Goal: Information Seeking & Learning: Learn about a topic

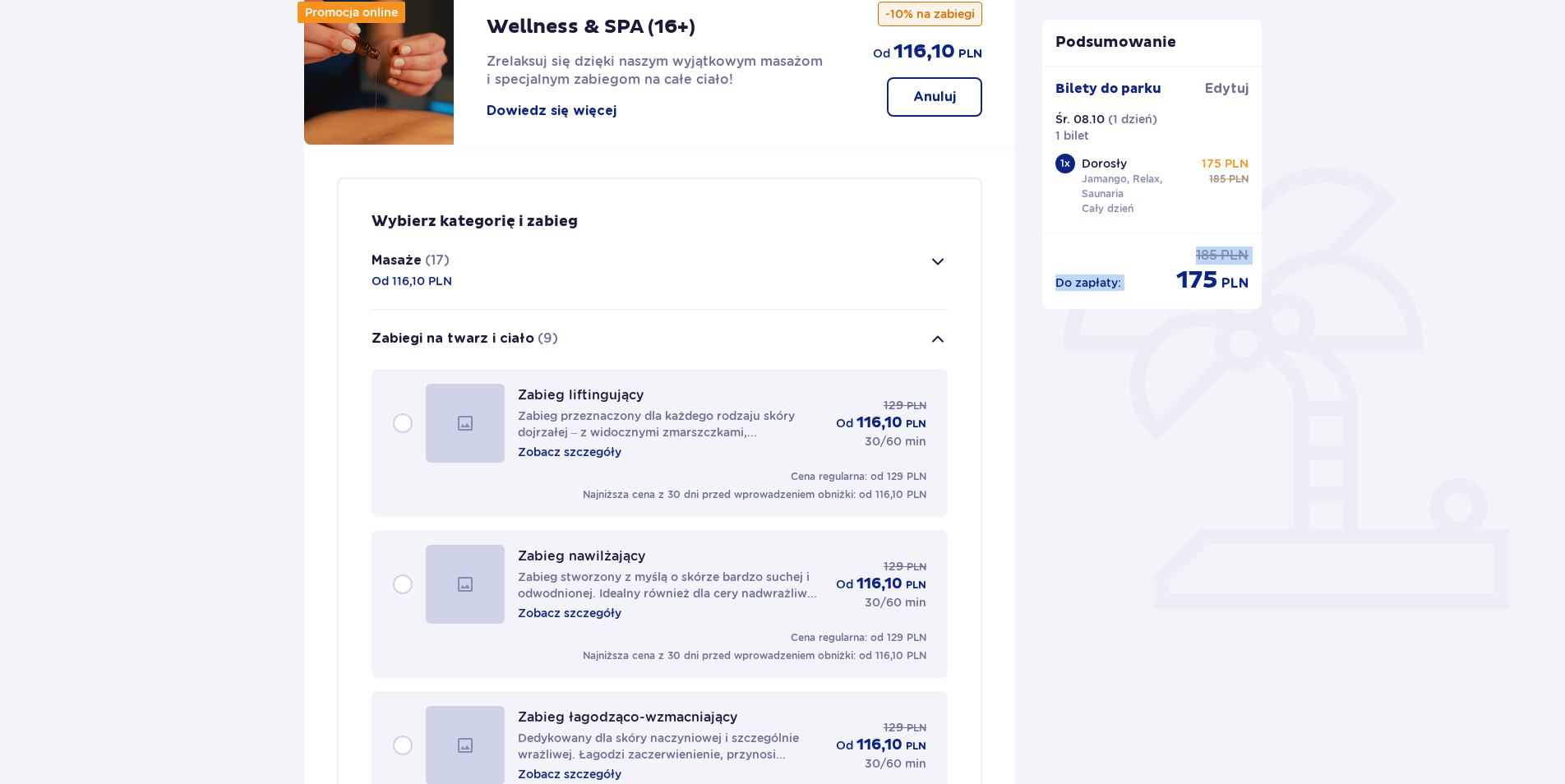
scroll to position [247, 0]
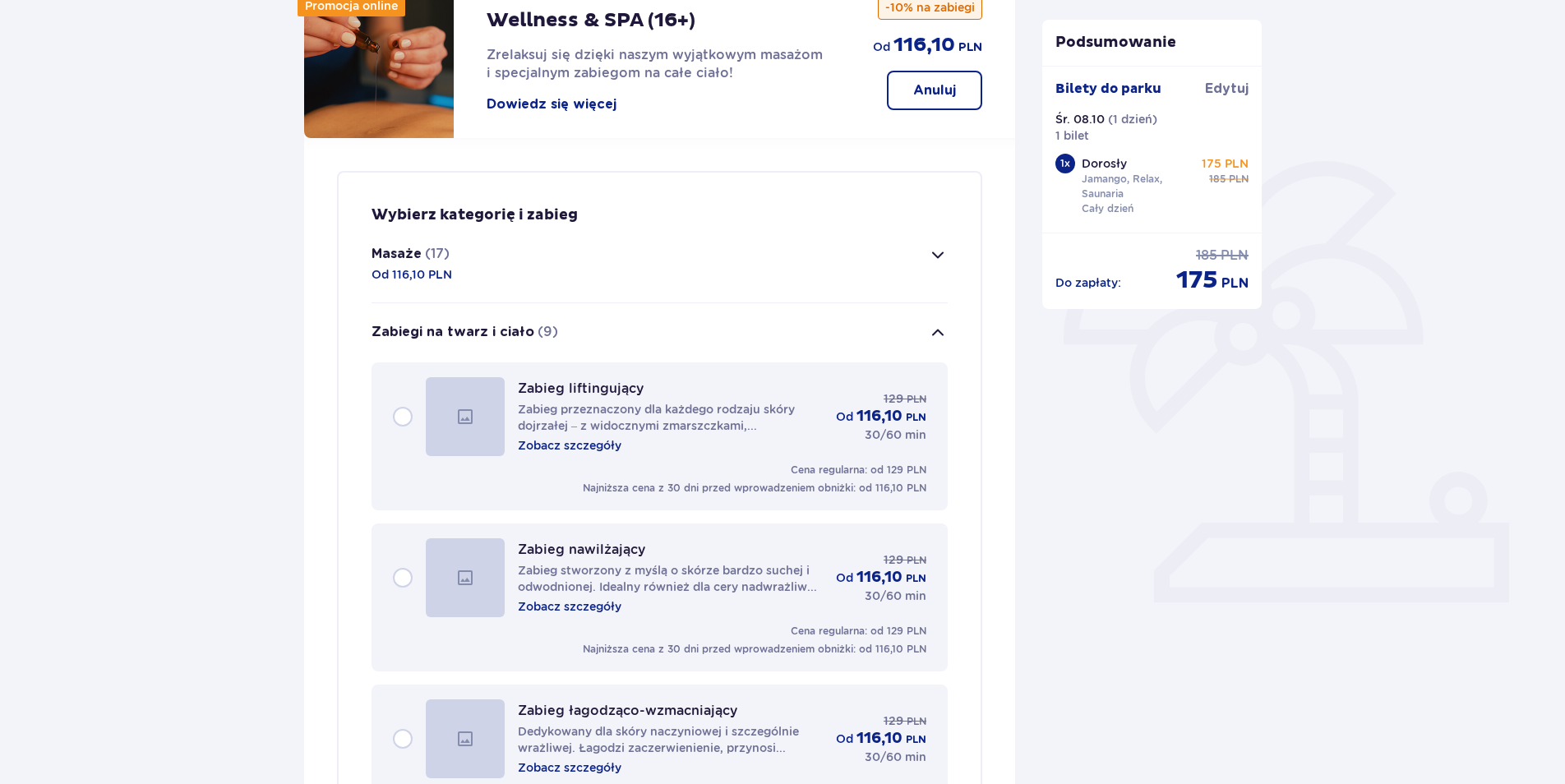
click at [584, 447] on p "Zobacz szczegóły" at bounding box center [569, 445] width 104 height 16
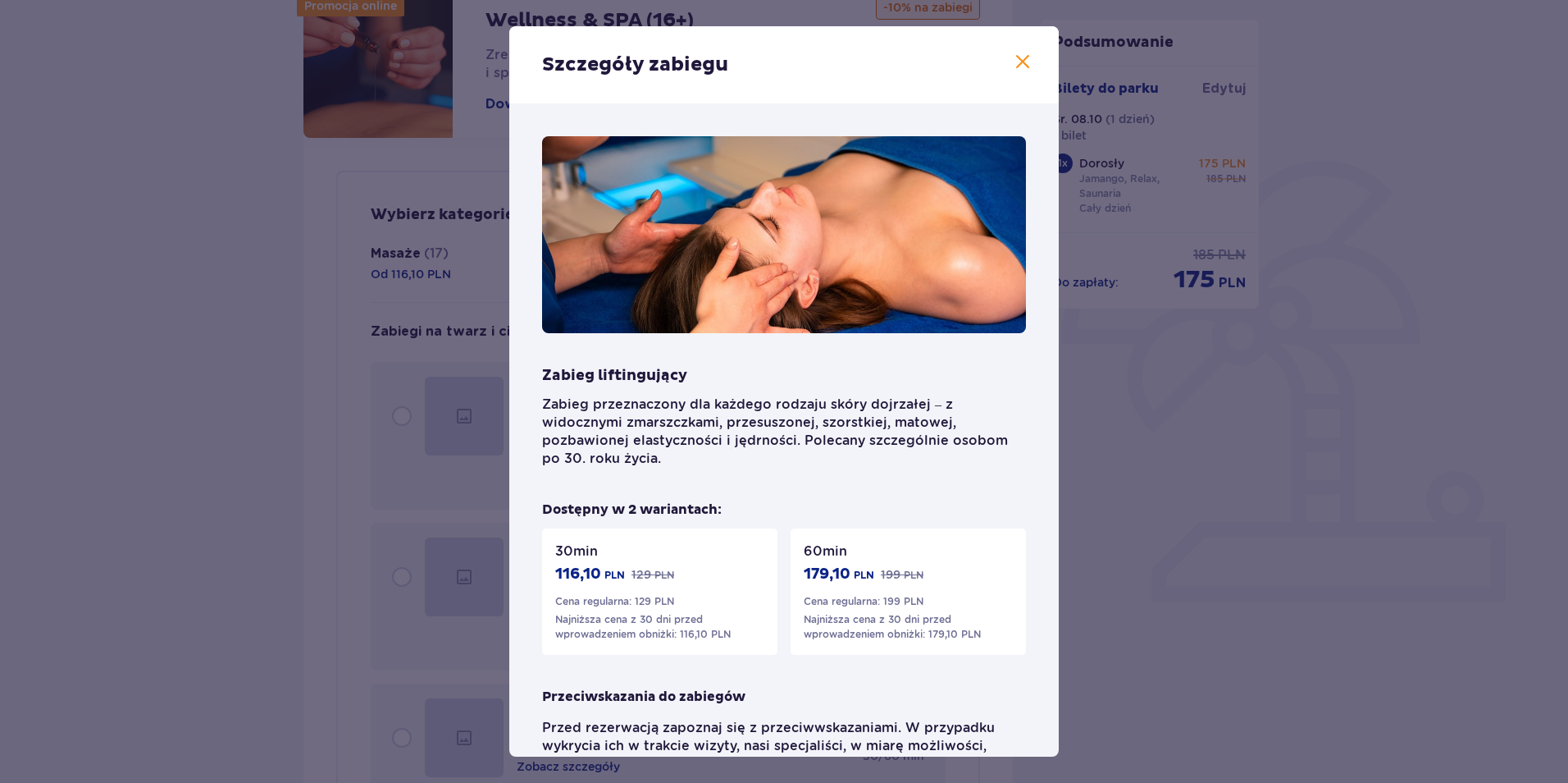
click at [1023, 59] on span at bounding box center [1022, 62] width 20 height 20
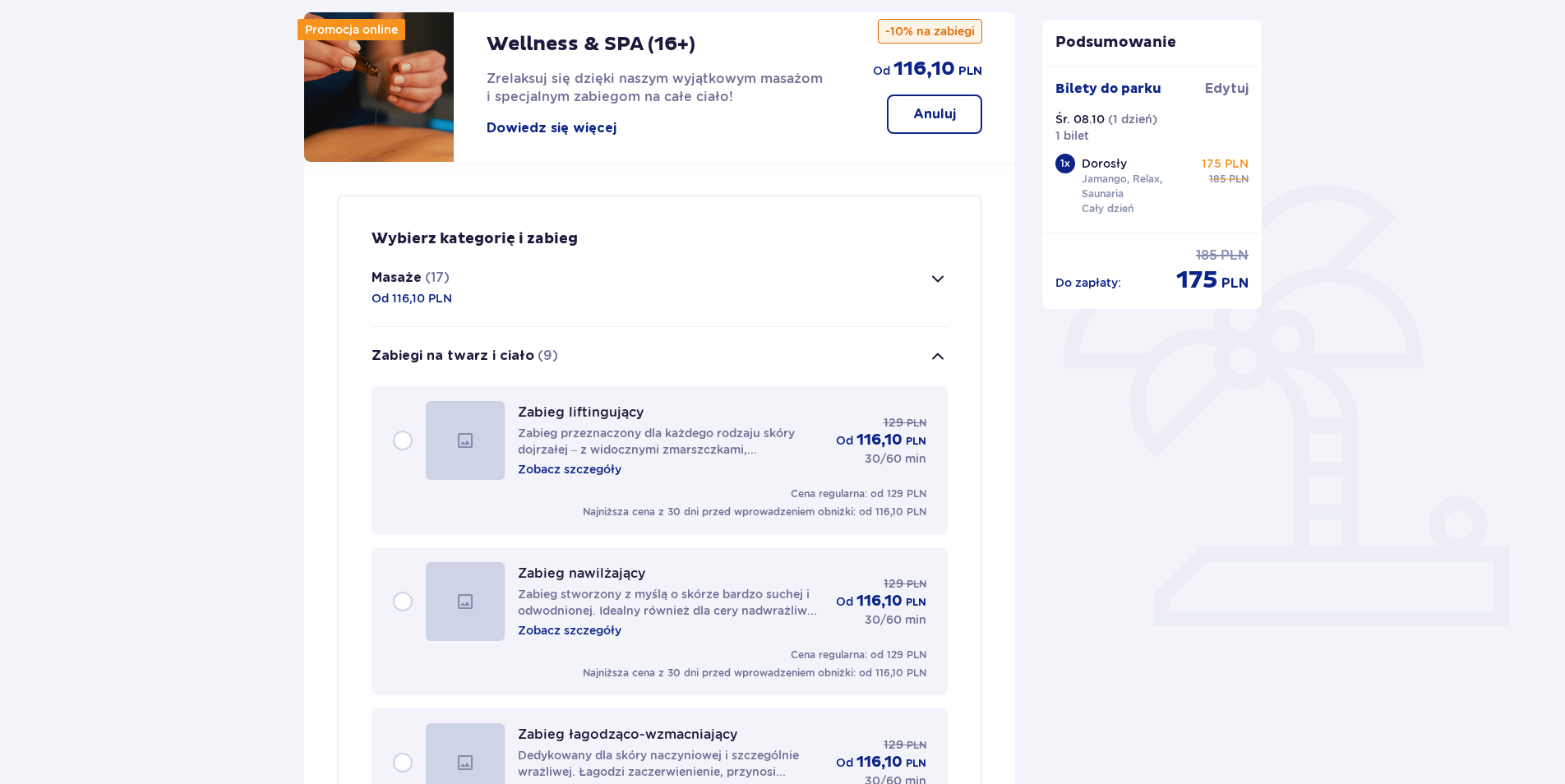
scroll to position [247, 0]
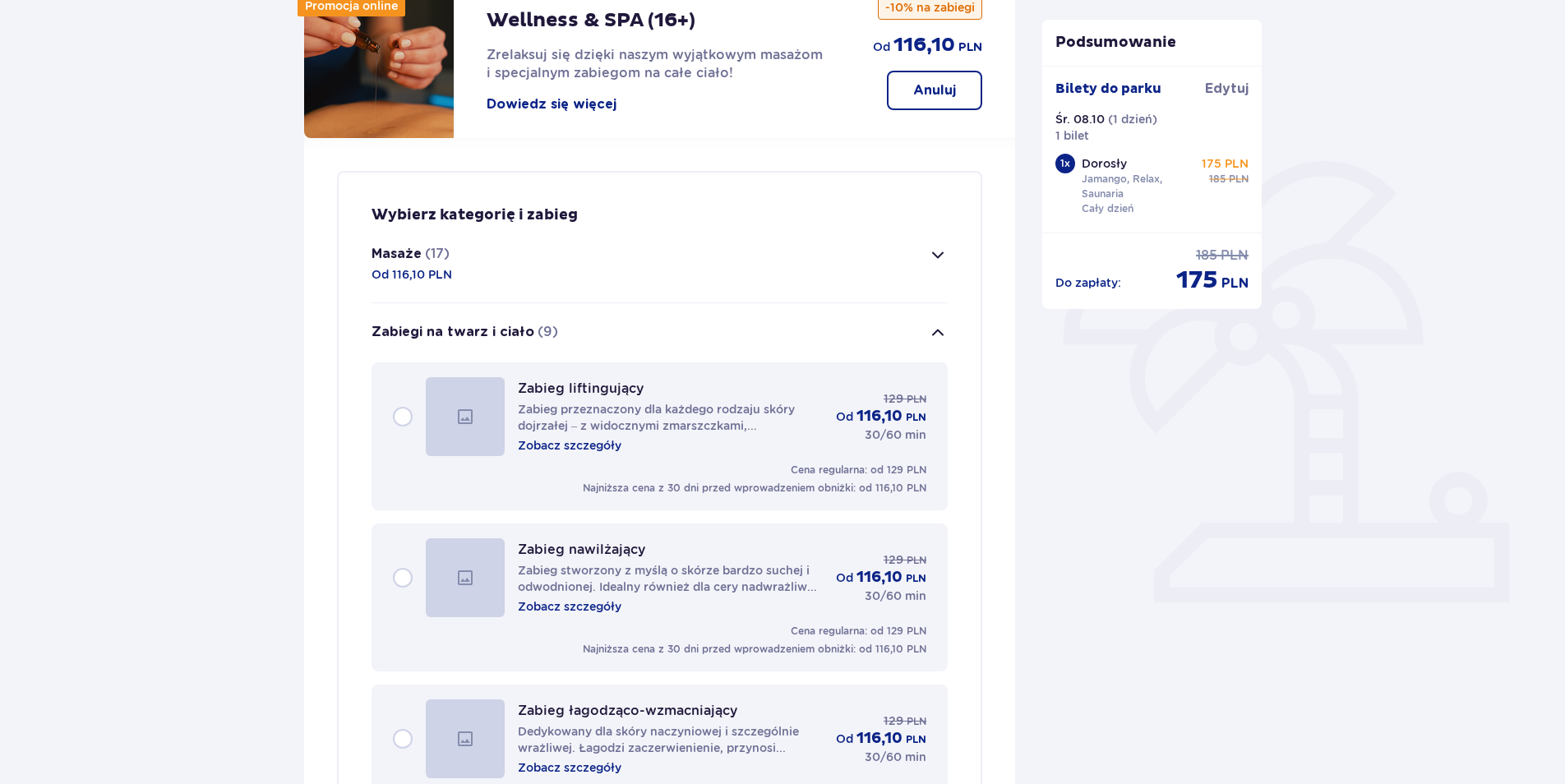
click at [584, 609] on p "Zobacz szczegóły" at bounding box center [569, 606] width 104 height 16
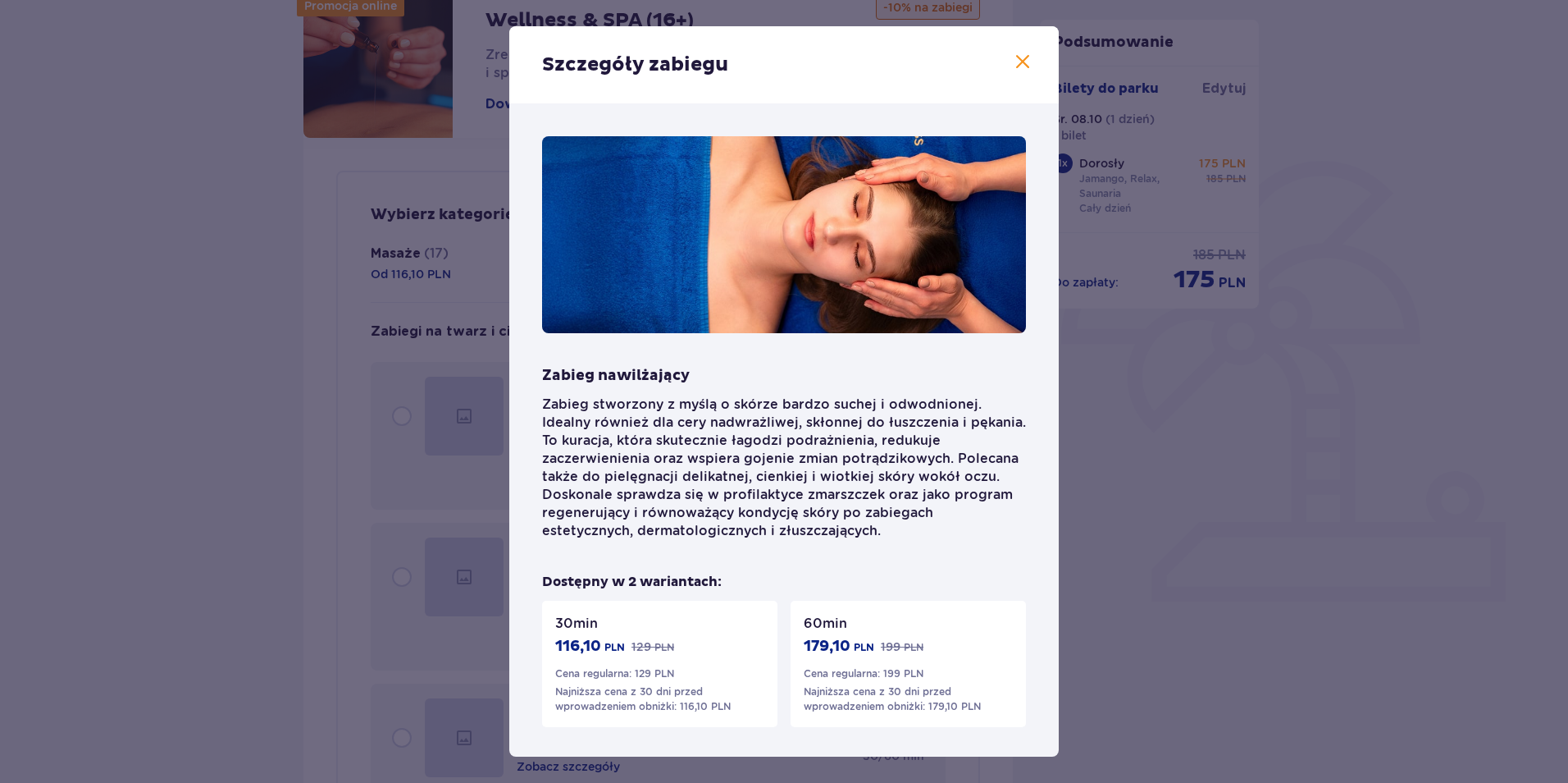
click at [270, 438] on div "Szczegóły zabiegu Zabieg nawilżający Zabieg stworzony z myślą o skórze bardzo s…" at bounding box center [784, 392] width 1568 height 783
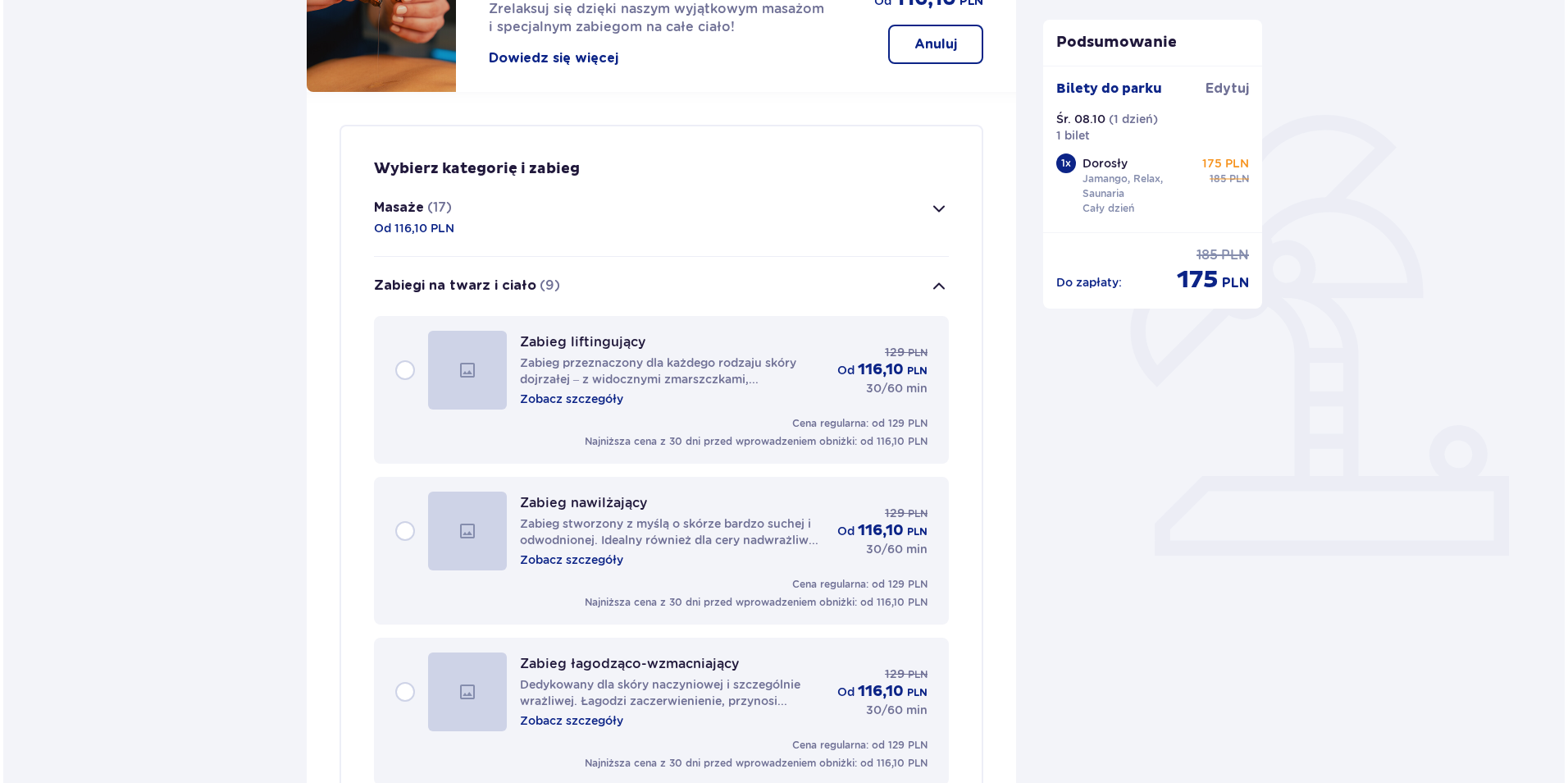
scroll to position [493, 0]
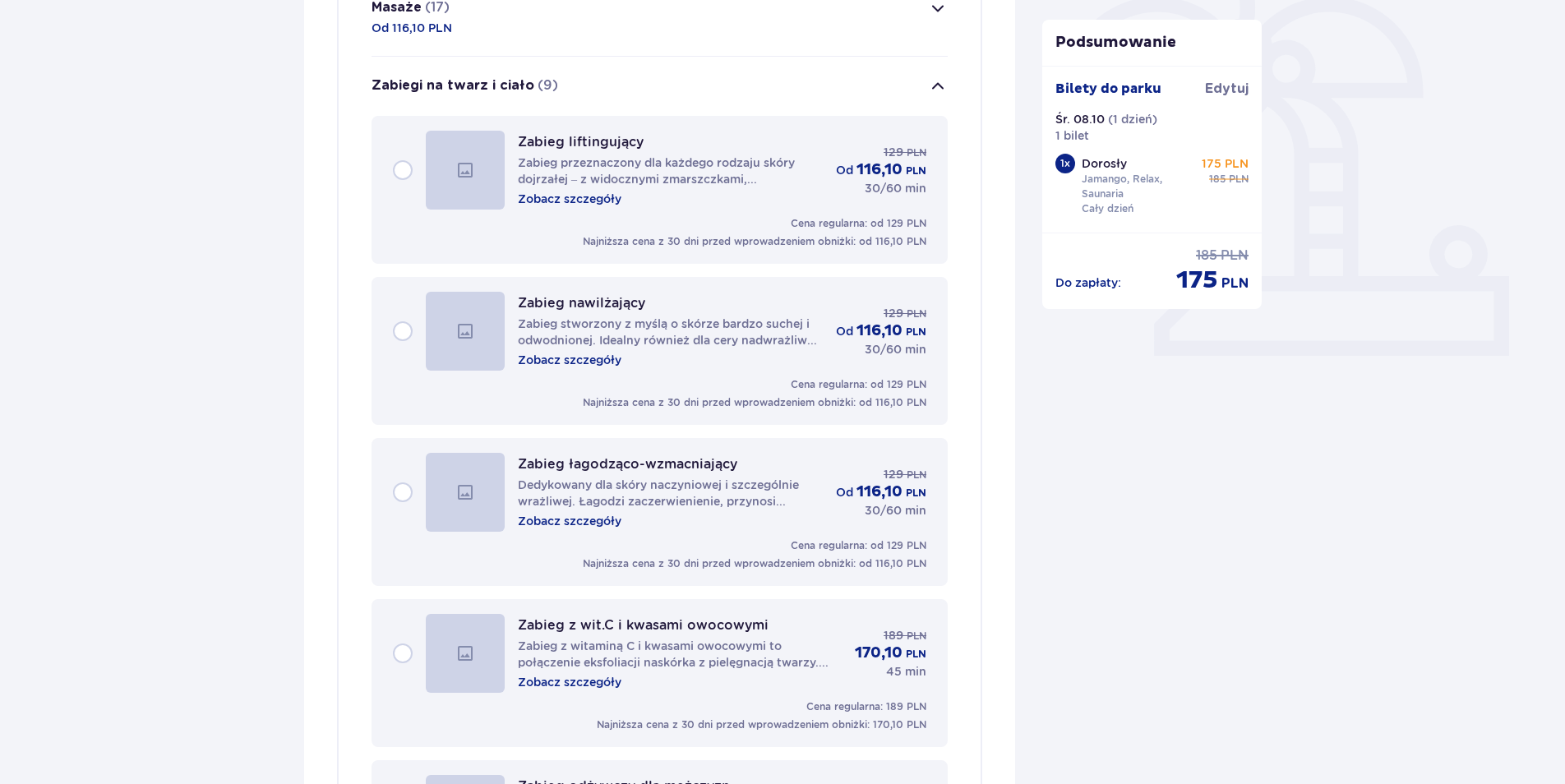
click at [564, 359] on p "Zobacz szczegóły" at bounding box center [569, 359] width 104 height 16
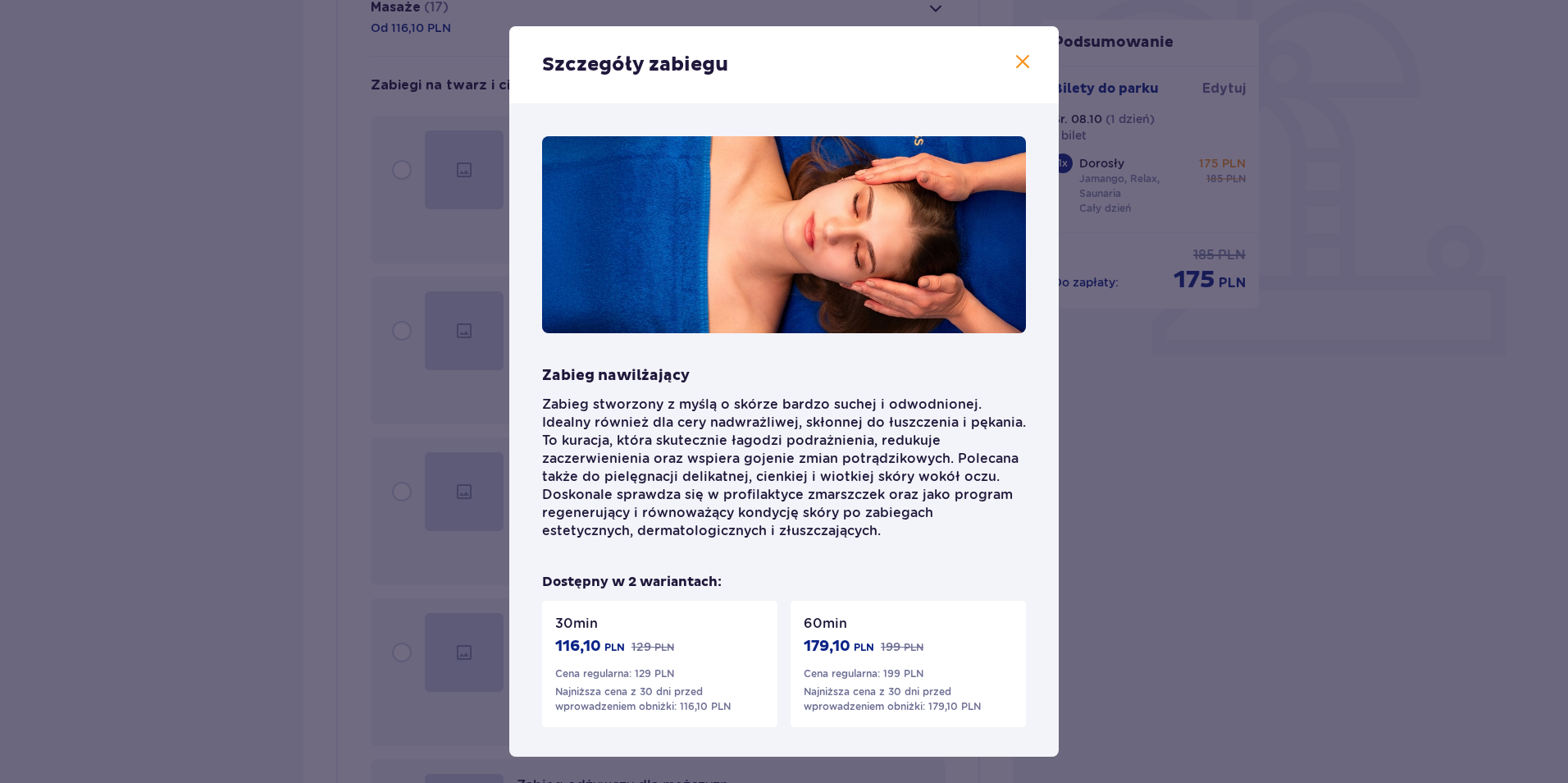
click at [288, 353] on div "Szczegóły zabiegu Zabieg nawilżający Zabieg stworzony z myślą o skórze bardzo s…" at bounding box center [784, 392] width 1568 height 783
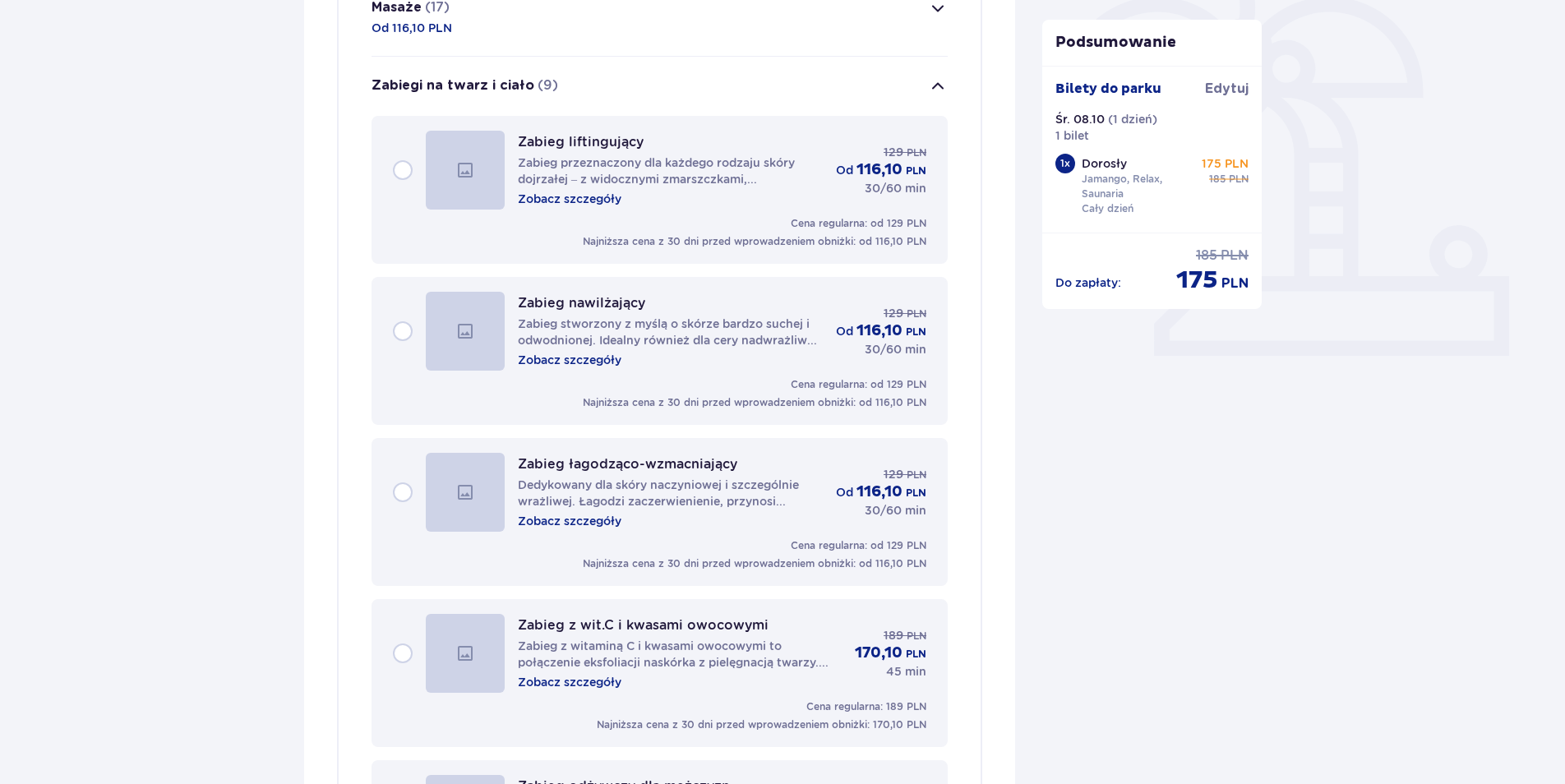
click at [582, 526] on p "Zobacz szczegóły" at bounding box center [569, 521] width 104 height 16
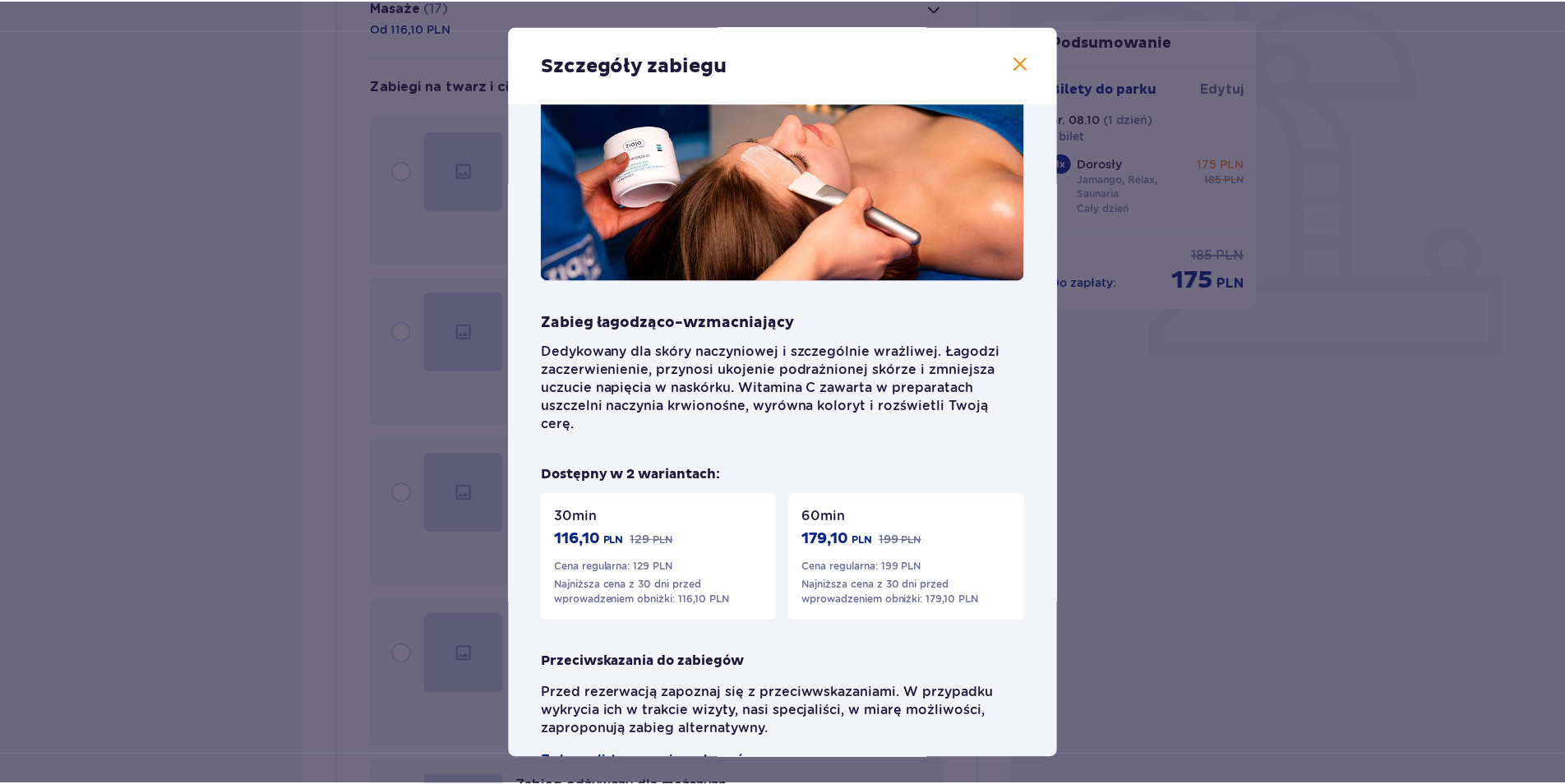
scroll to position [82, 0]
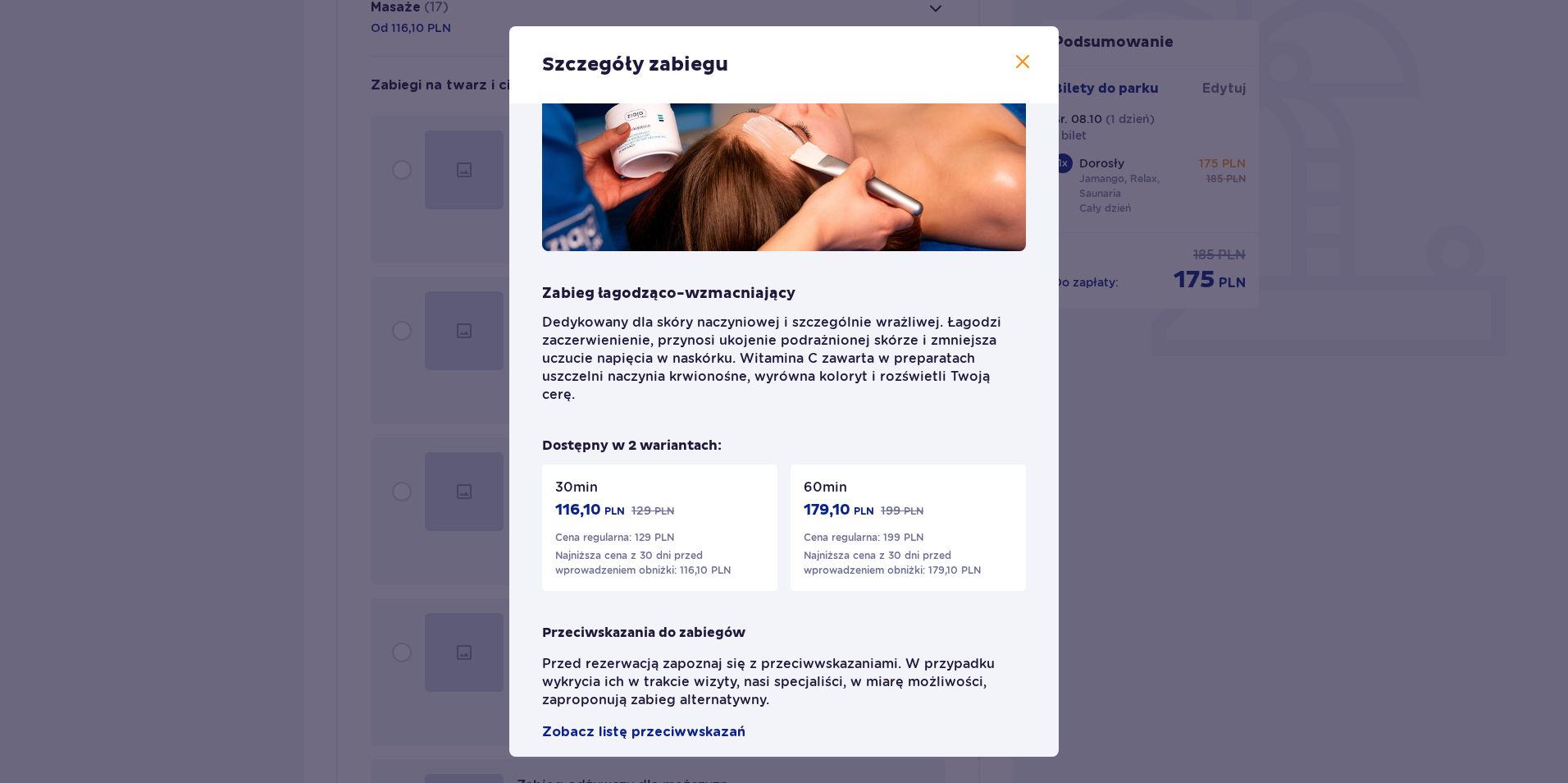
drag, startPoint x: 289, startPoint y: 388, endPoint x: 317, endPoint y: 386, distance: 28.1
click at [290, 388] on div "Szczegóły zabiegu Zabieg łagodząco-wzmacniający Dedykowany dla skóry naczyniowe…" at bounding box center [784, 392] width 1568 height 783
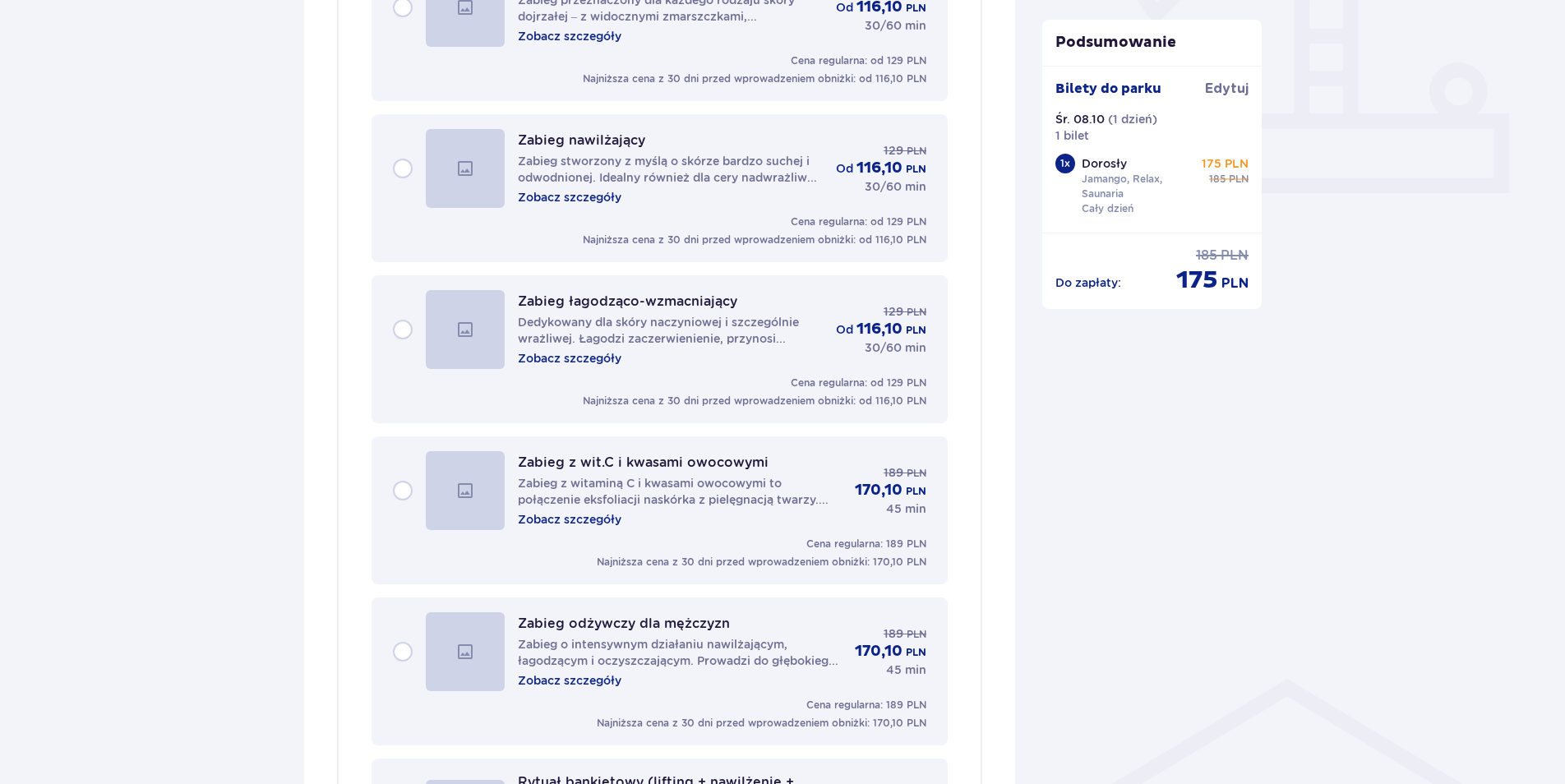
scroll to position [658, 0]
click at [574, 354] on p "Zobacz szczegóły" at bounding box center [569, 357] width 104 height 16
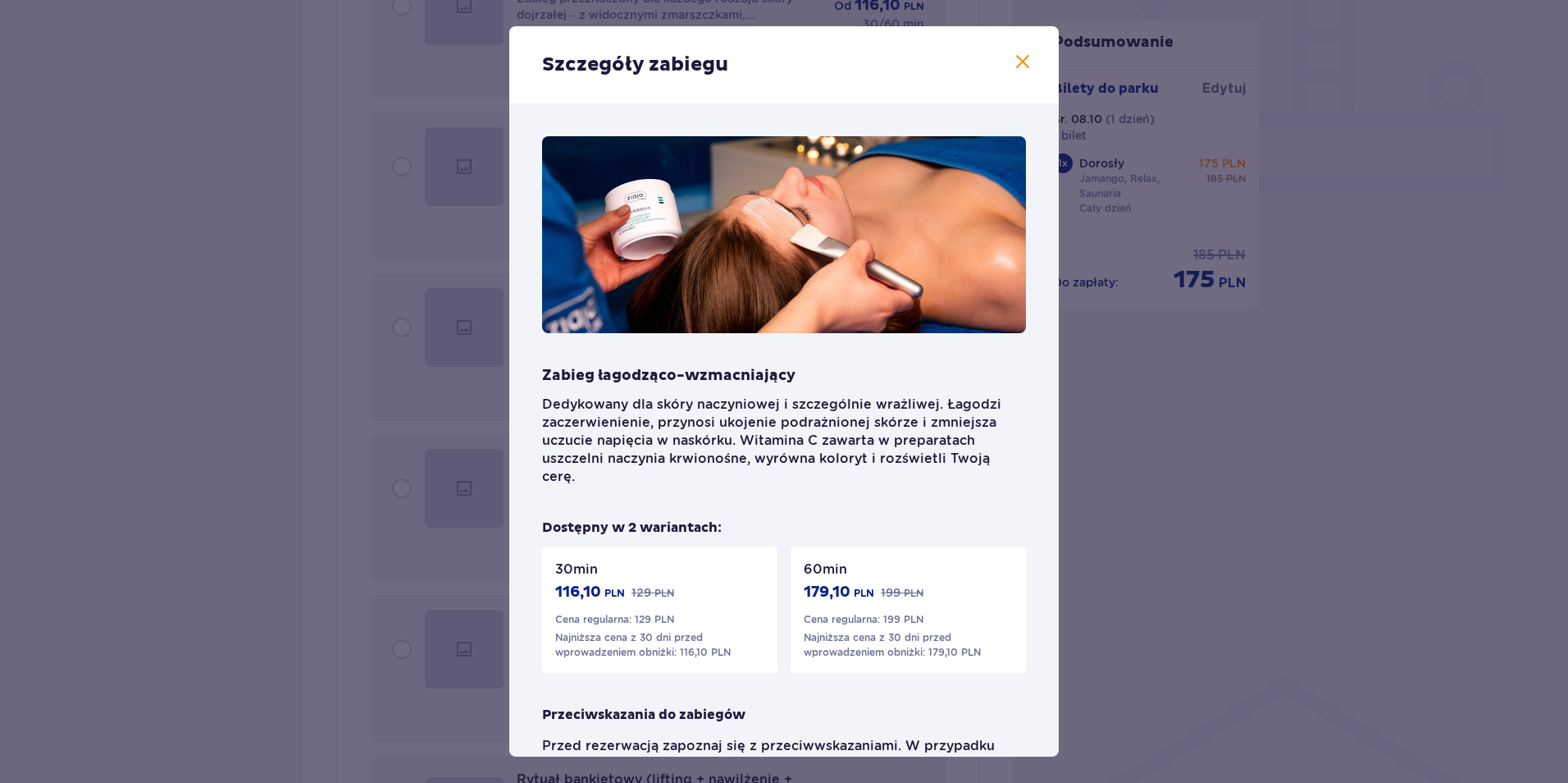
click at [234, 346] on div "Szczegóły zabiegu Zabieg łagodząco-wzmacniający Dedykowany dla skóry naczyniowe…" at bounding box center [784, 392] width 1568 height 783
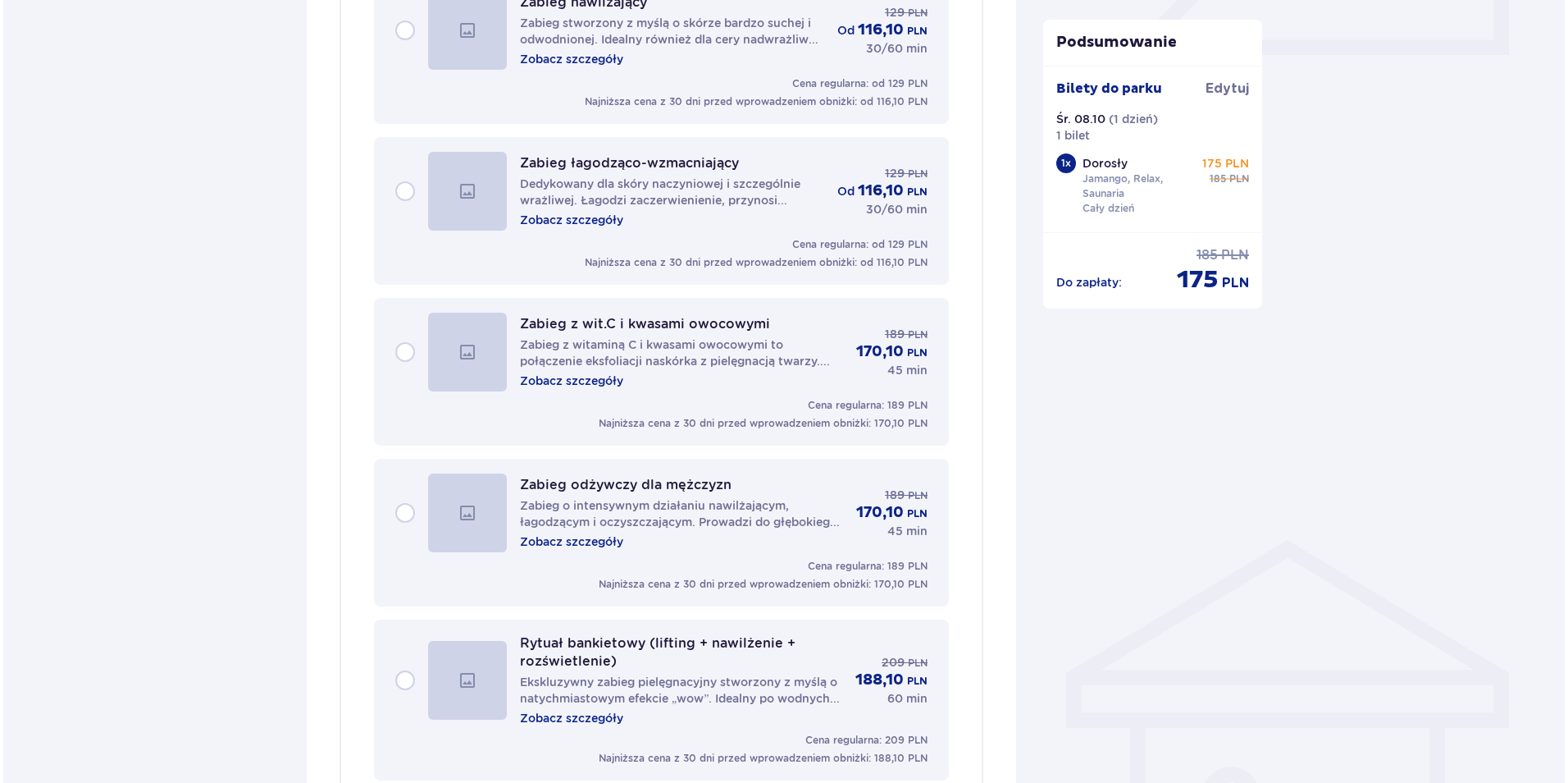
scroll to position [821, 0]
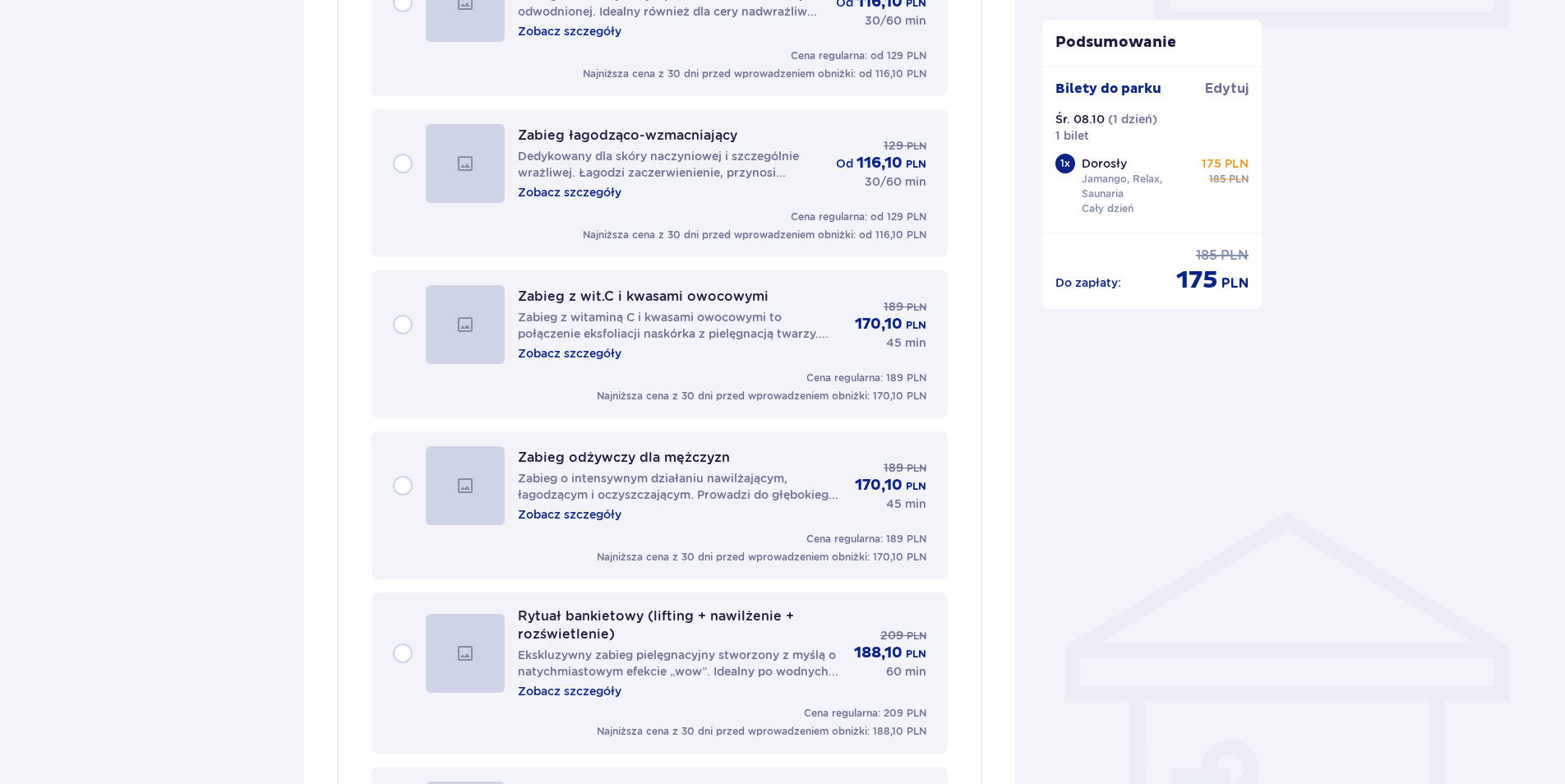
click at [568, 351] on p "Zobacz szczegóły" at bounding box center [569, 353] width 104 height 16
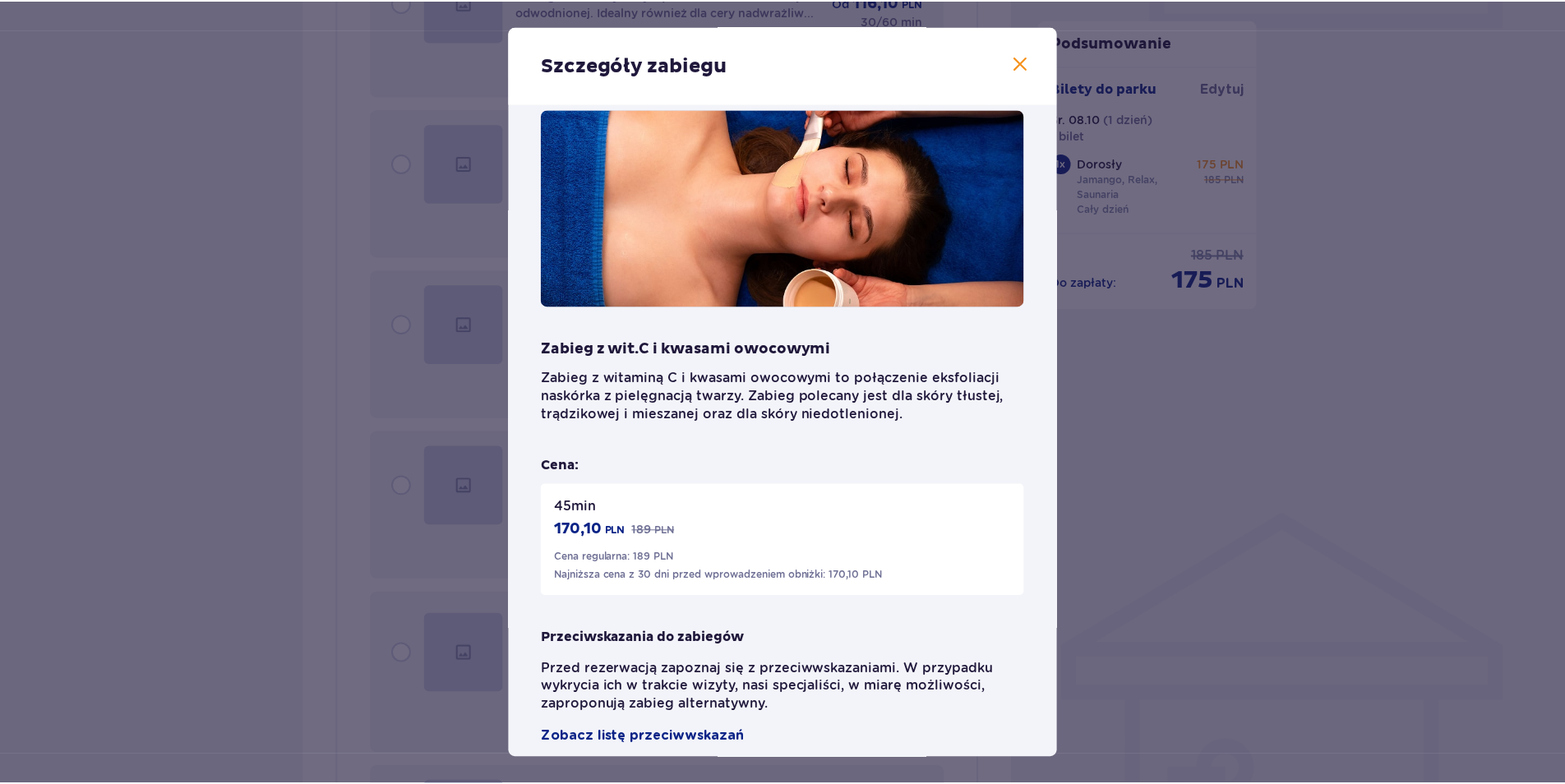
scroll to position [50, 0]
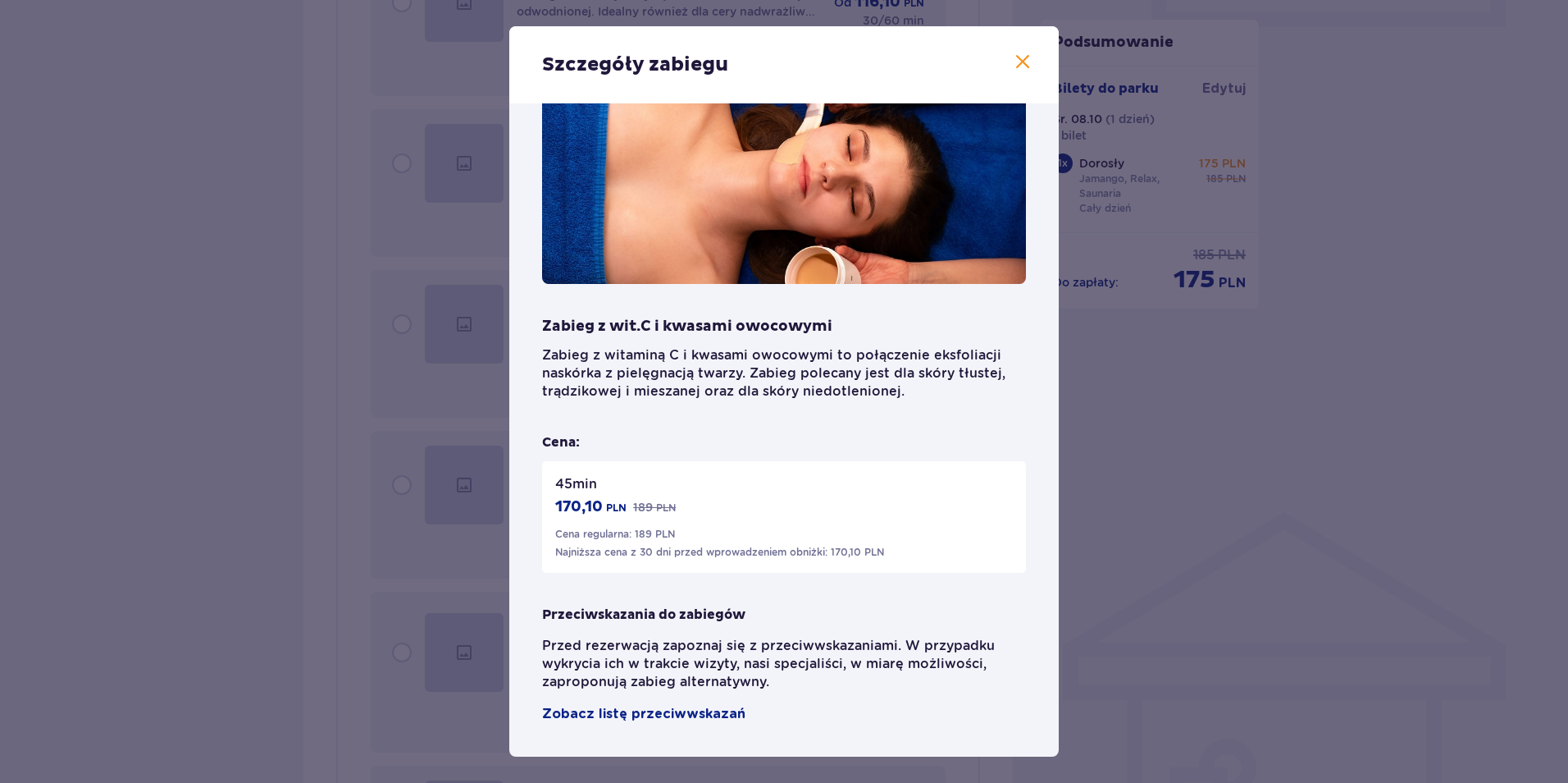
drag, startPoint x: 352, startPoint y: 477, endPoint x: 476, endPoint y: 447, distance: 127.6
click at [355, 474] on div "Szczegóły zabiegu Zabieg z wit.C i kwasami owocowymi Zabieg z witaminą C i kwas…" at bounding box center [784, 392] width 1568 height 783
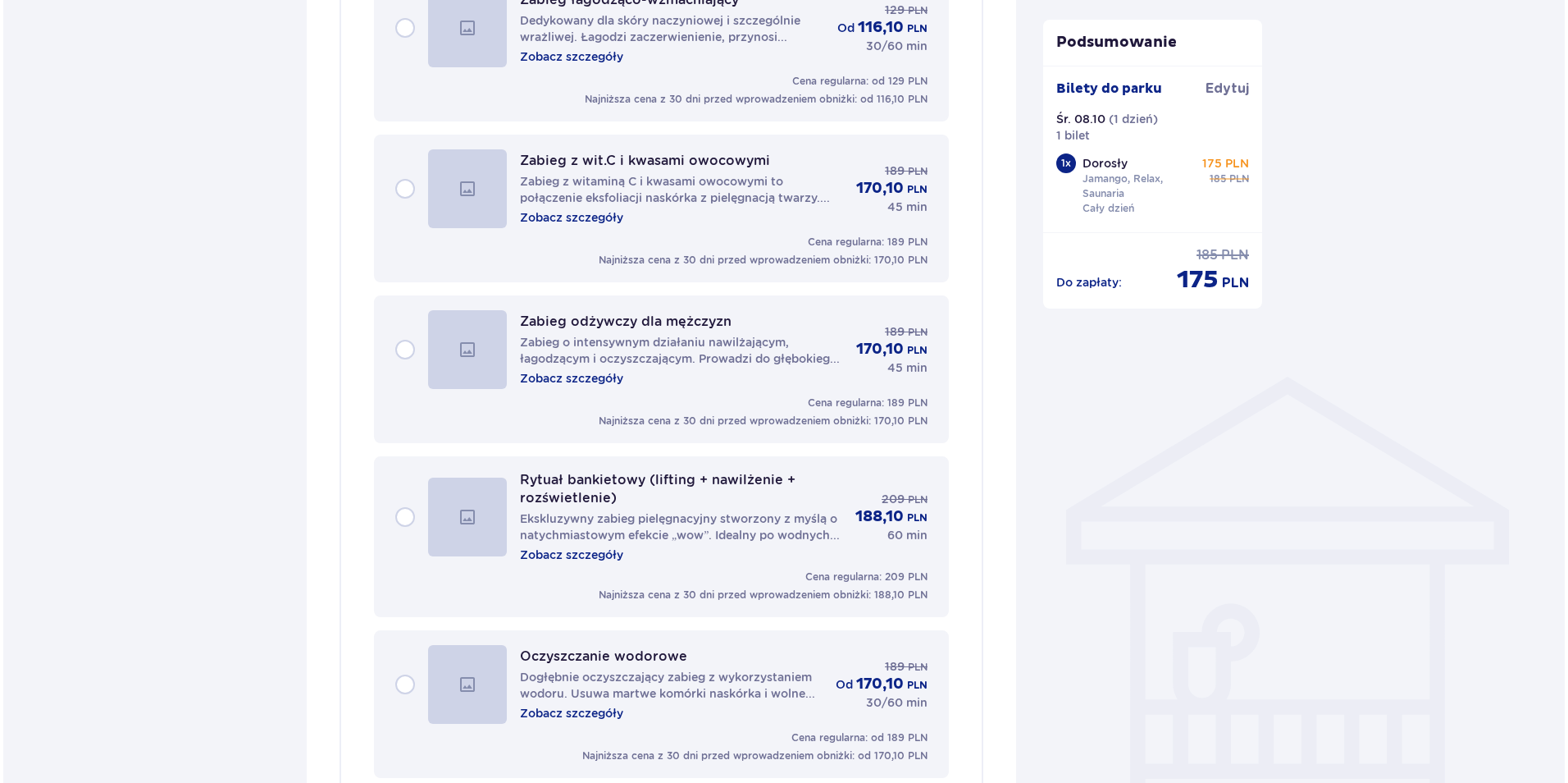
scroll to position [985, 0]
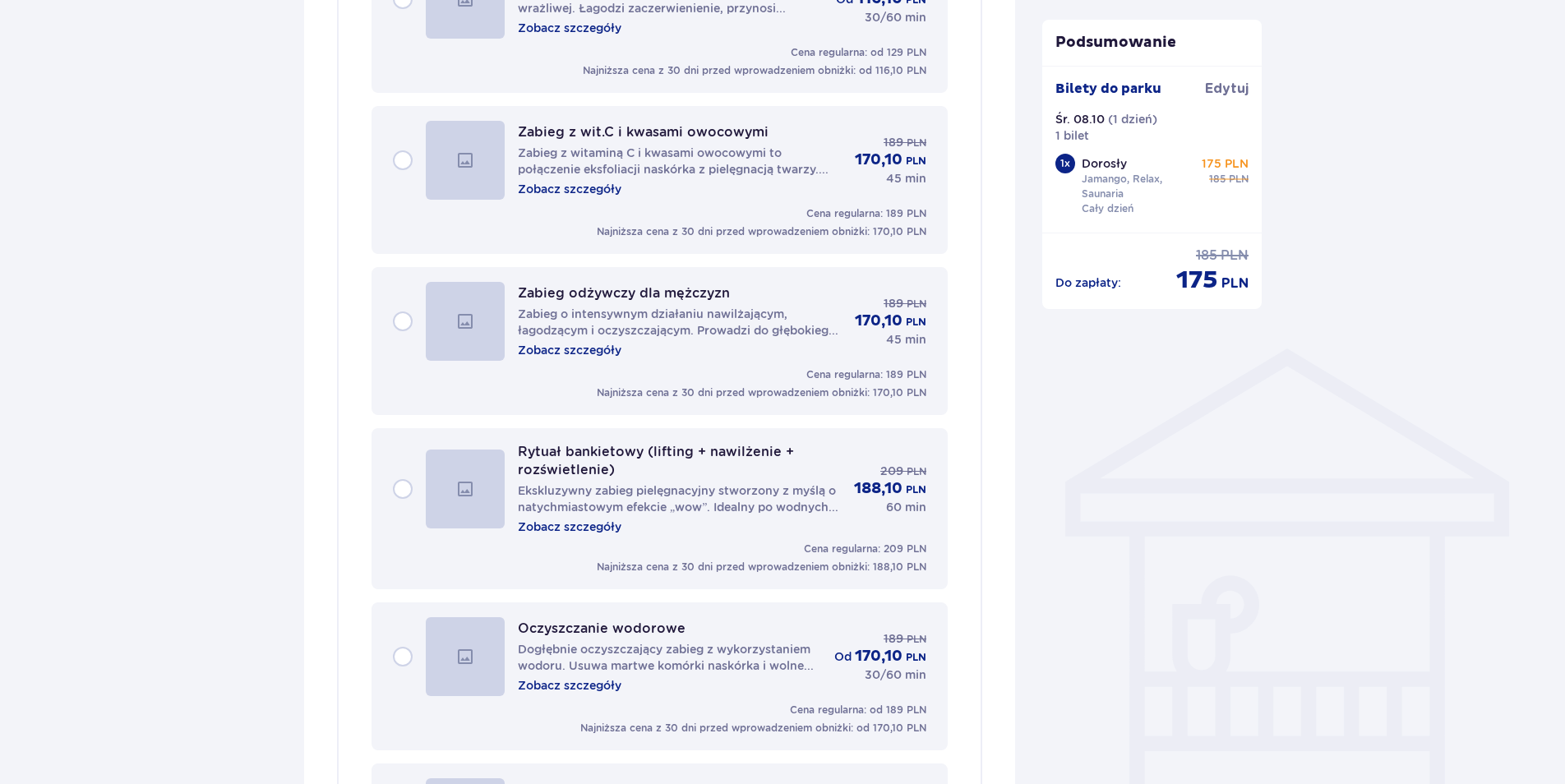
click at [582, 350] on p "Zobacz szczegóły" at bounding box center [569, 350] width 104 height 16
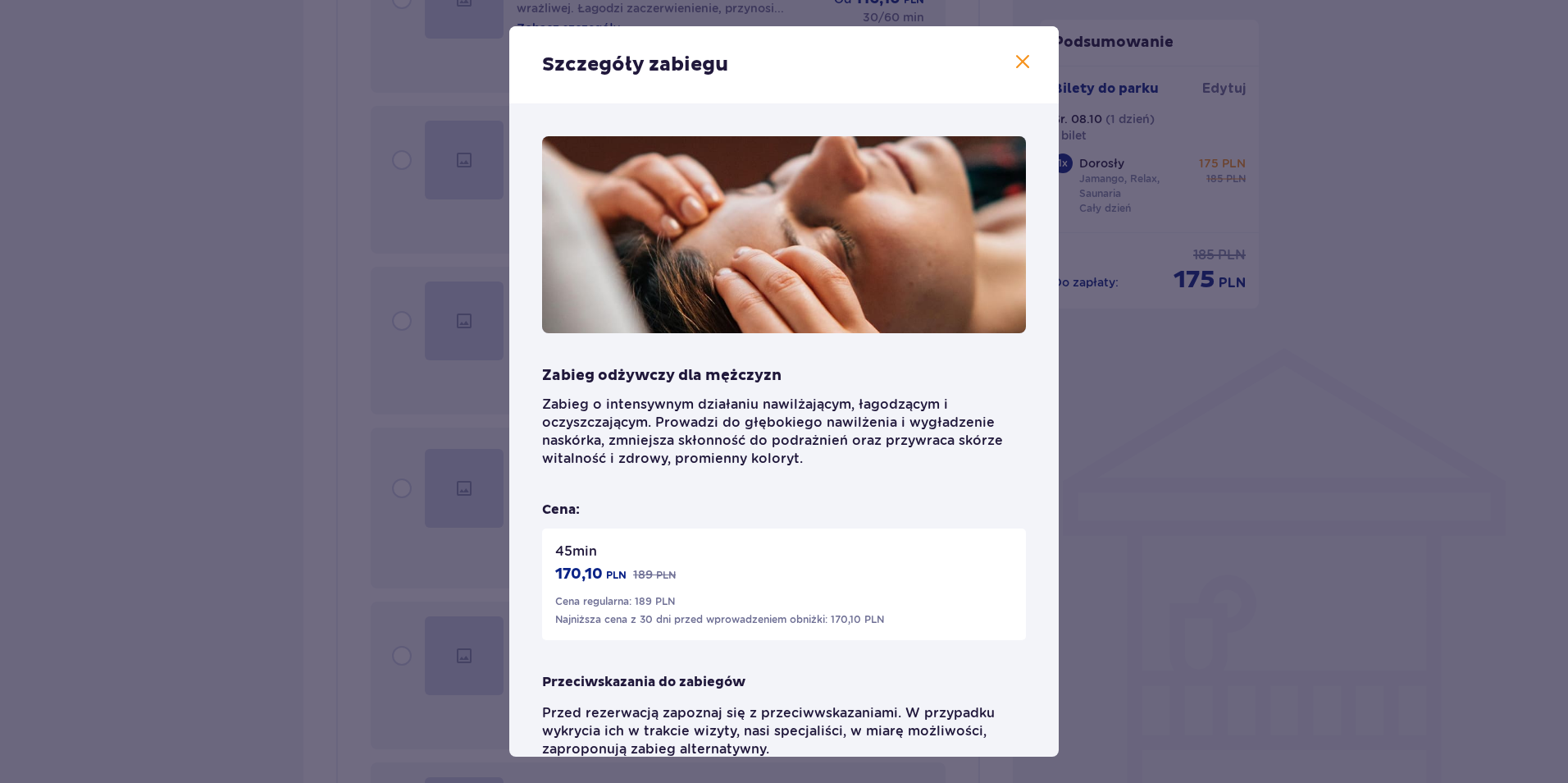
click at [1022, 68] on span at bounding box center [1022, 62] width 20 height 20
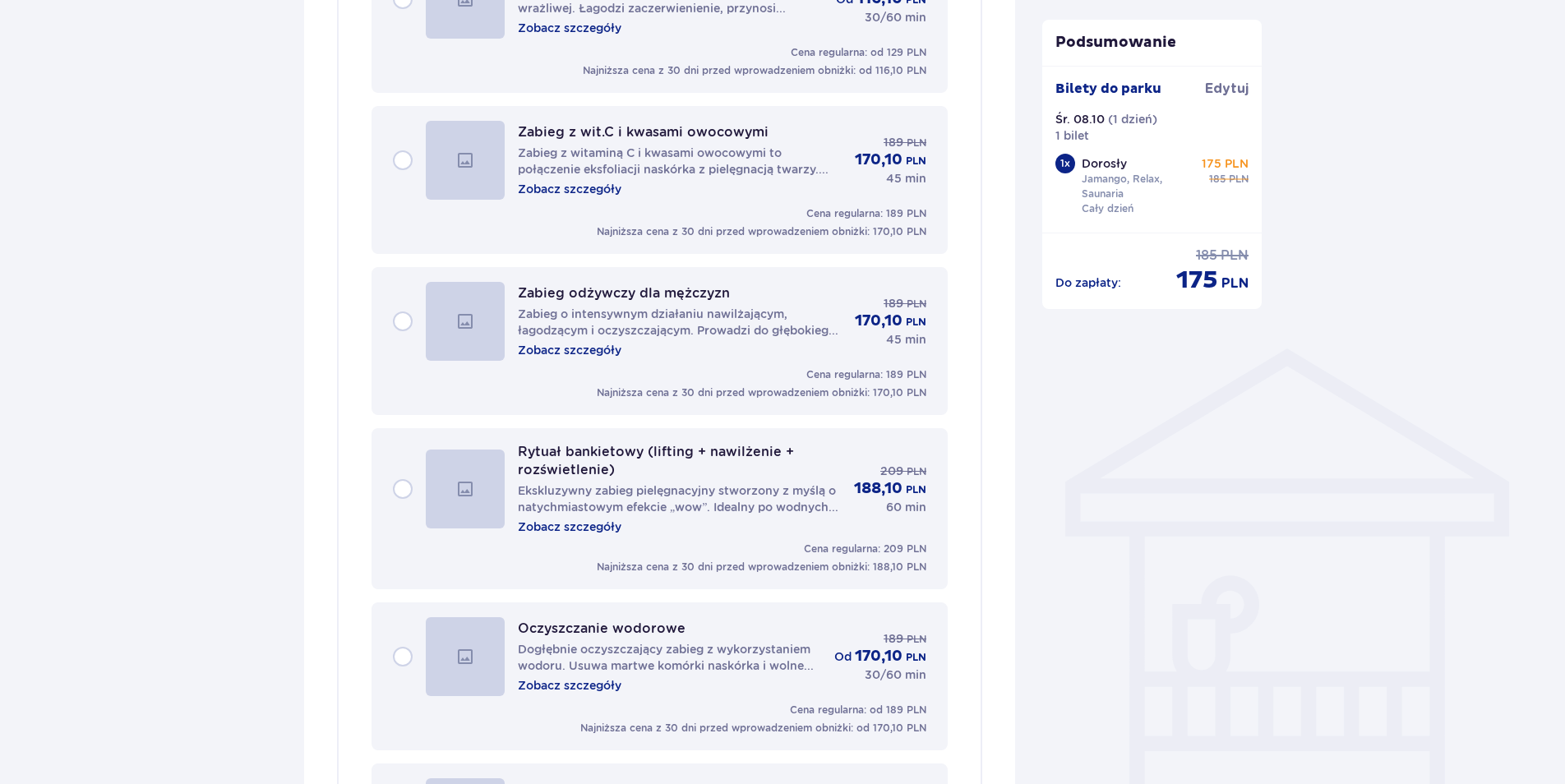
click at [582, 535] on p "Zobacz szczegóły" at bounding box center [569, 527] width 104 height 16
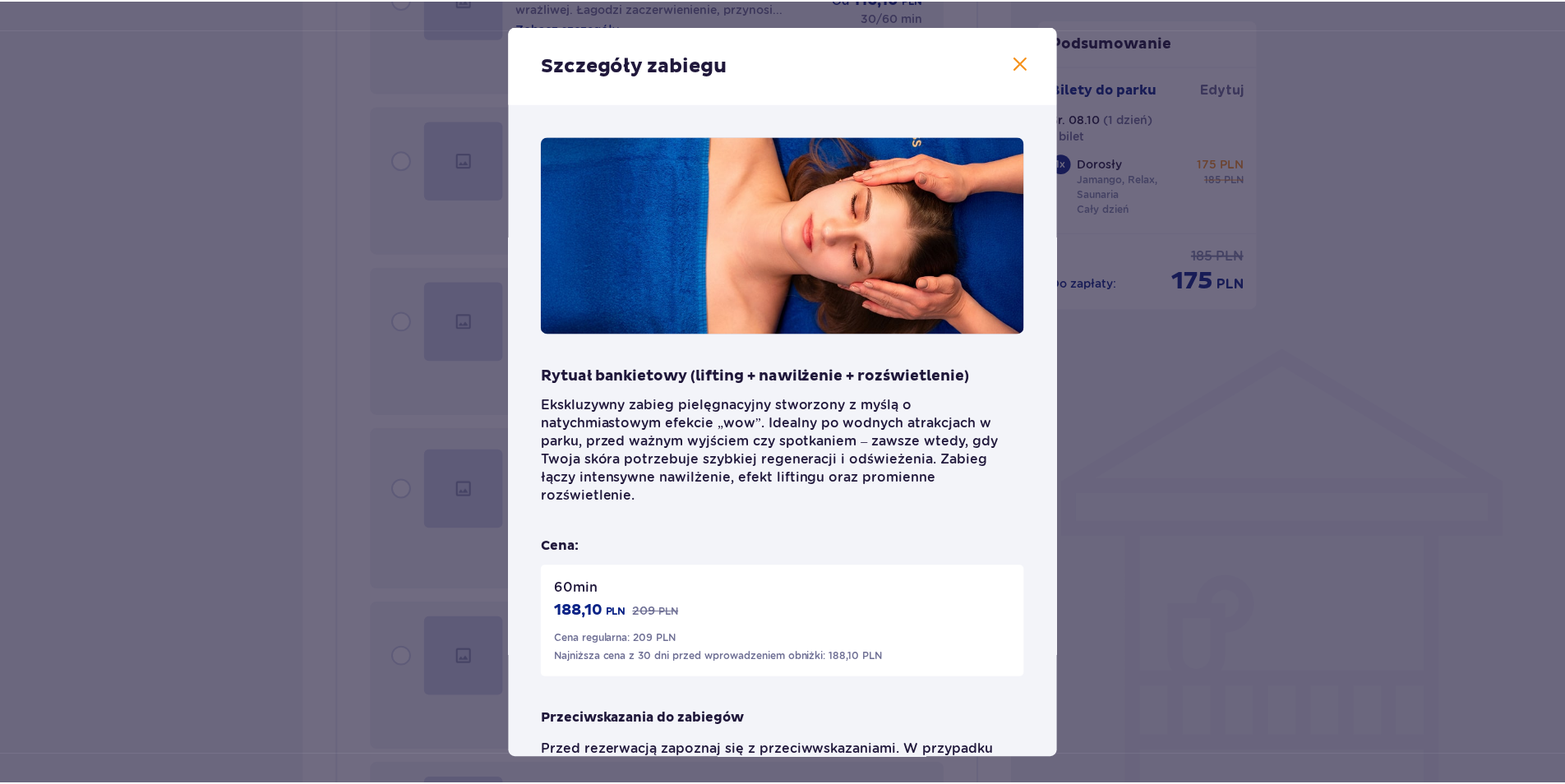
scroll to position [82, 0]
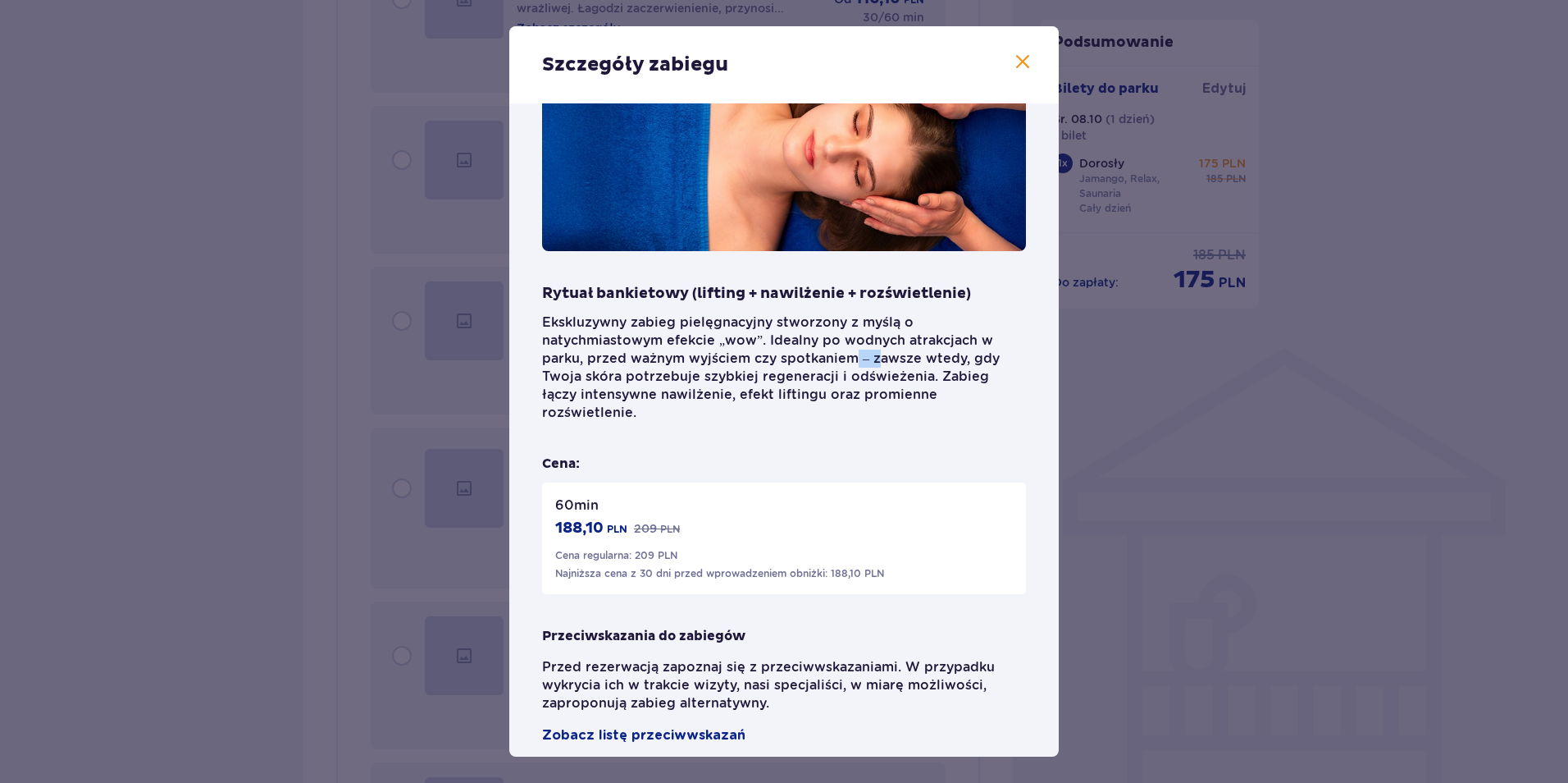
drag, startPoint x: 857, startPoint y: 351, endPoint x: 875, endPoint y: 356, distance: 18.7
click at [875, 356] on p "Ekskluzywny zabieg pielęgnacyjny stworzony z myślą o natychmiastowym efekcie „w…" at bounding box center [784, 367] width 484 height 108
click at [1018, 62] on span at bounding box center [1022, 62] width 20 height 20
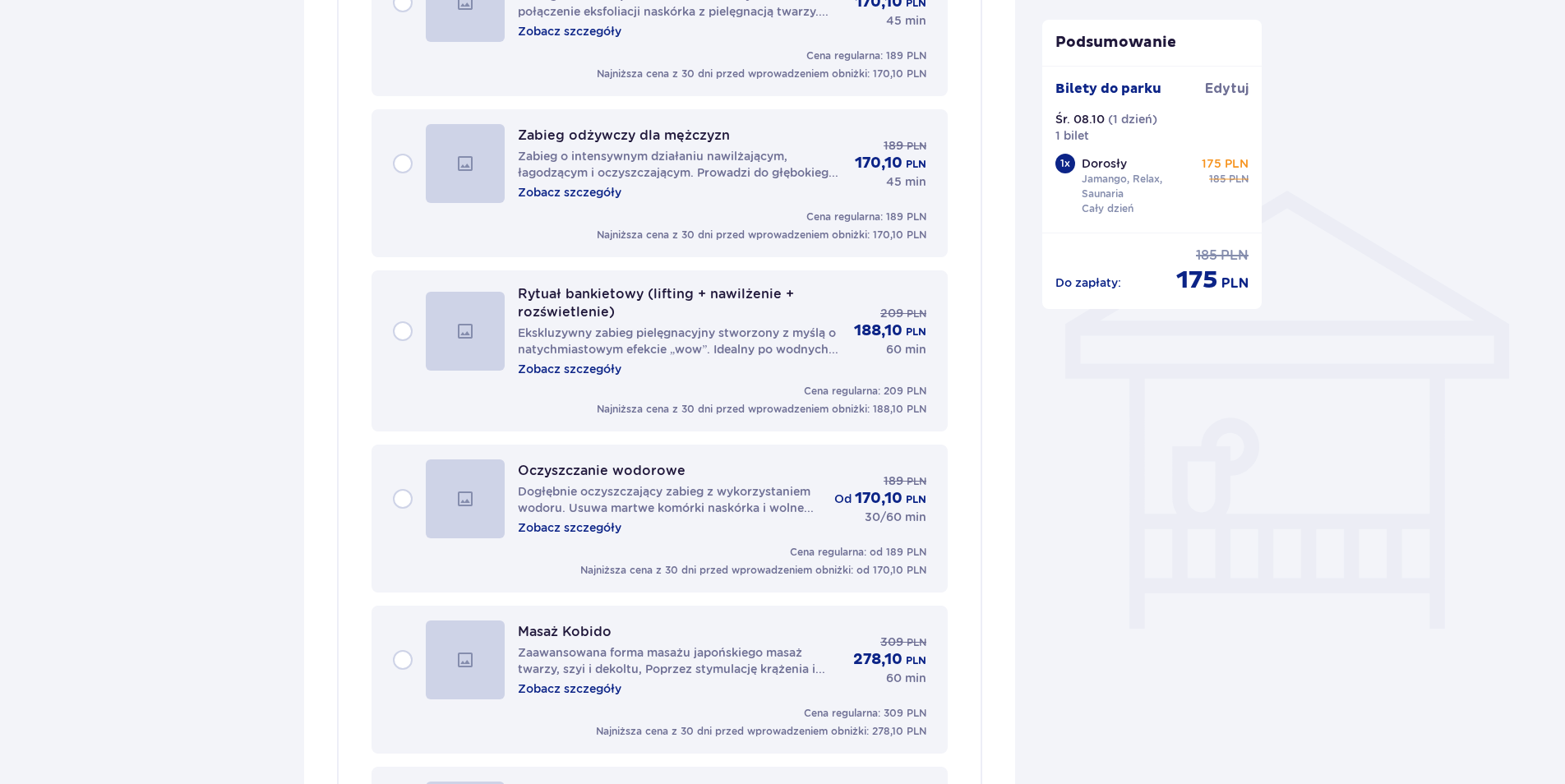
scroll to position [1150, 0]
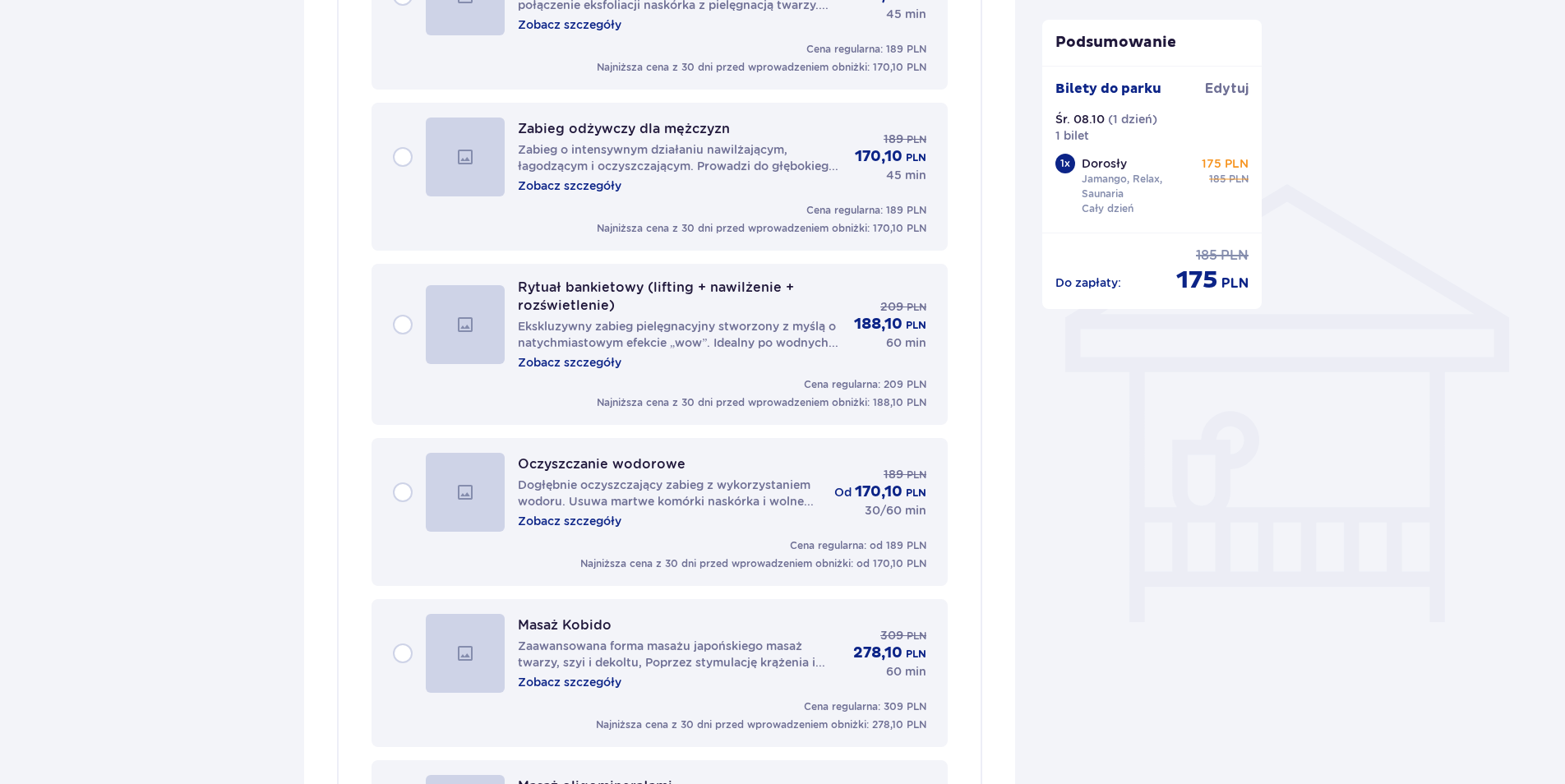
click at [563, 525] on p "Zobacz szczegóły" at bounding box center [569, 521] width 104 height 16
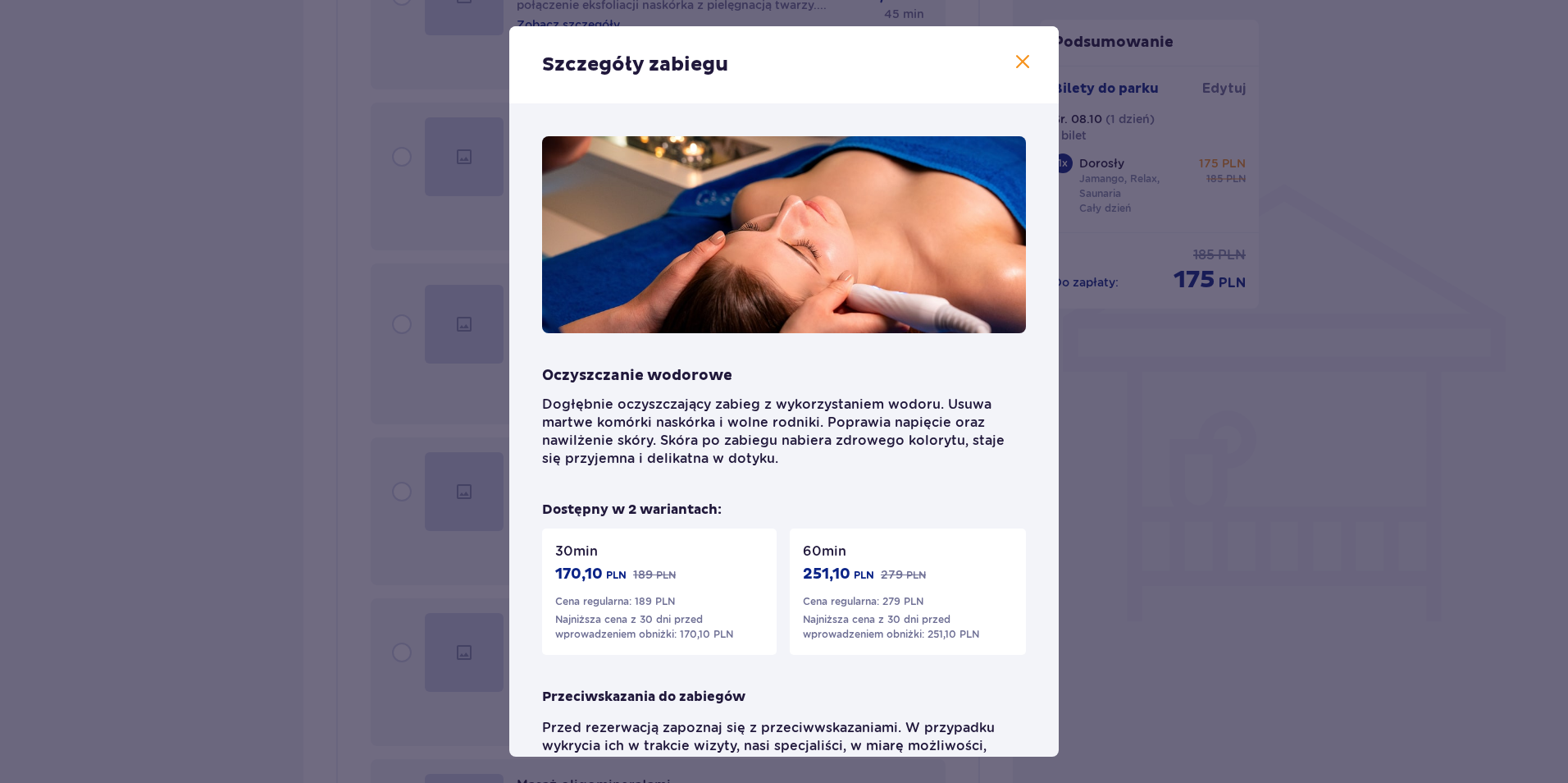
click at [1019, 65] on span at bounding box center [1022, 62] width 20 height 20
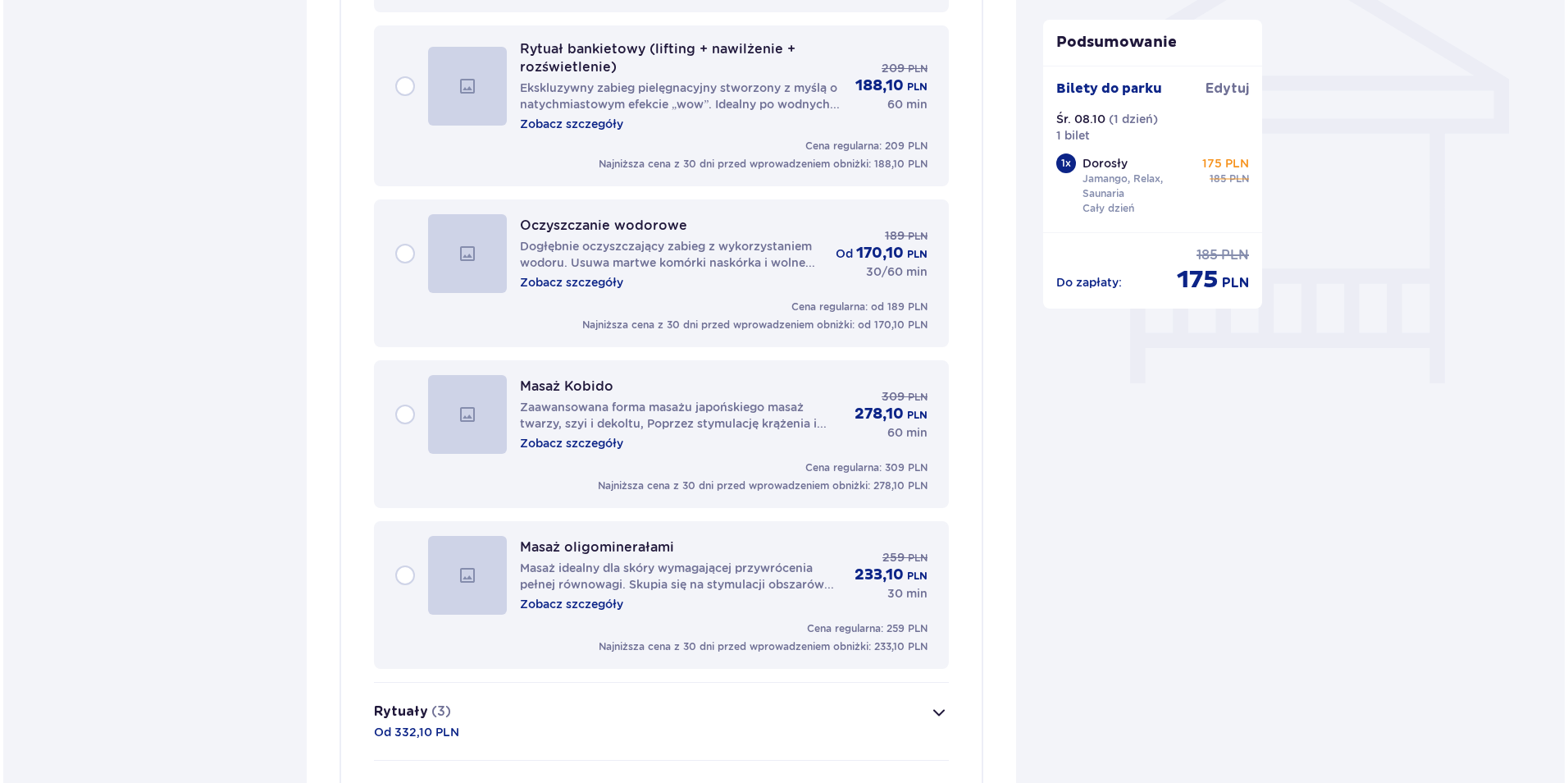
scroll to position [1395, 0]
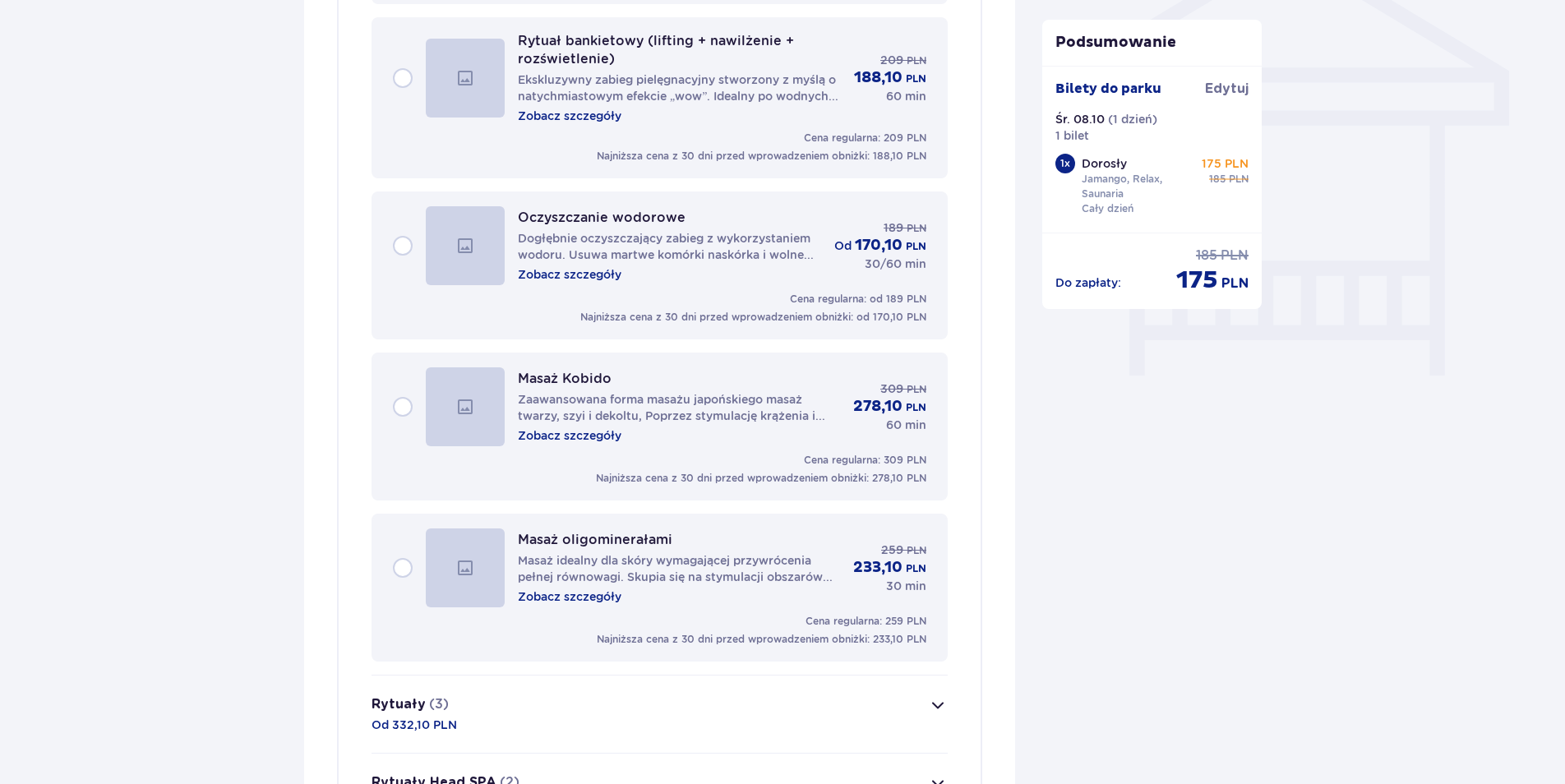
click at [577, 436] on p "Zobacz szczegóły" at bounding box center [569, 435] width 104 height 16
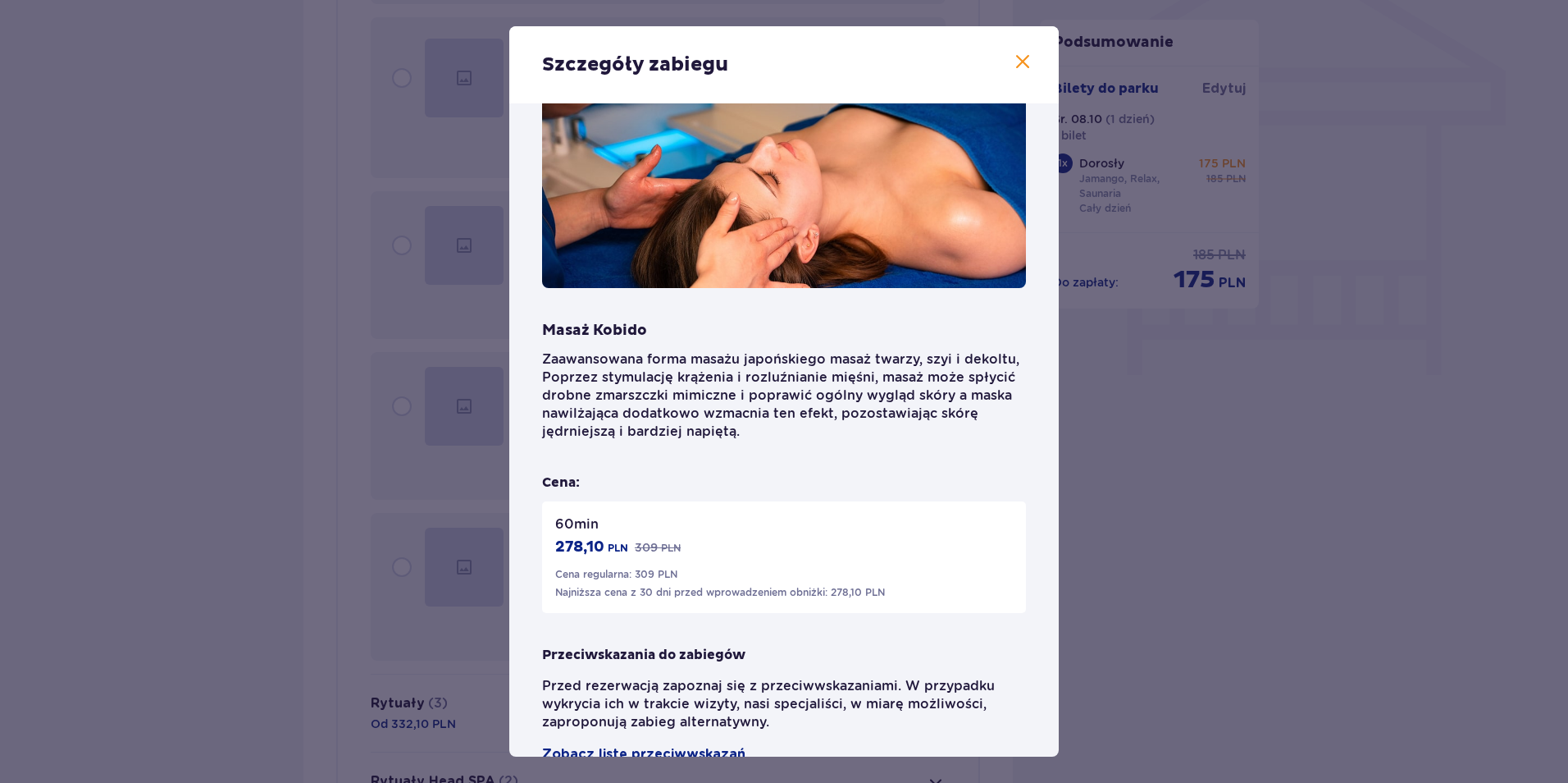
scroll to position [86, 0]
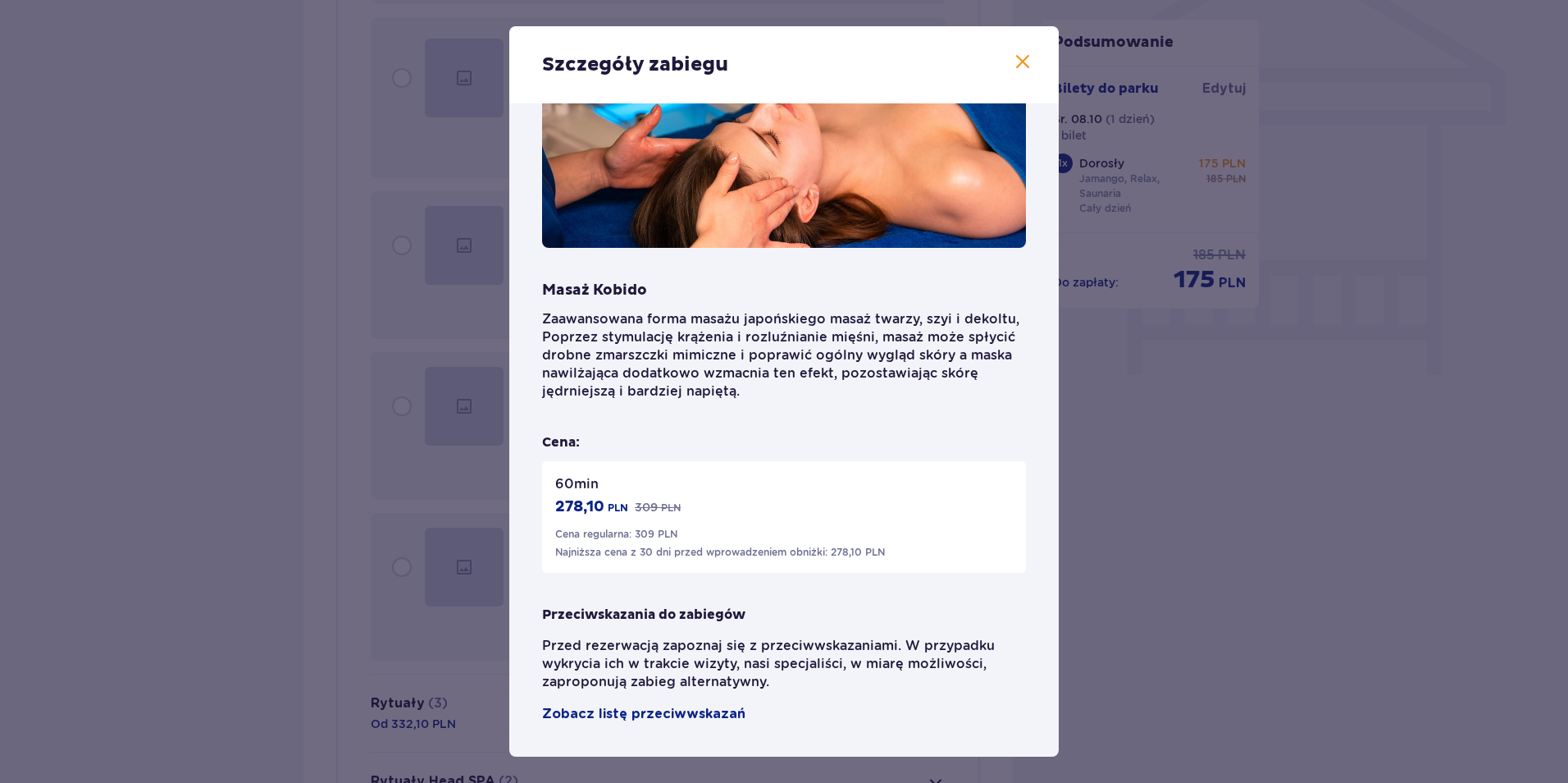
click at [1143, 485] on div "Szczegóły zabiegu Masaż Kobido Zaawansowana forma masażu japońskiego masaż twar…" at bounding box center [784, 392] width 1568 height 783
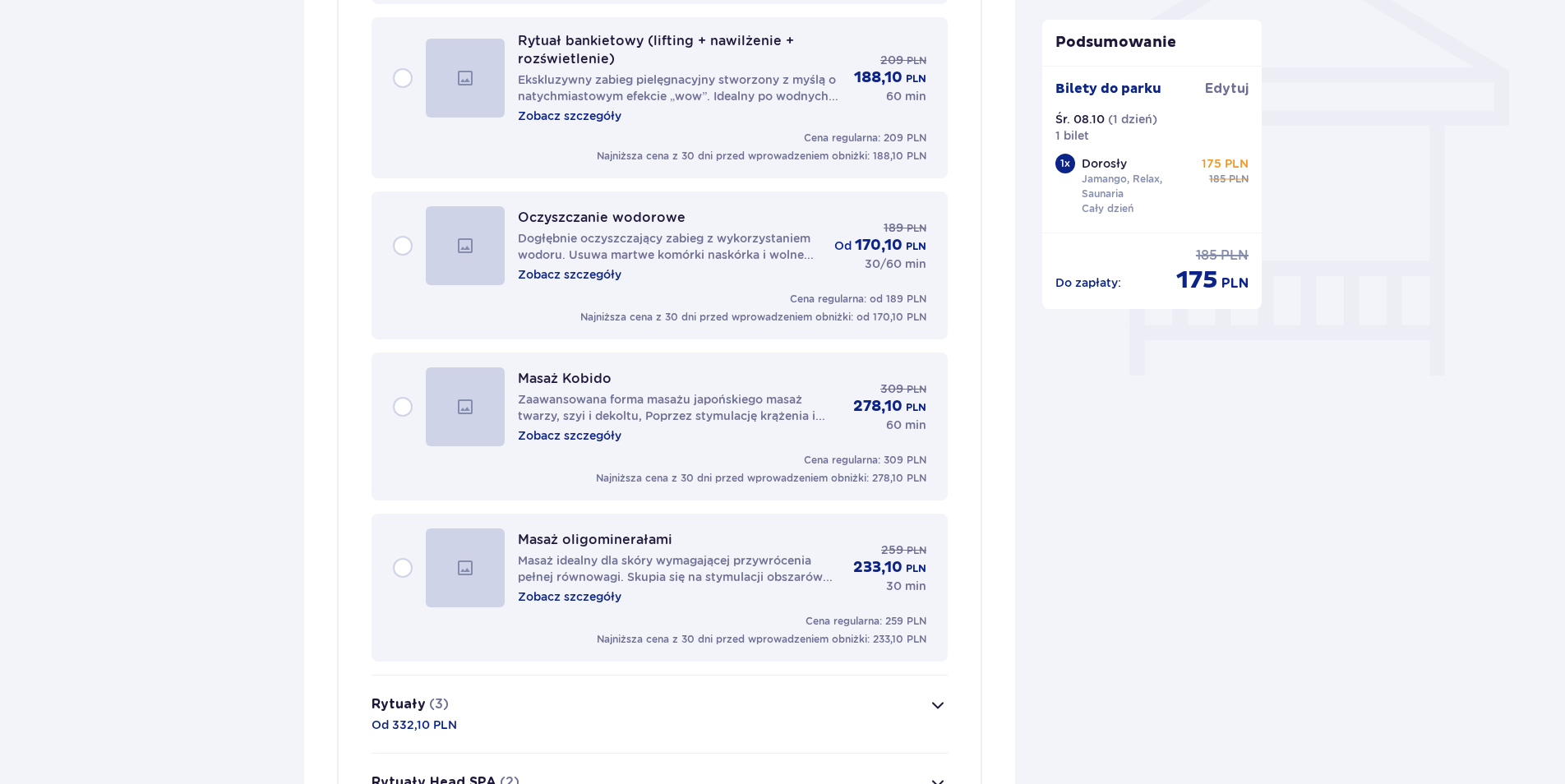
click at [596, 438] on p "Zobacz szczegóły" at bounding box center [569, 435] width 104 height 16
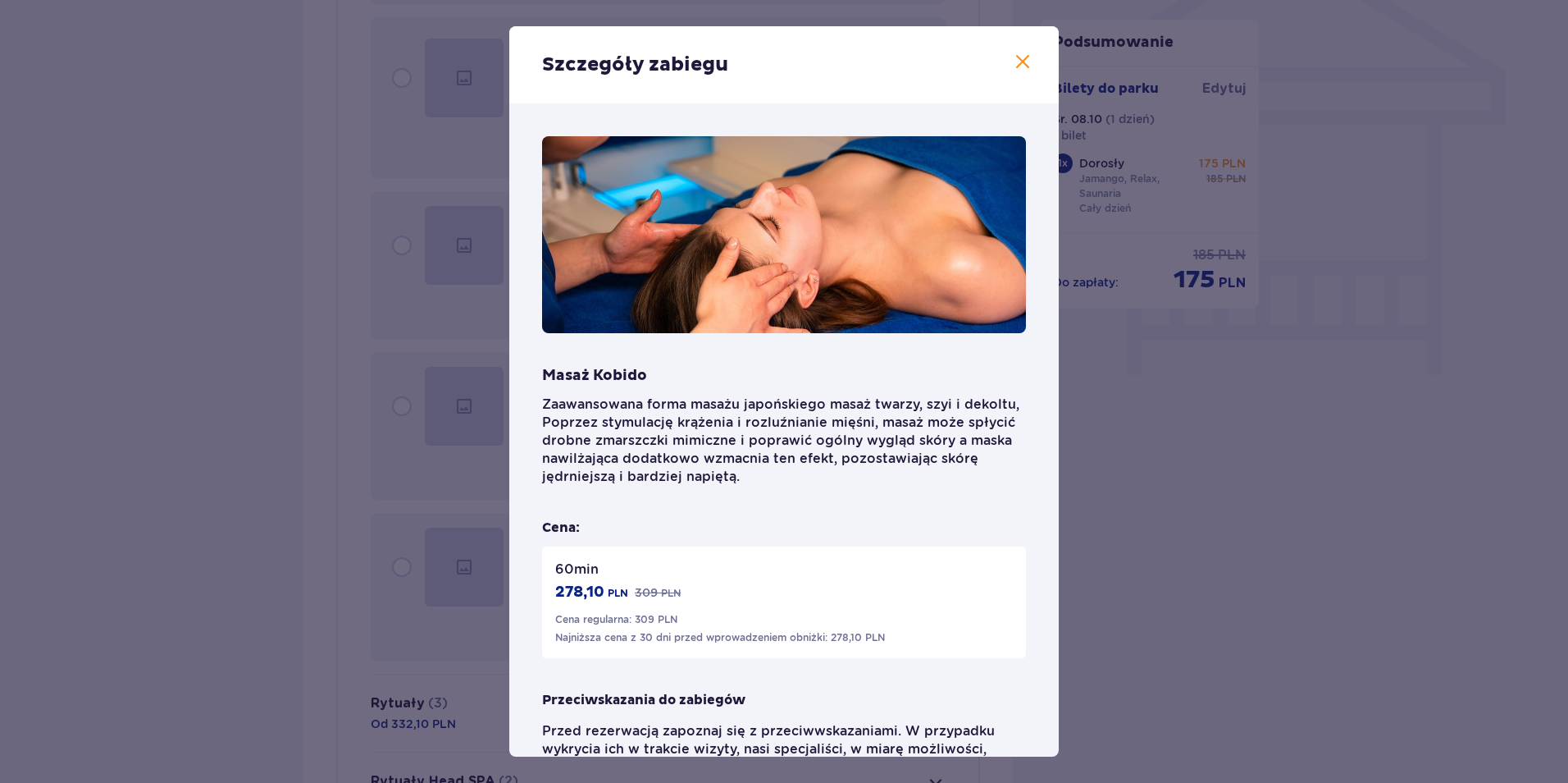
click at [1221, 410] on div "Szczegóły zabiegu Masaż Kobido Zaawansowana forma masażu japońskiego masaż twar…" at bounding box center [784, 392] width 1568 height 783
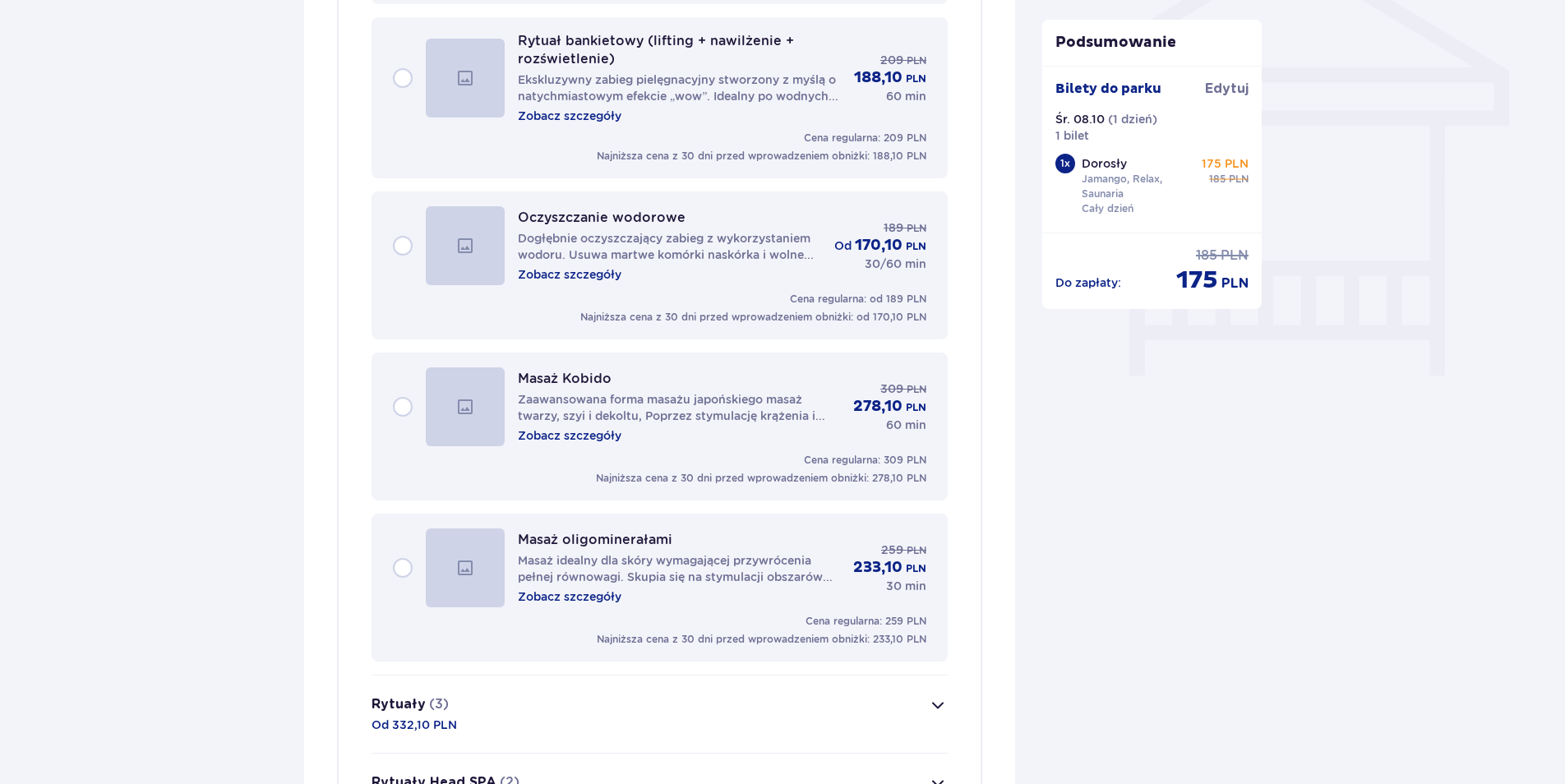
click at [577, 600] on p "Zobacz szczegóły" at bounding box center [569, 596] width 104 height 16
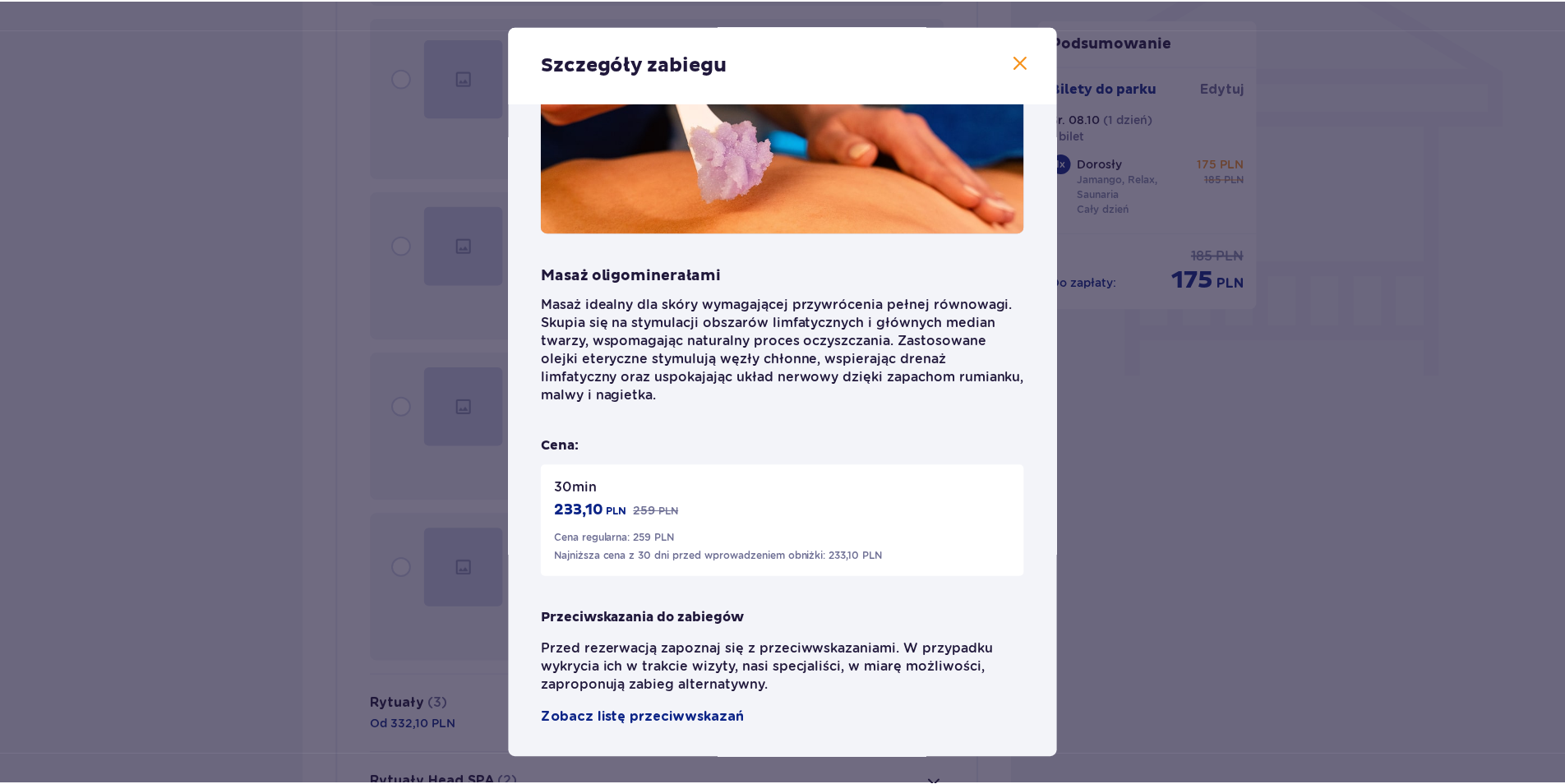
scroll to position [104, 0]
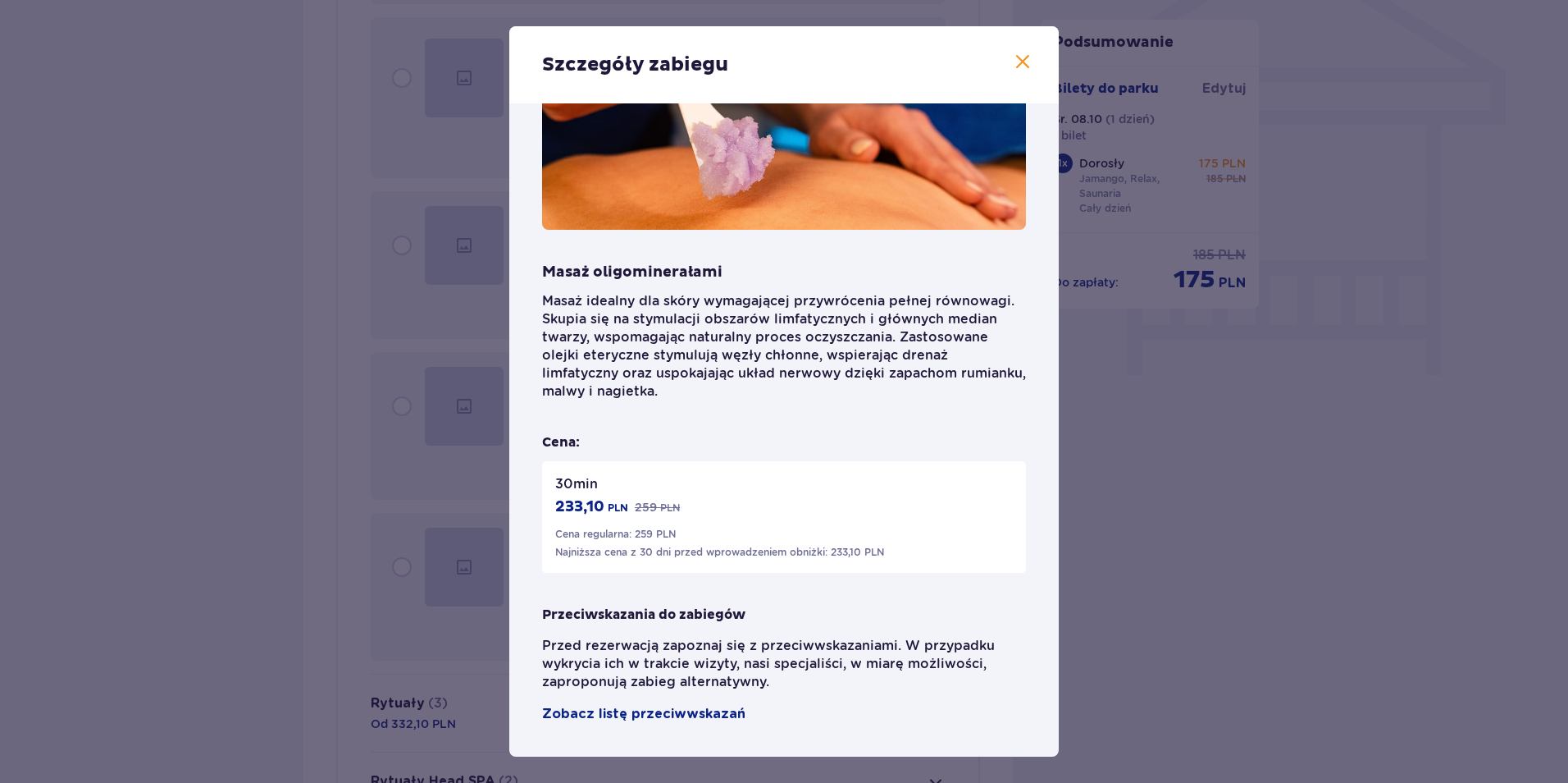
click at [1240, 460] on div "Szczegóły zabiegu Masaż oligominerałami Masaż idealny dla skóry wymagającej prz…" at bounding box center [784, 392] width 1568 height 783
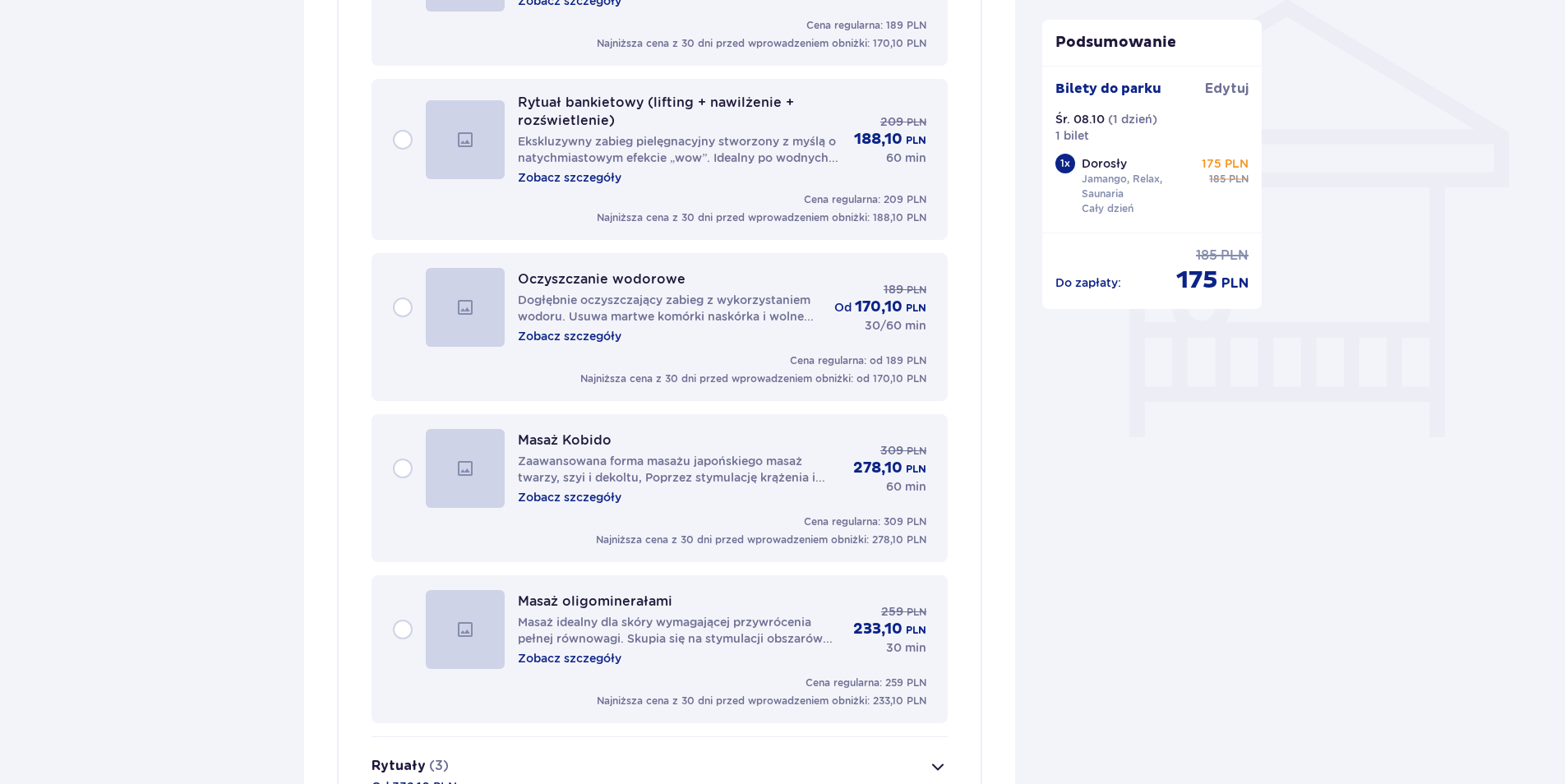
scroll to position [1561, 0]
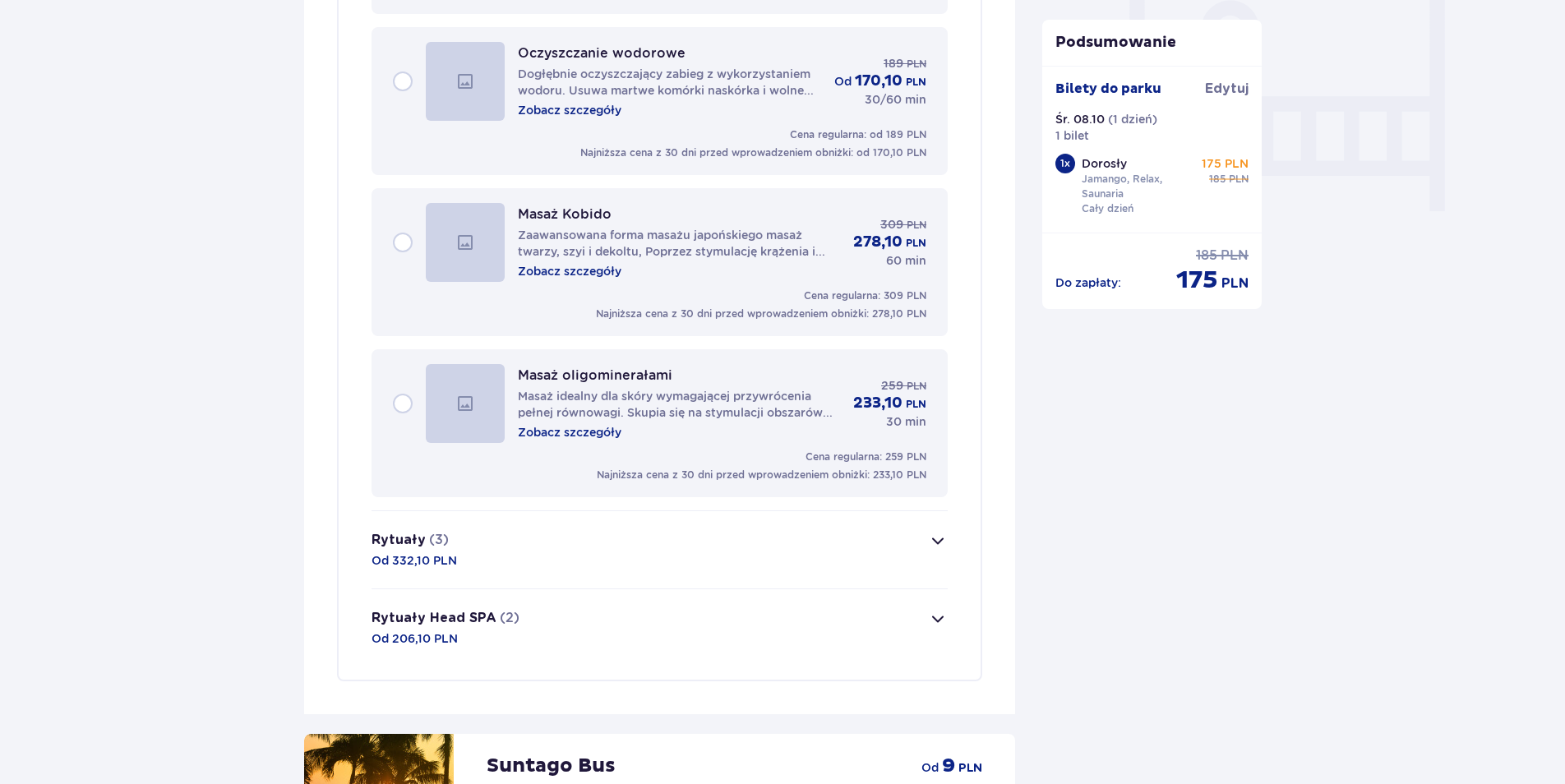
click at [524, 554] on button "Rytuały (3) Od 332,10 PLN" at bounding box center [660, 550] width 576 height 78
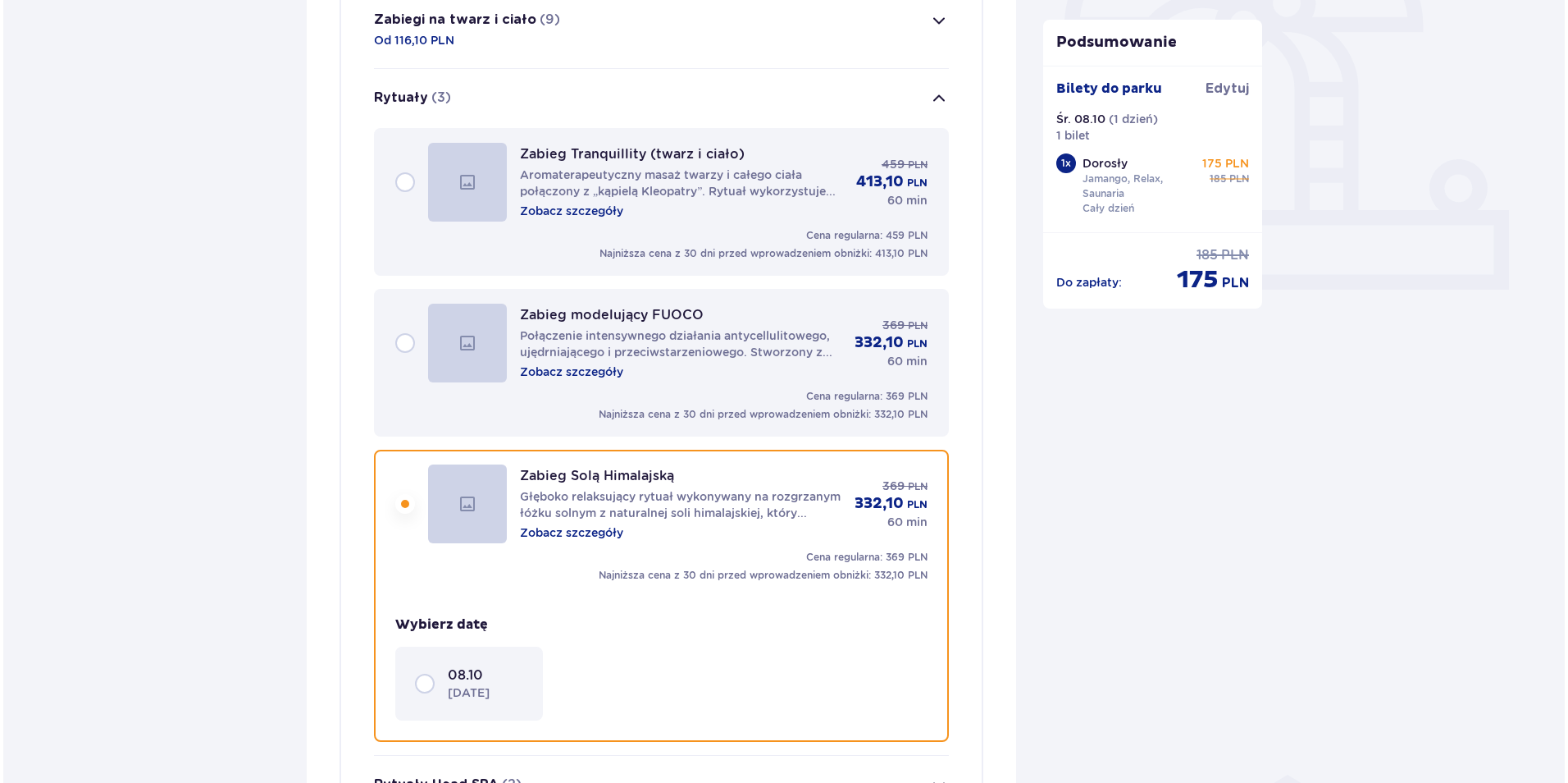
scroll to position [462, 0]
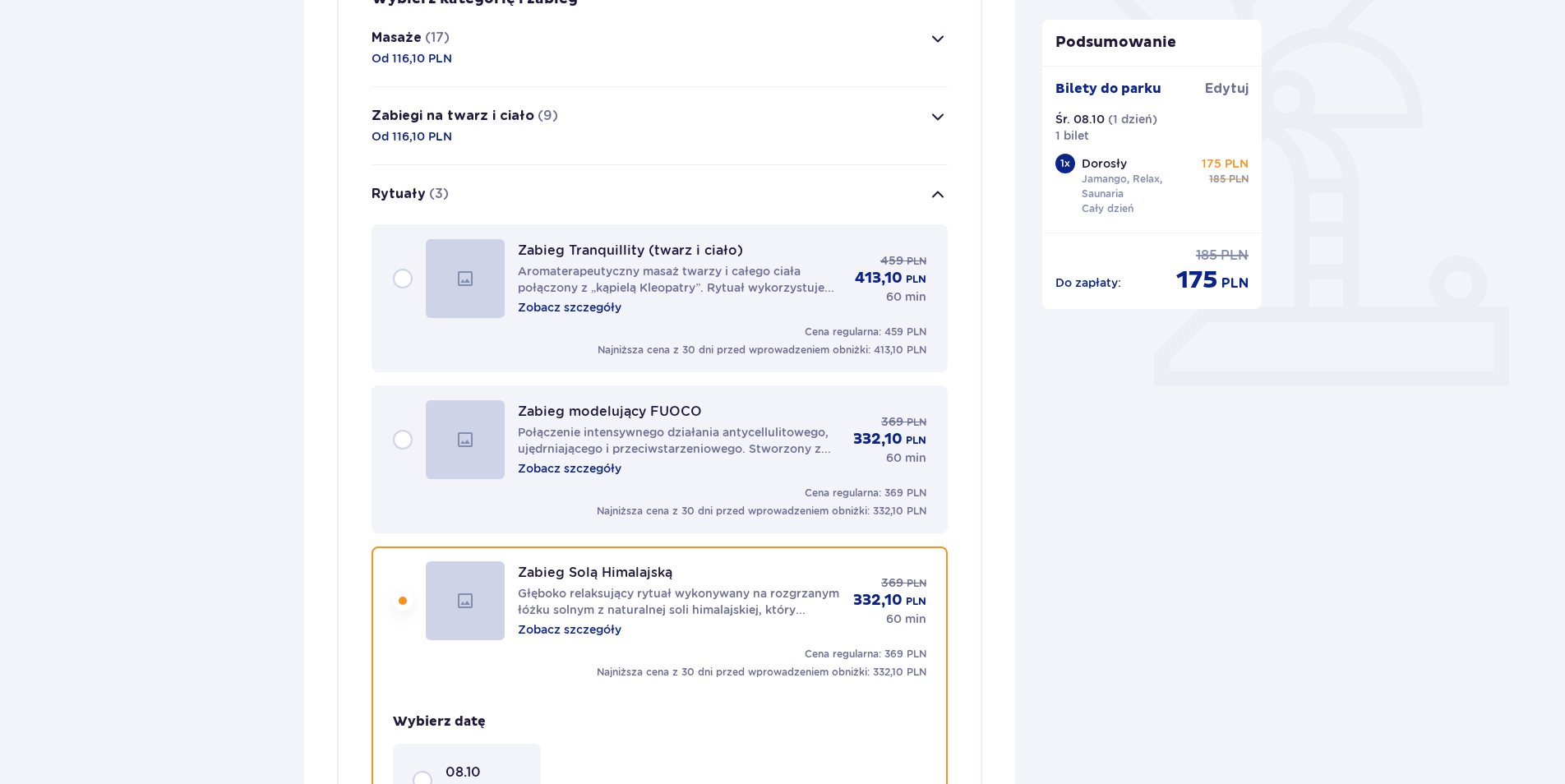
click at [588, 313] on p "Zobacz szczegóły" at bounding box center [569, 307] width 104 height 16
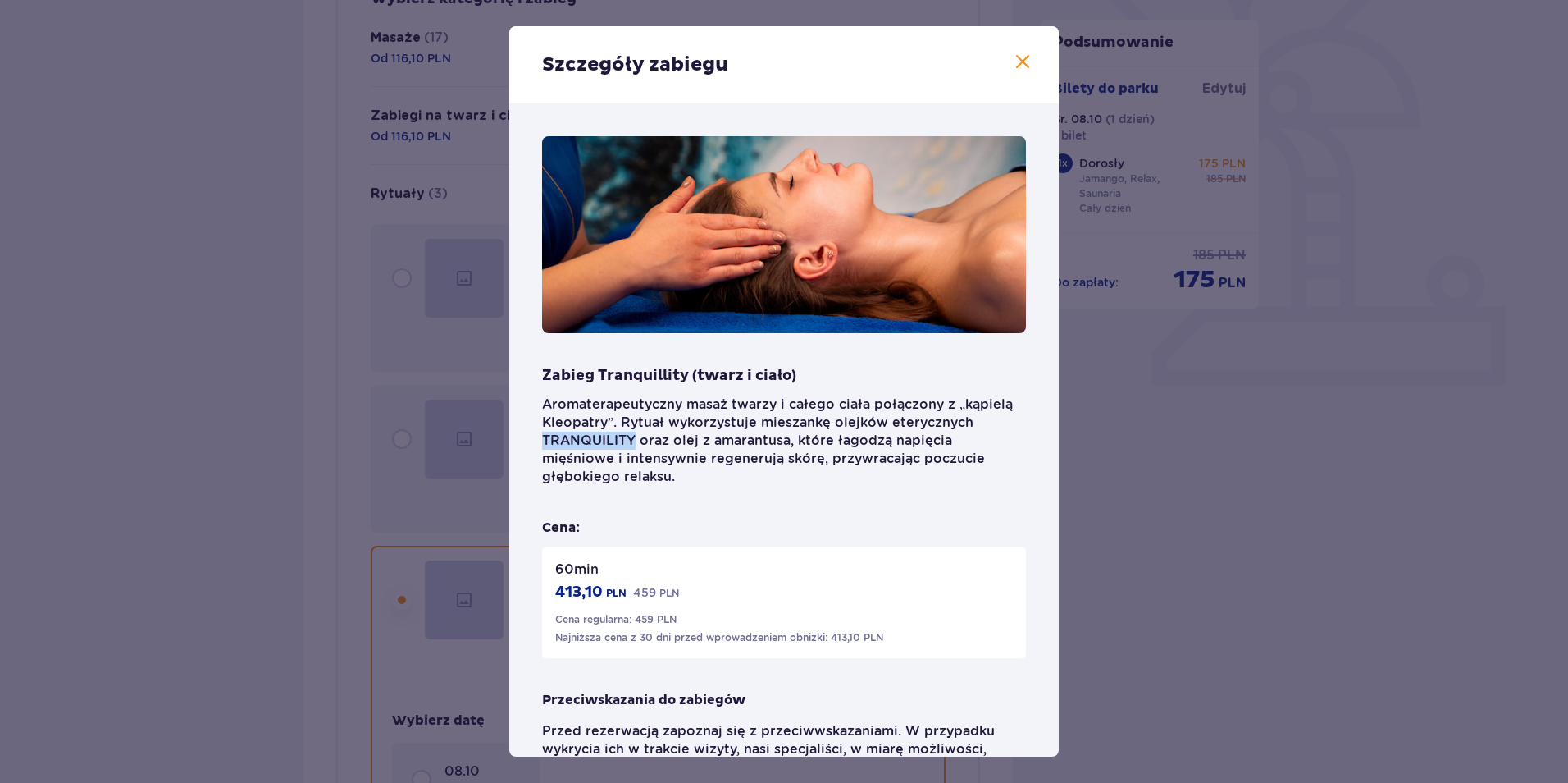
drag, startPoint x: 541, startPoint y: 433, endPoint x: 636, endPoint y: 447, distance: 96.0
click at [636, 447] on div "Zabieg Tranquillity (twarz i ciało) Aromaterapeutyczny masaż twarzy i całego ci…" at bounding box center [784, 473] width 549 height 739
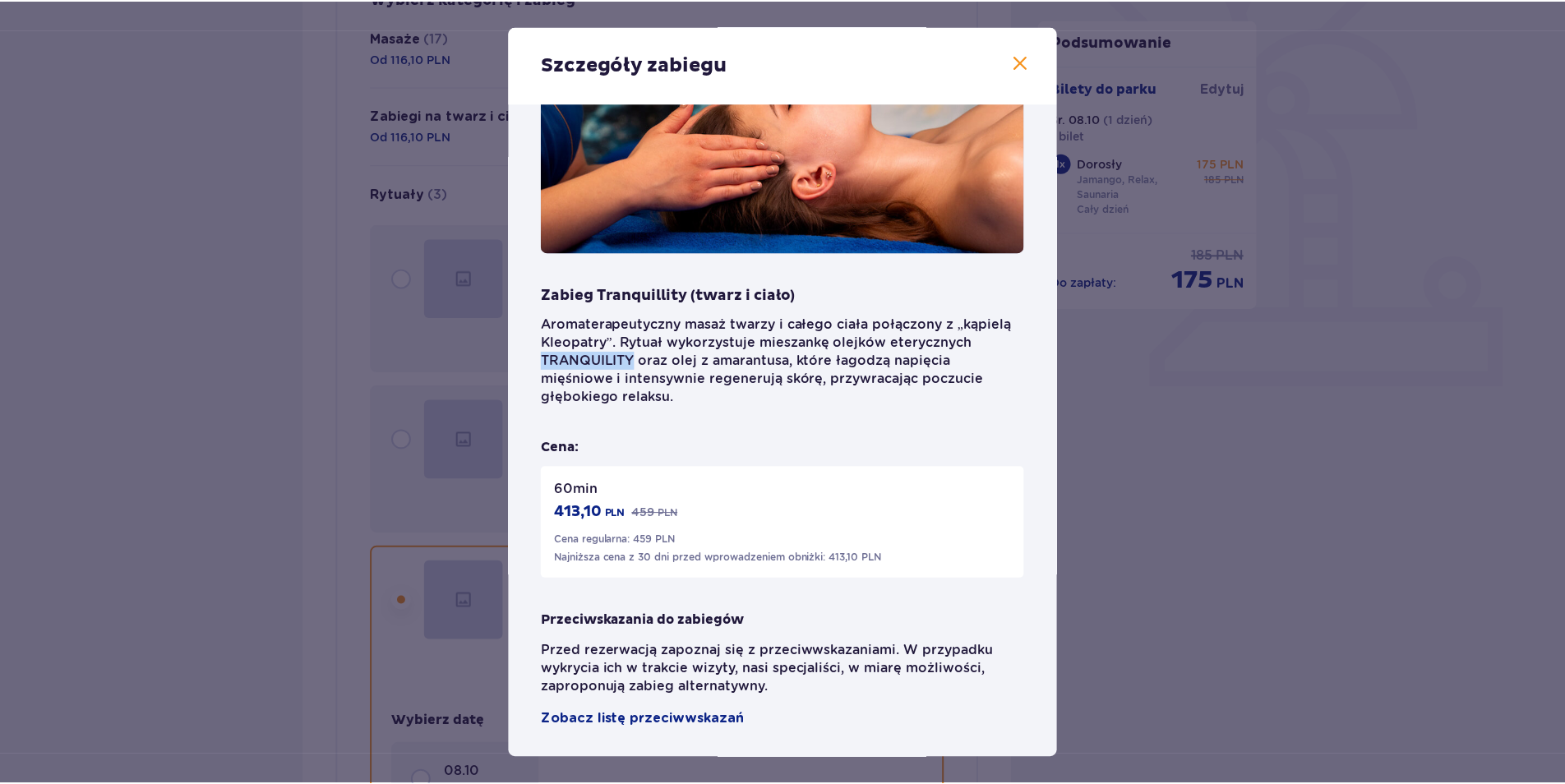
scroll to position [86, 0]
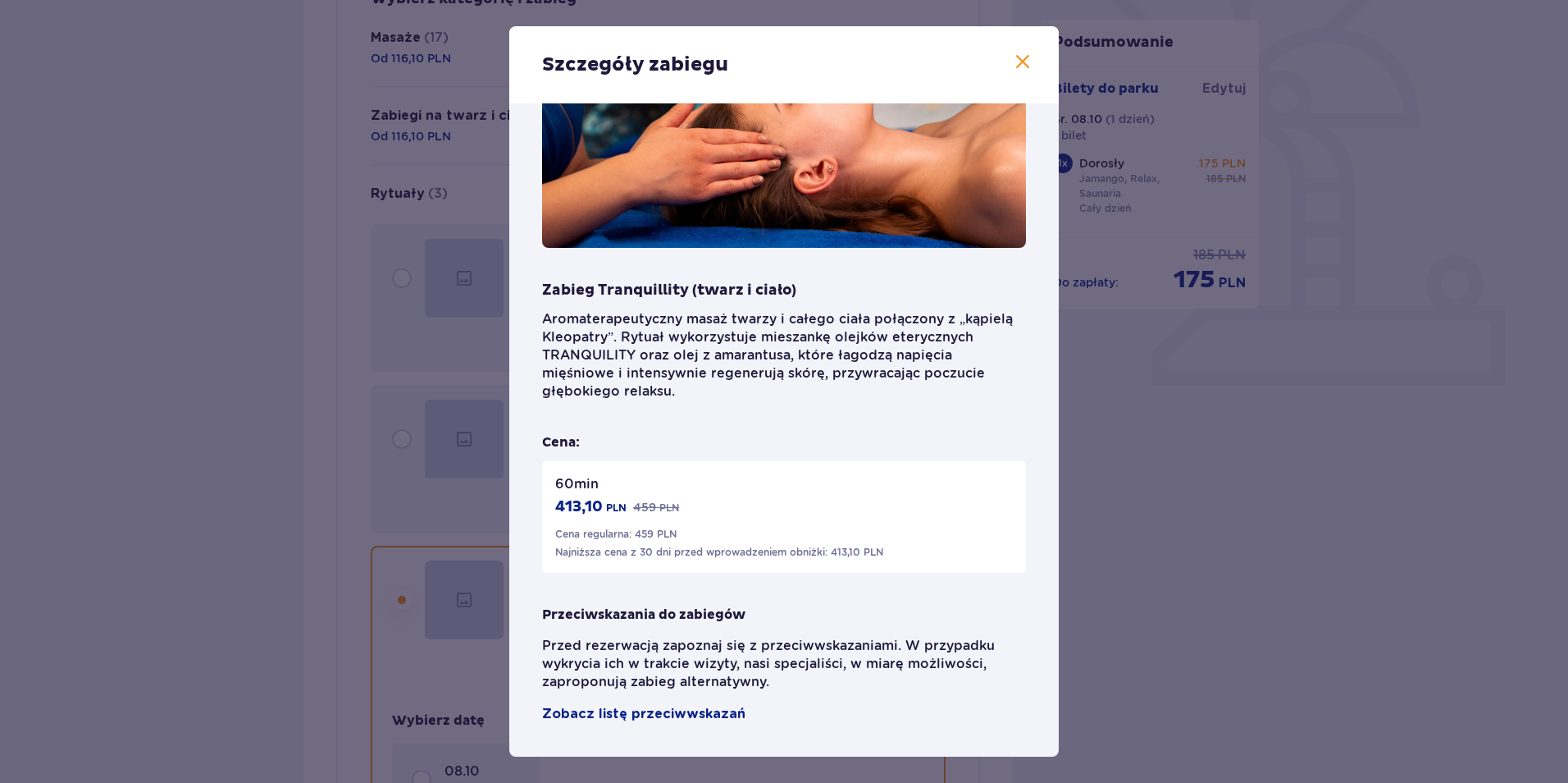
click at [1151, 498] on div "Szczegóły zabiegu Zabieg Tranquillity (twarz i ciało) Aromaterapeutyczny masaż …" at bounding box center [784, 392] width 1568 height 783
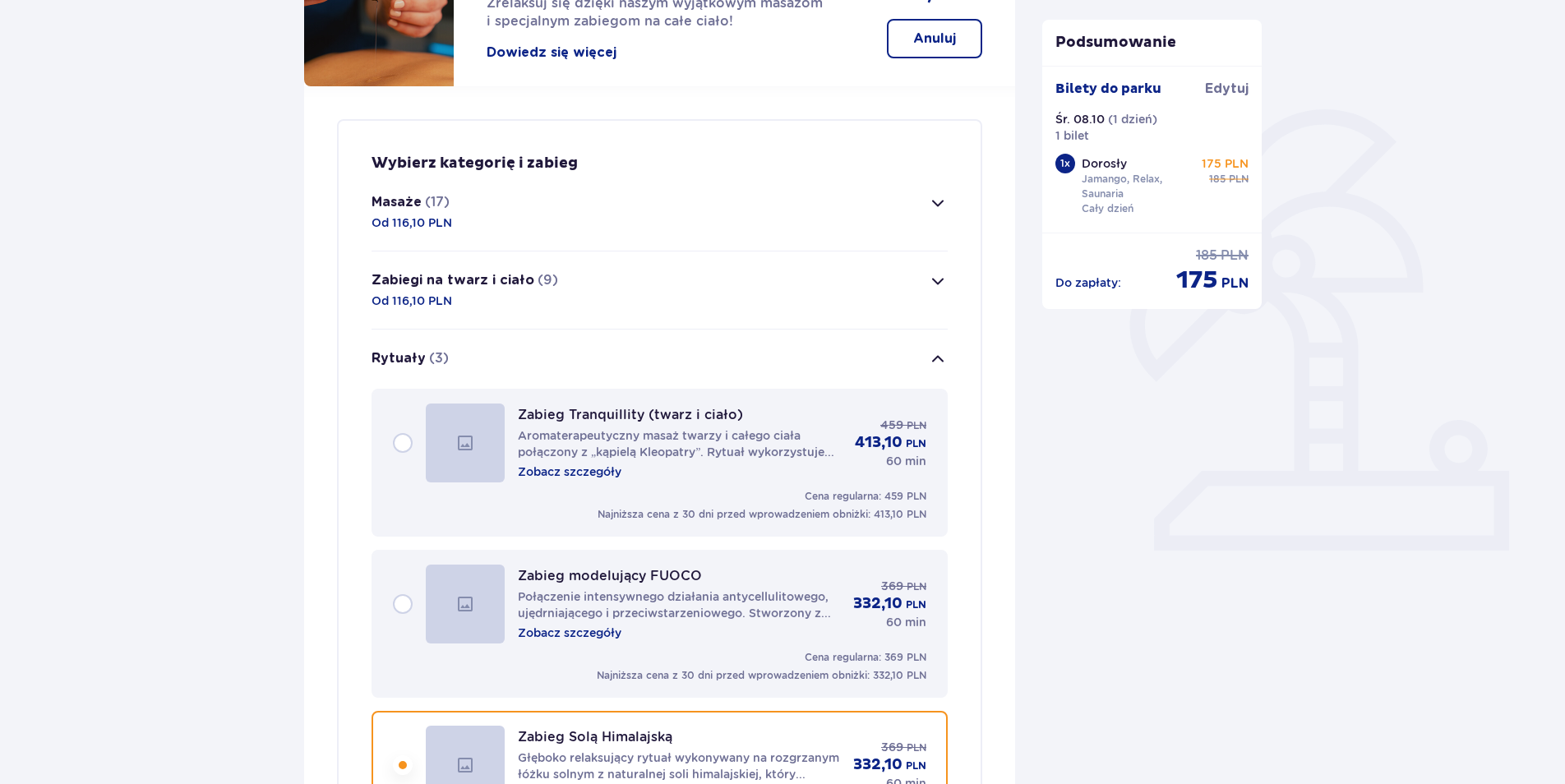
click at [551, 196] on button "Masaże (17) Od 116,10 PLN" at bounding box center [660, 212] width 576 height 78
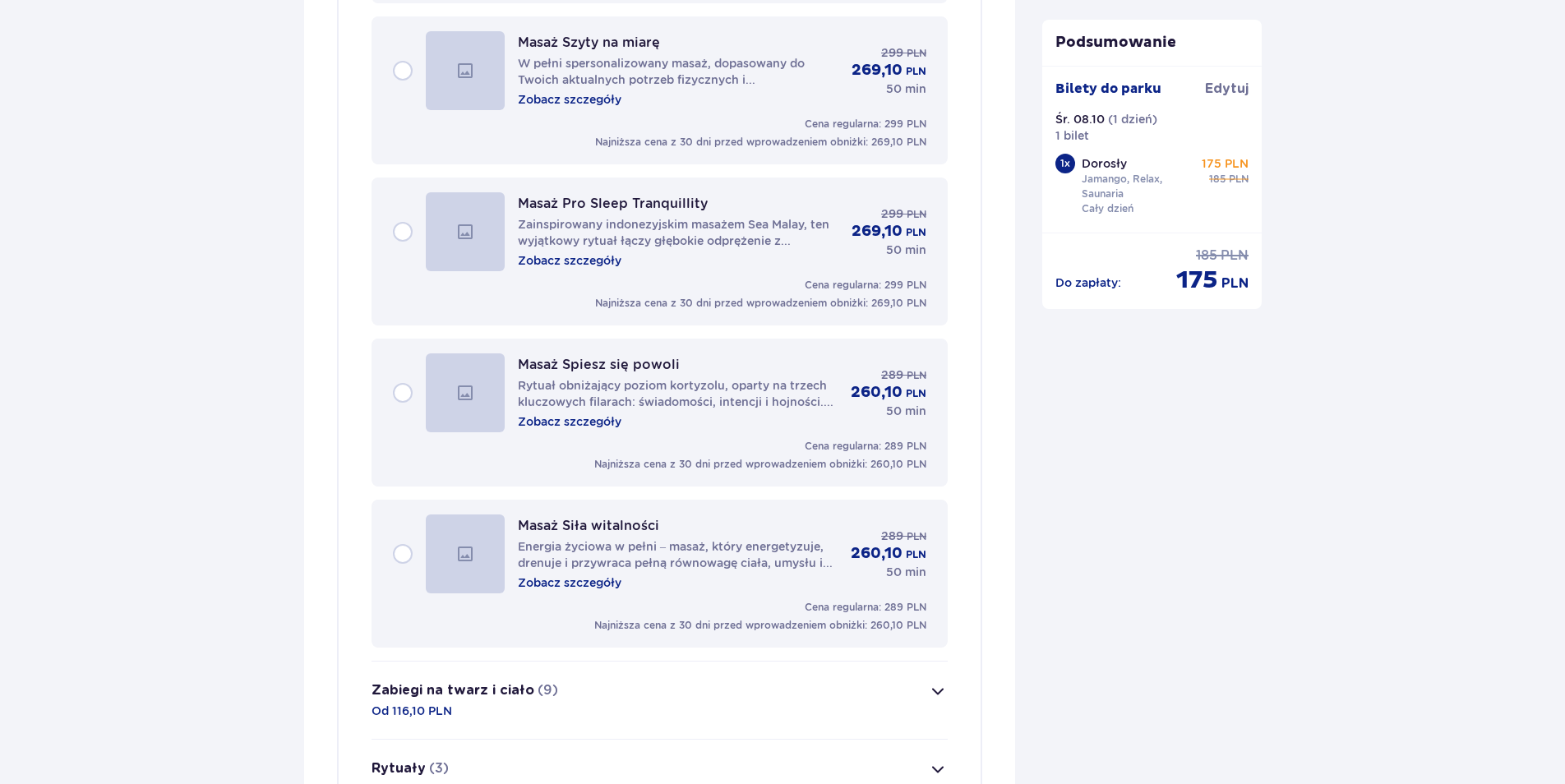
scroll to position [2690, 0]
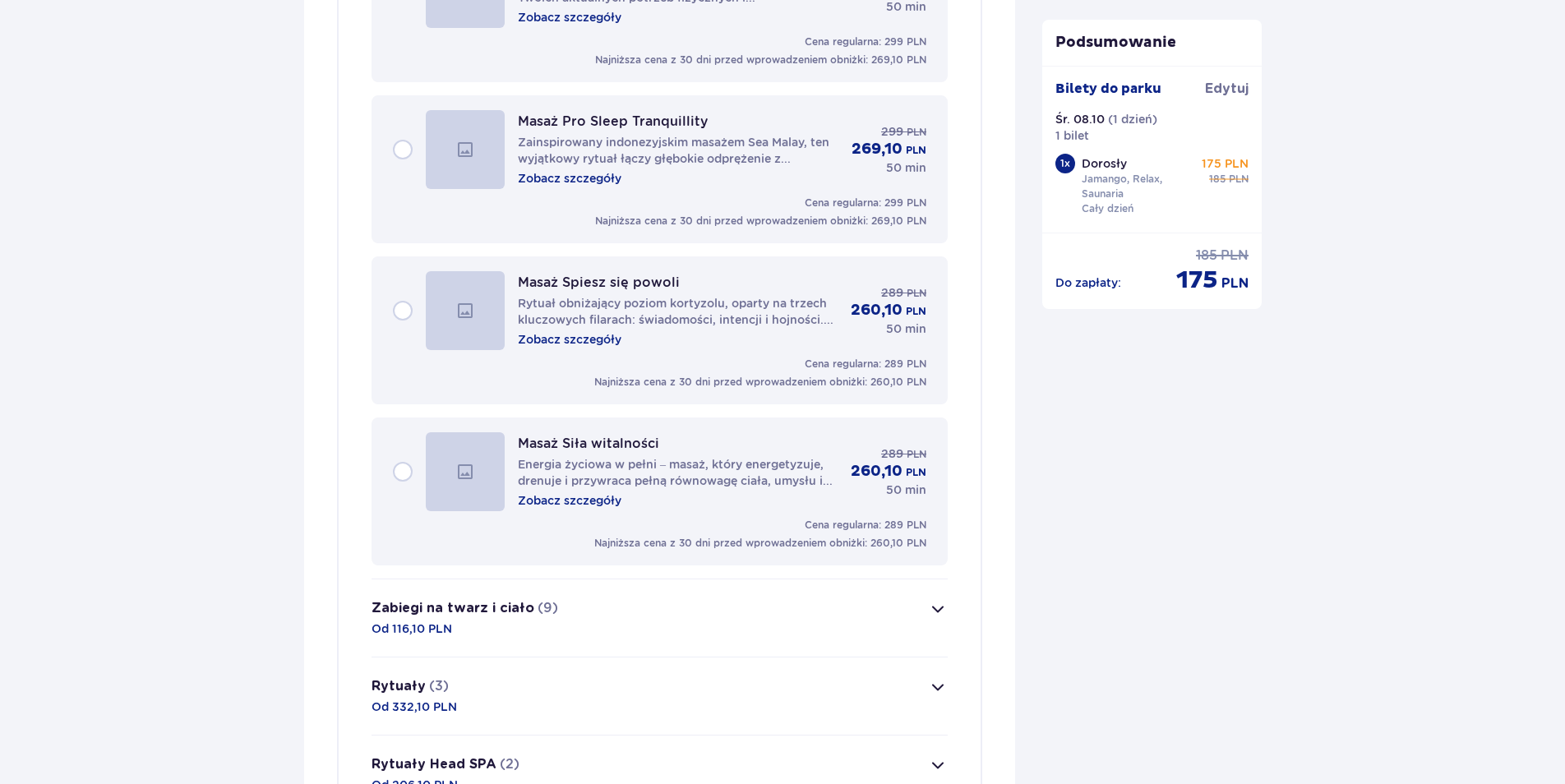
click at [592, 345] on p "Zobacz szczegóły" at bounding box center [569, 340] width 104 height 16
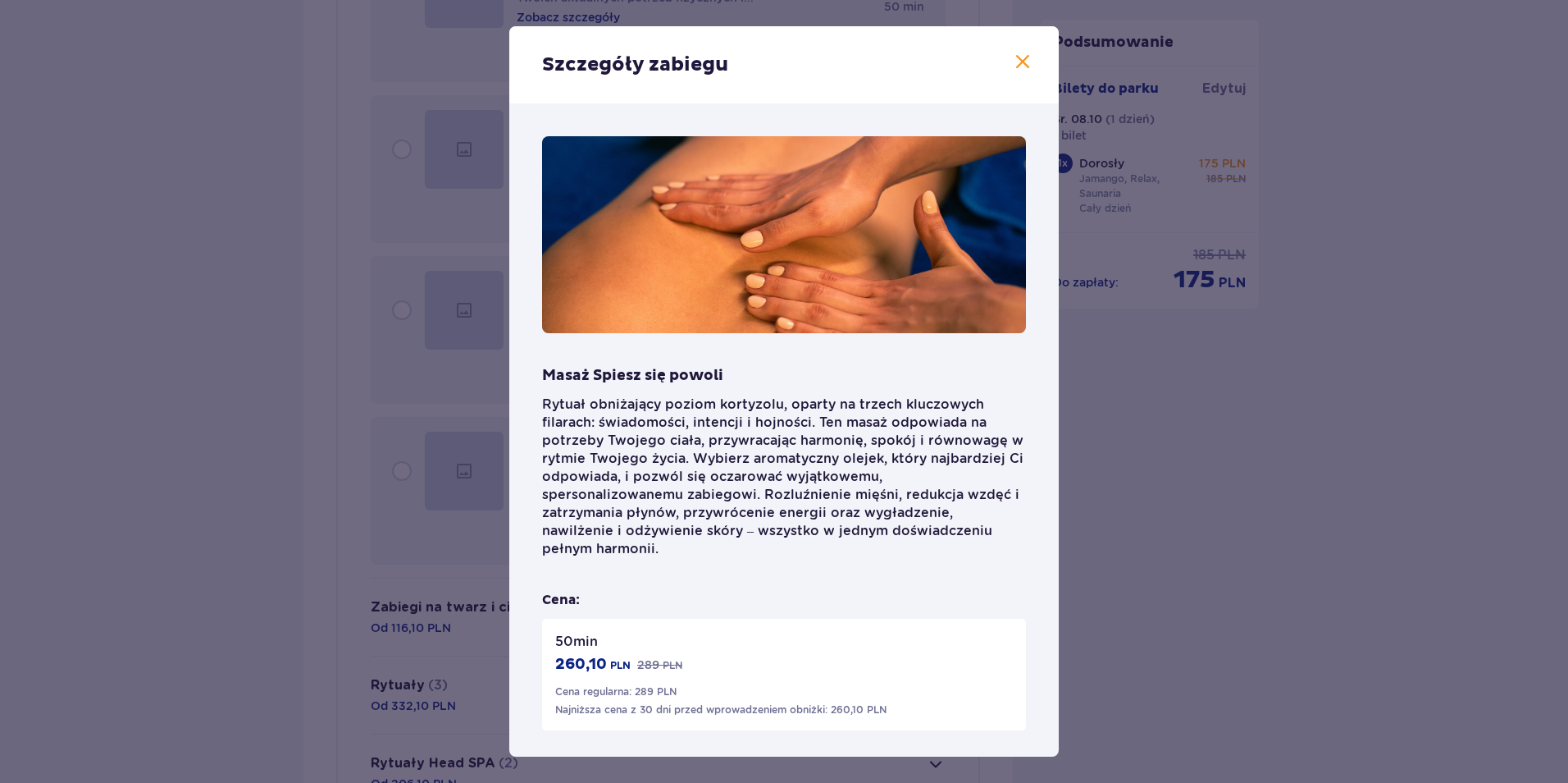
click at [1021, 69] on span at bounding box center [1022, 62] width 20 height 20
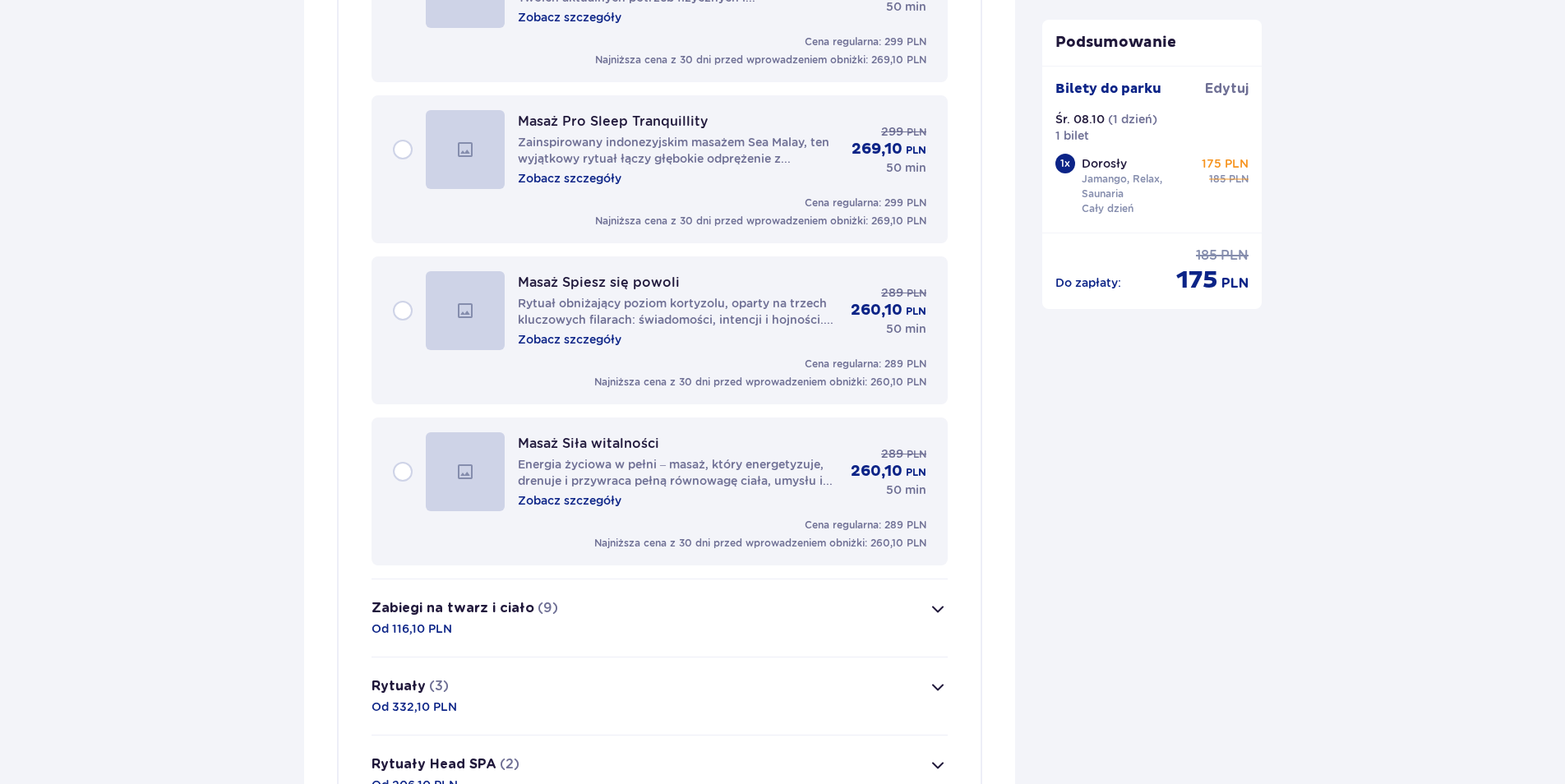
click at [550, 341] on p "Zobacz szczegóły" at bounding box center [569, 340] width 104 height 16
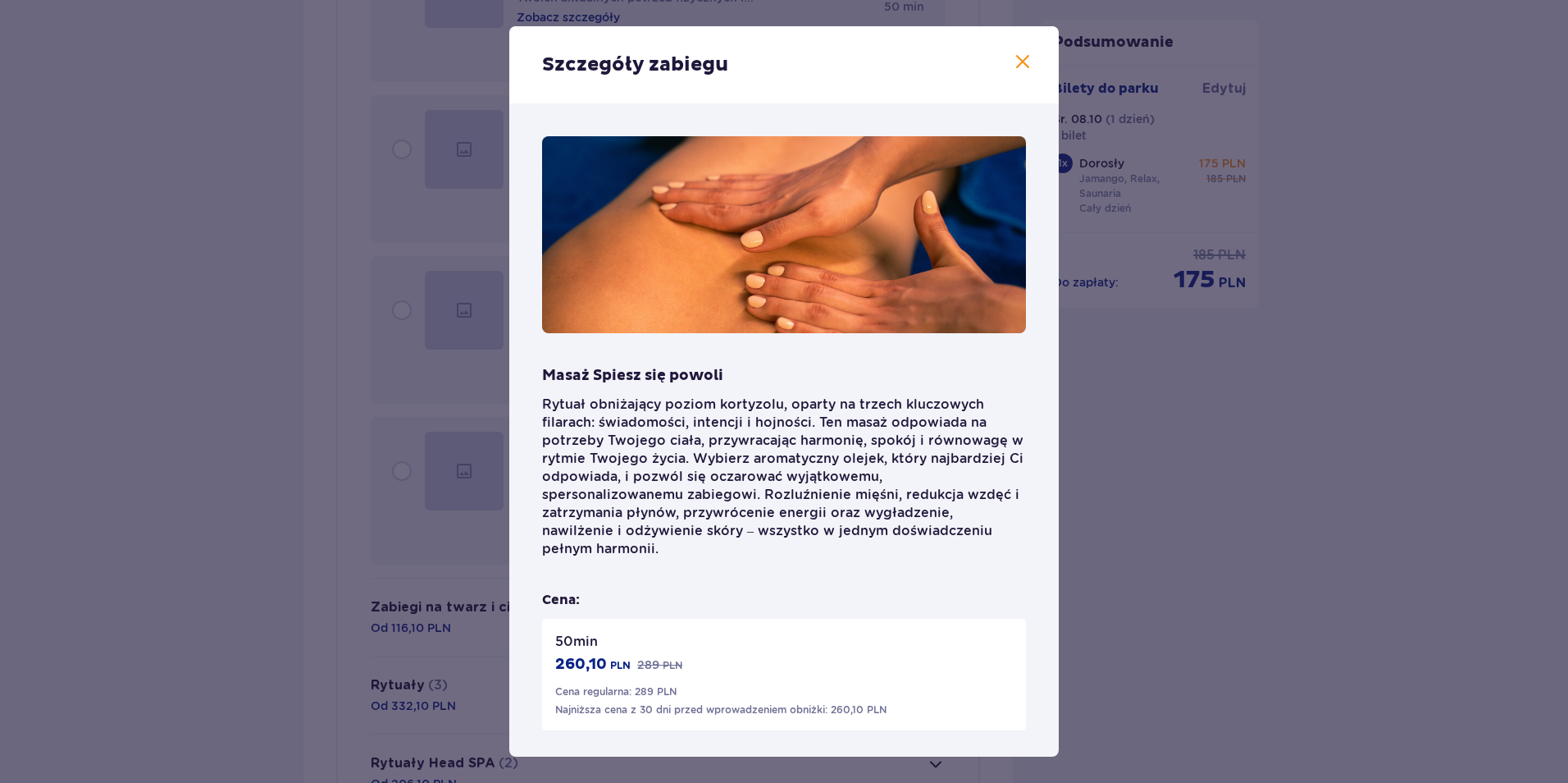
click at [1249, 252] on div "Szczegóły zabiegu Masaż Spiesz się powoli Rytuał obniżający poziom kortyzolu, o…" at bounding box center [784, 392] width 1568 height 783
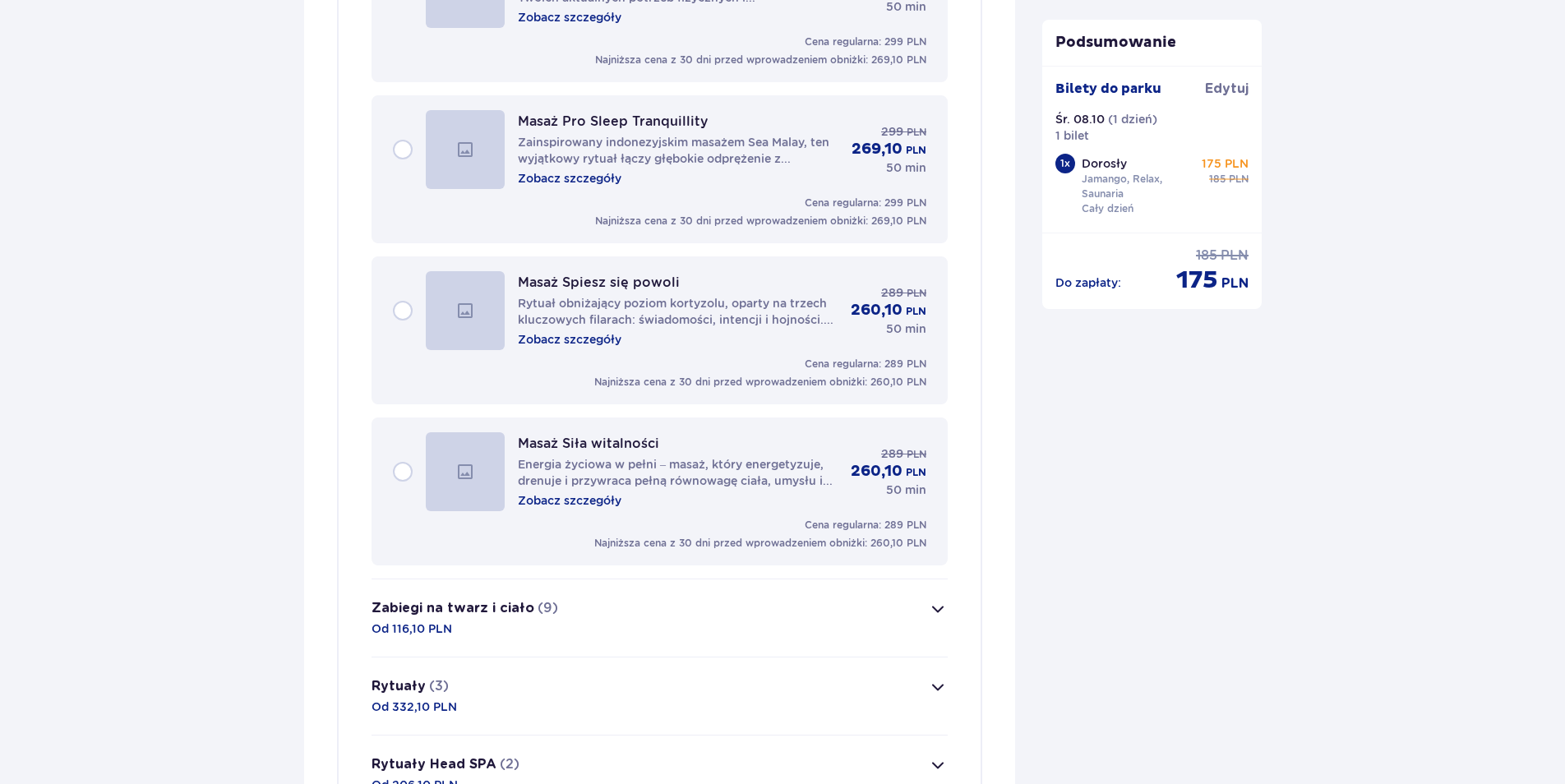
click at [553, 504] on p "Zobacz szczegóły" at bounding box center [569, 500] width 104 height 16
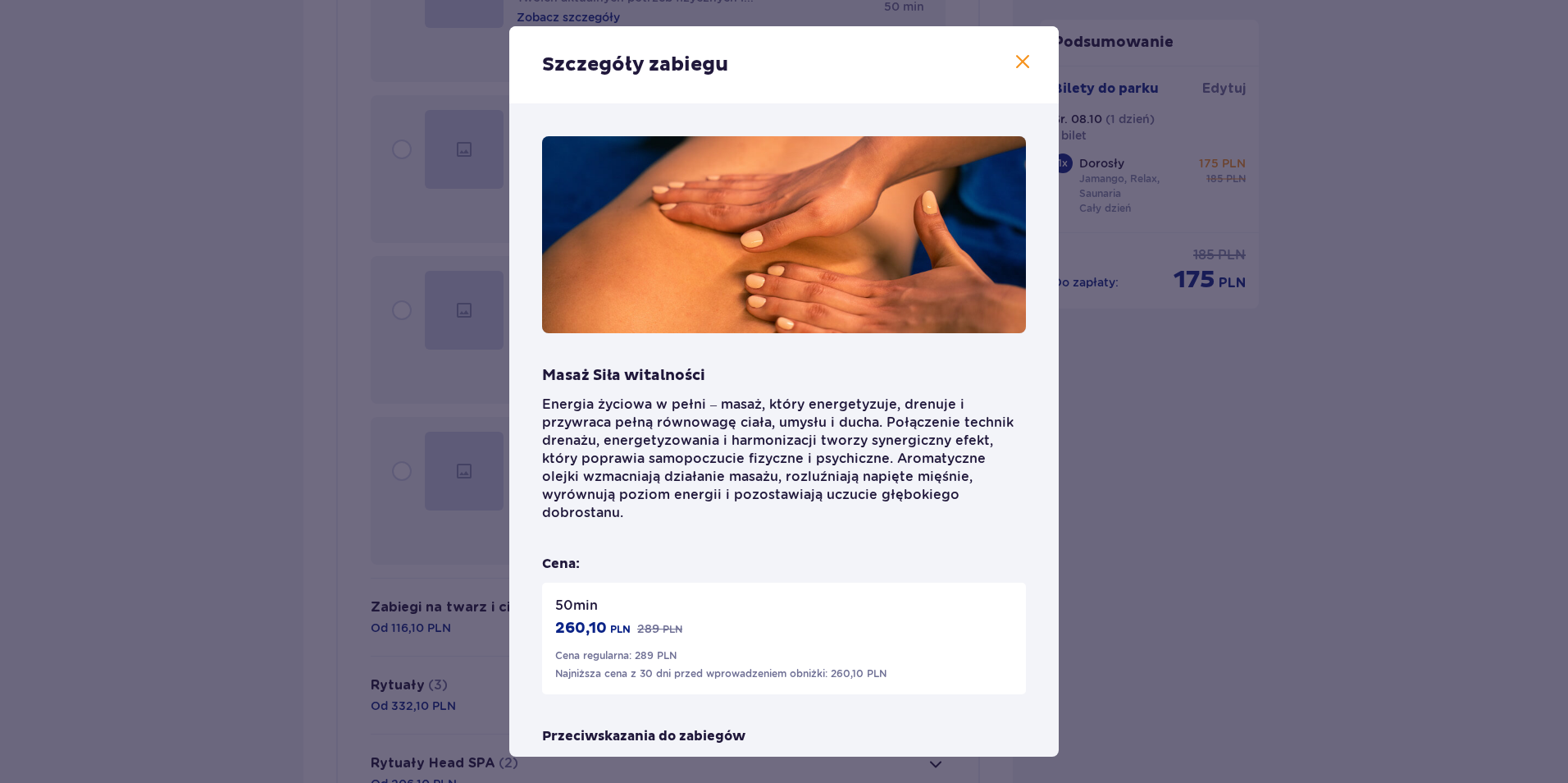
click at [1022, 59] on span at bounding box center [1022, 62] width 20 height 20
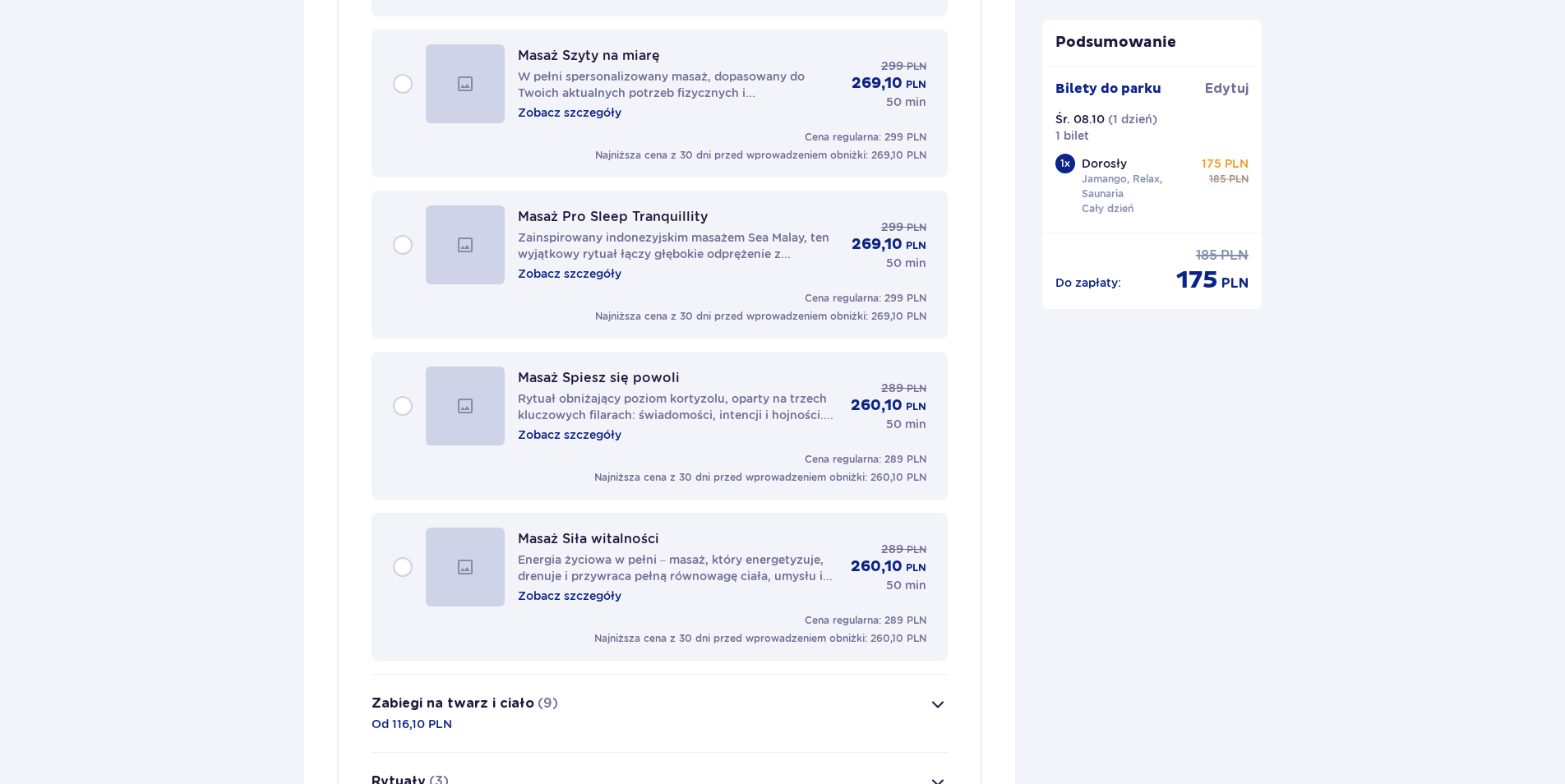
scroll to position [2525, 0]
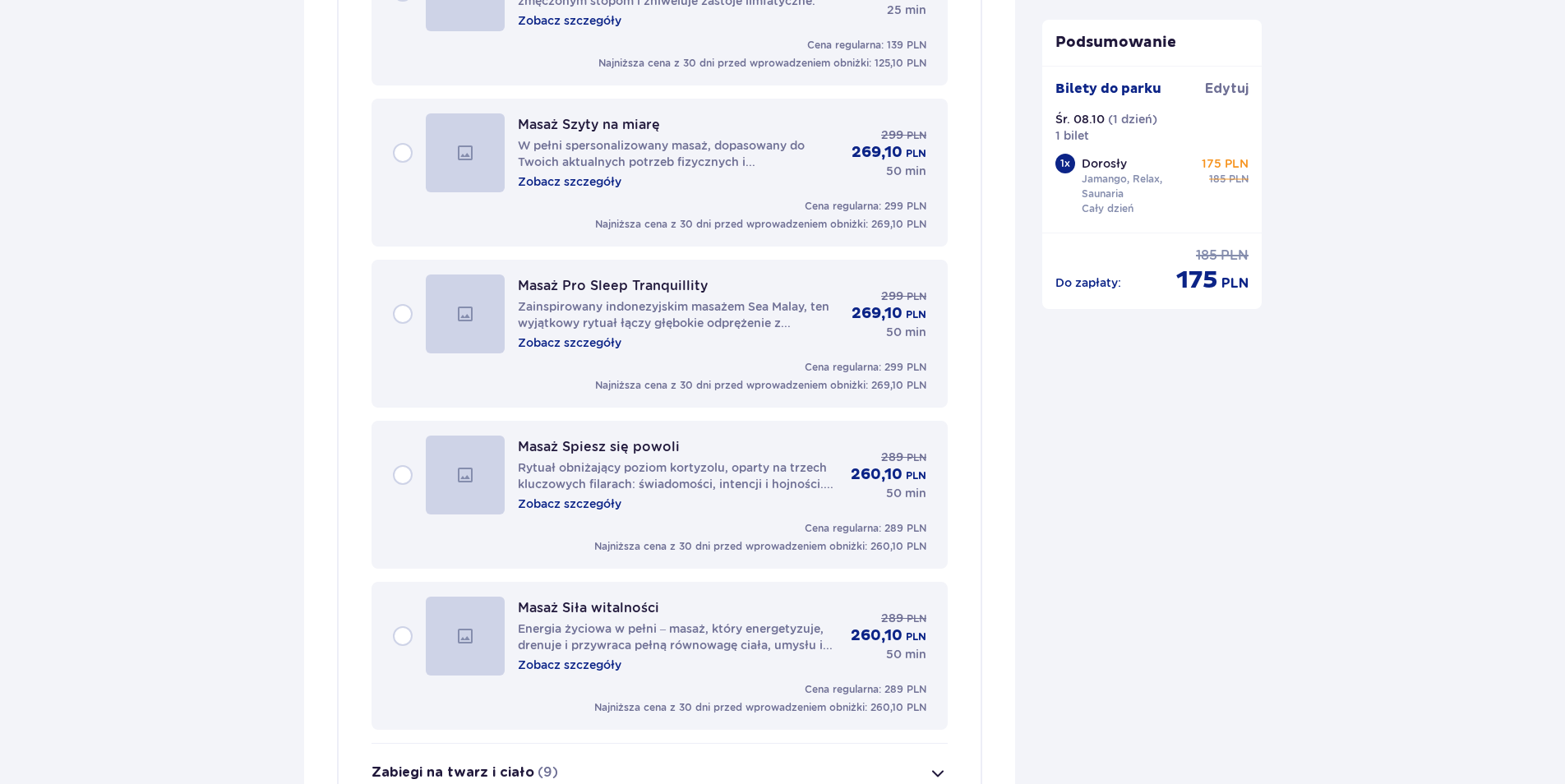
click at [596, 344] on p "Zobacz szczegóły" at bounding box center [569, 342] width 104 height 16
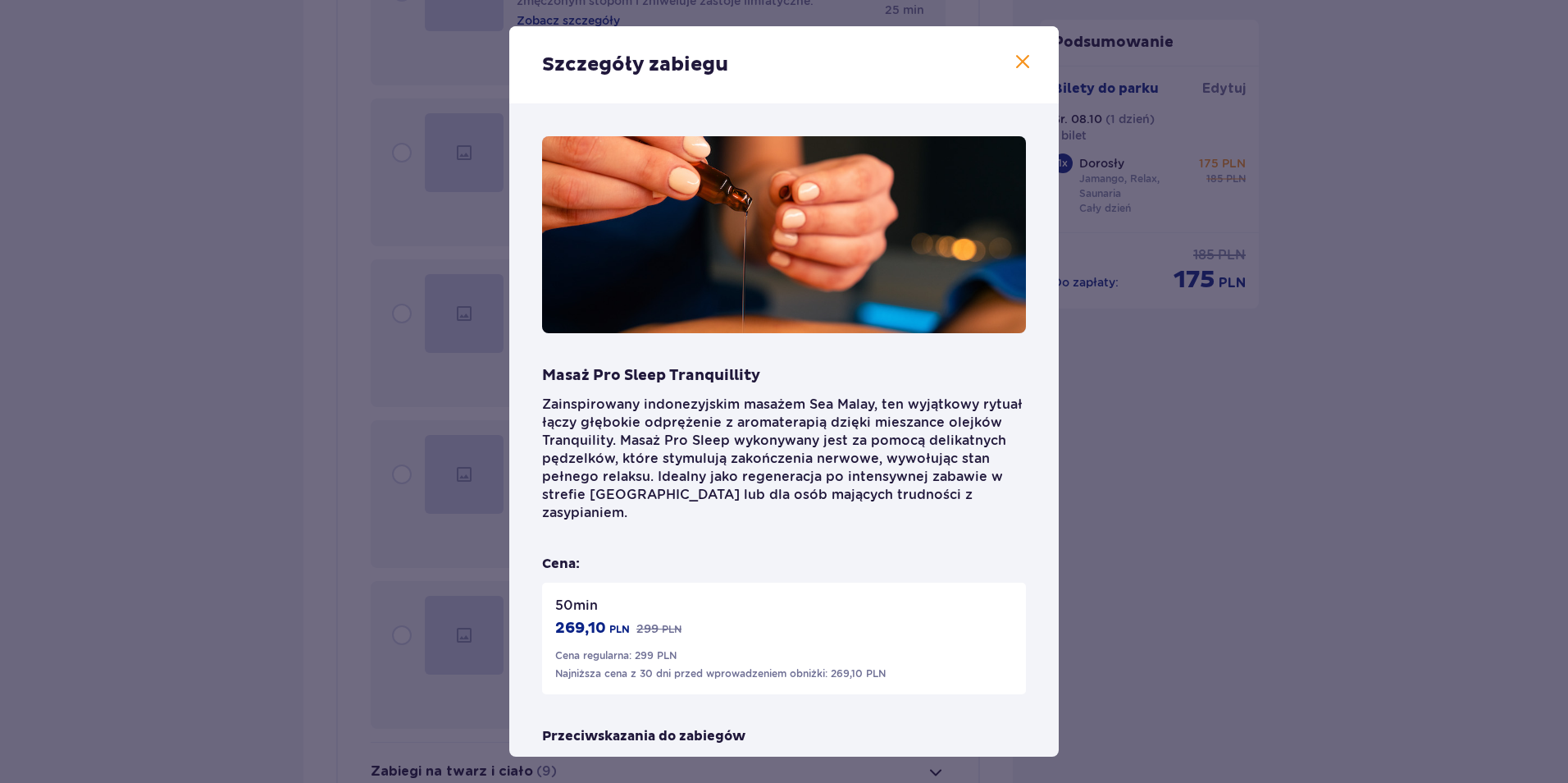
click at [1022, 62] on span at bounding box center [1022, 62] width 20 height 20
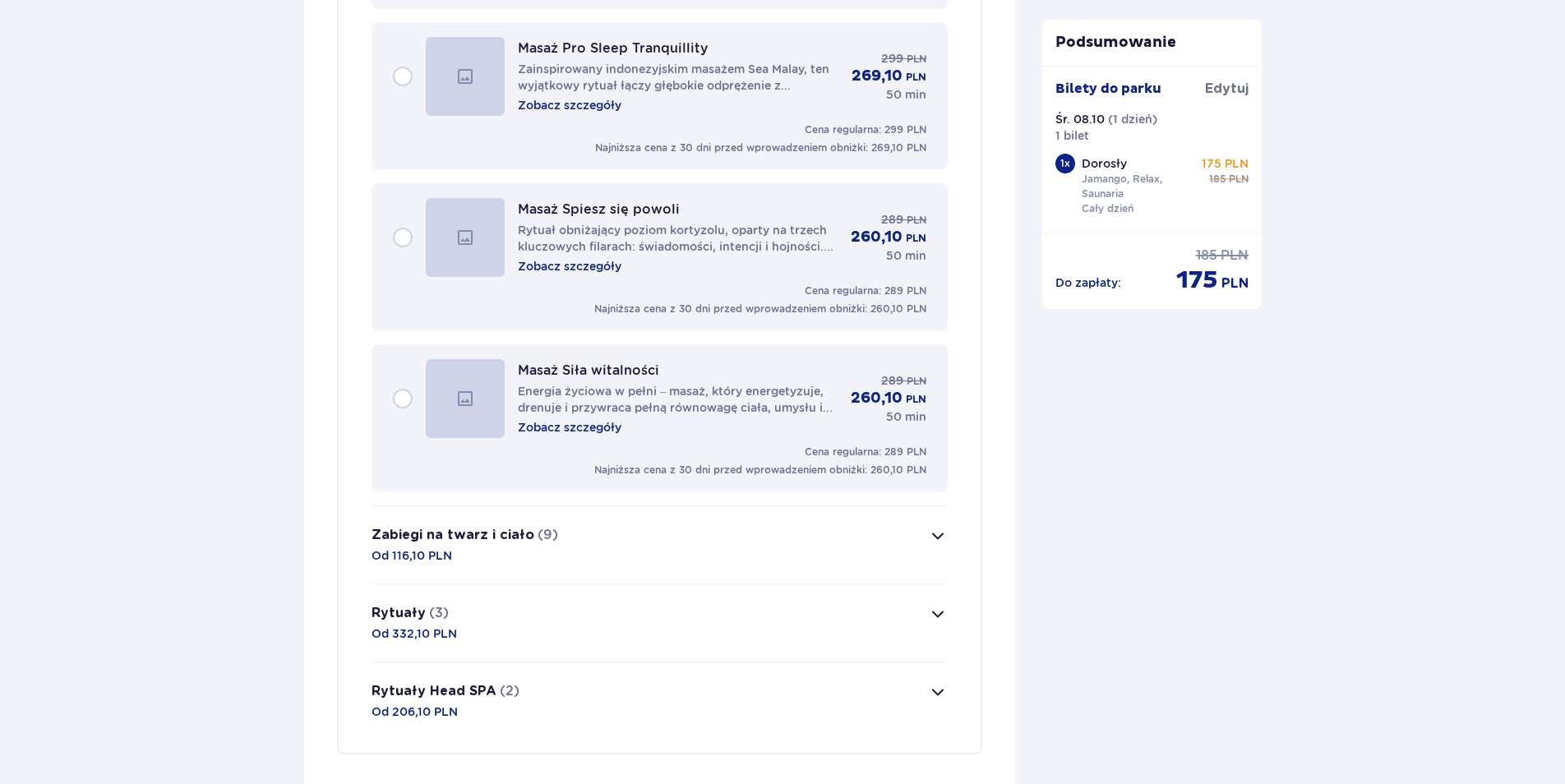
scroll to position [2772, 0]
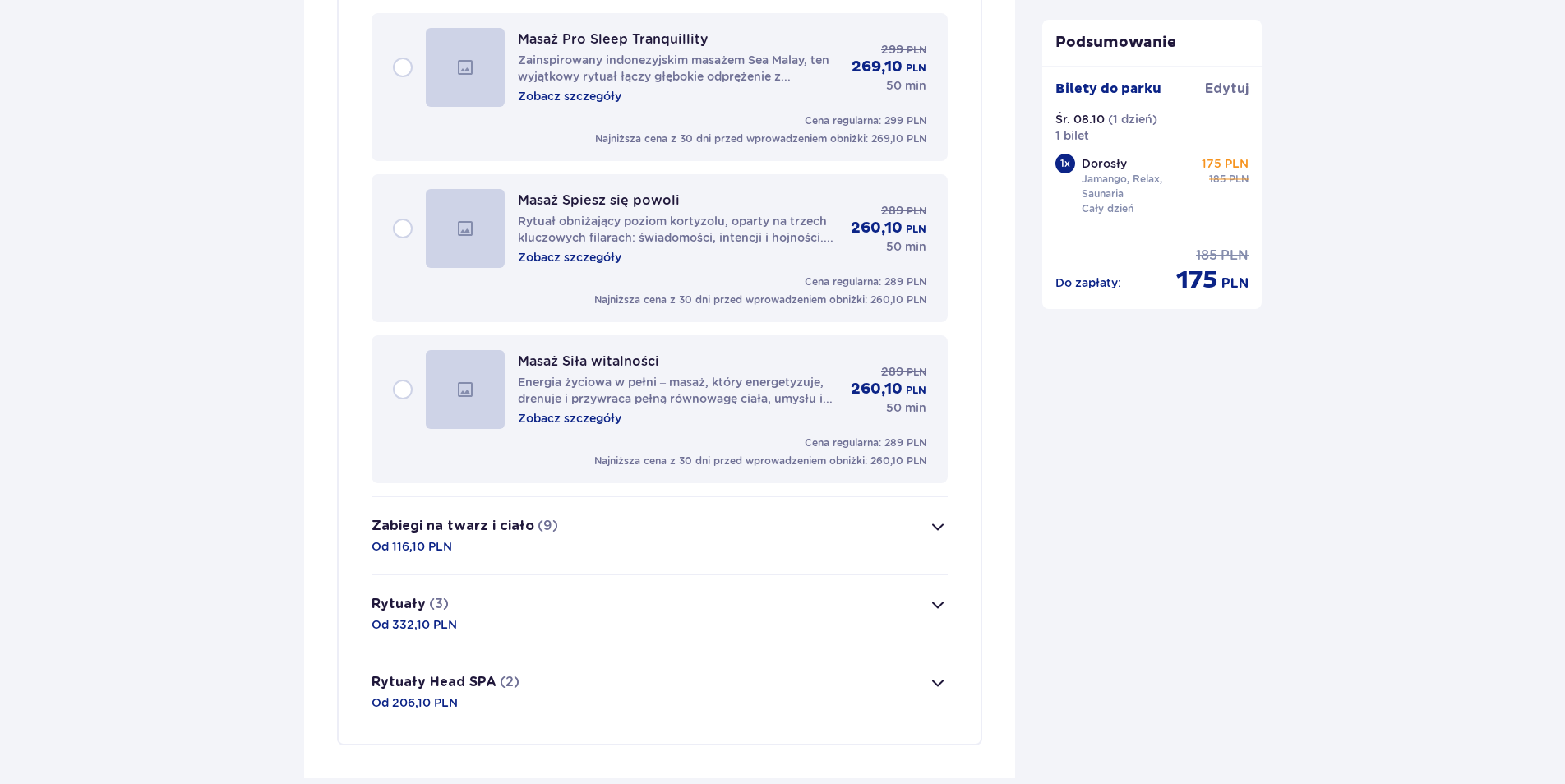
click at [485, 608] on button "Rytuały (3) Od 332,10 PLN" at bounding box center [660, 614] width 576 height 78
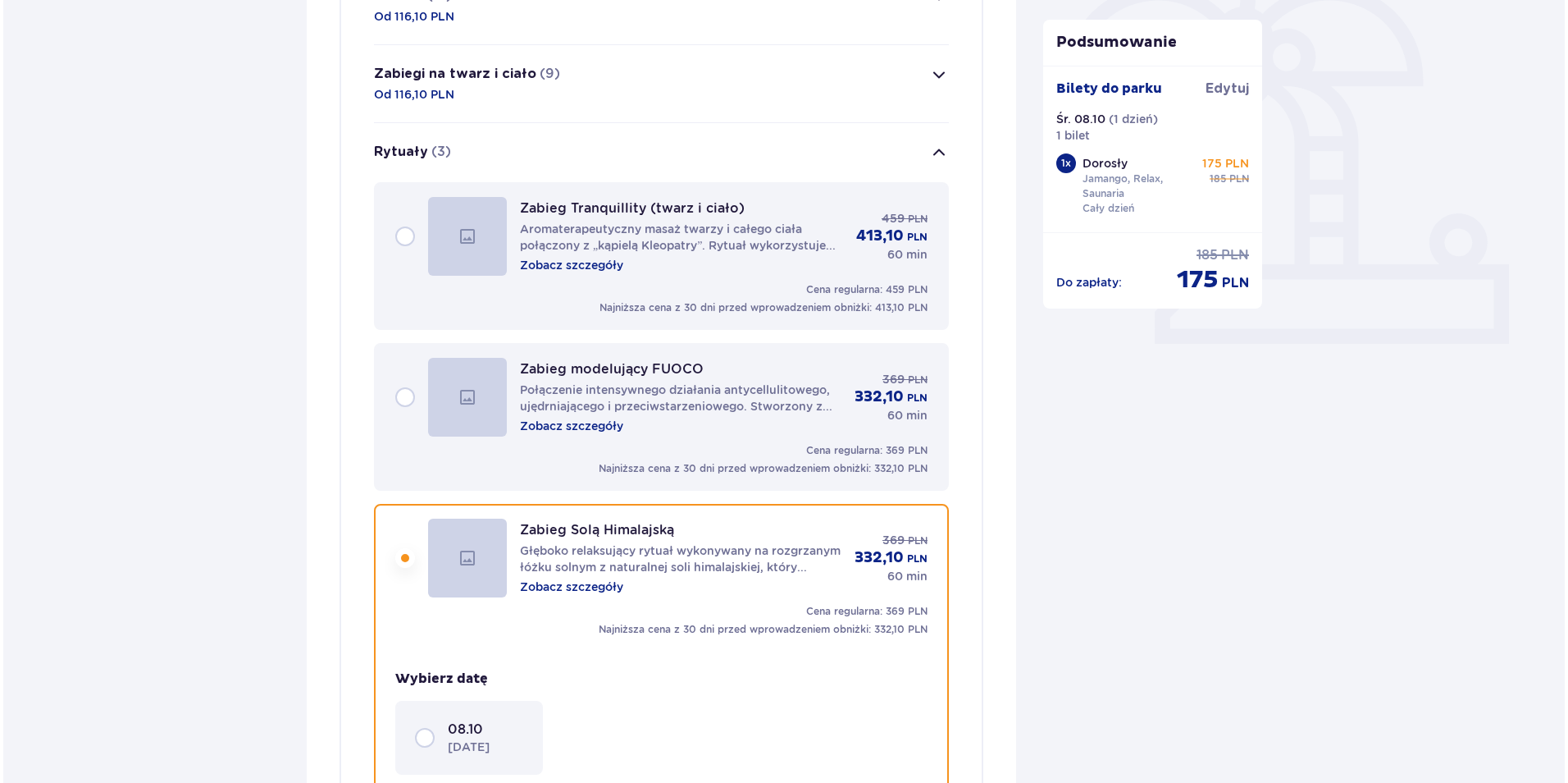
scroll to position [462, 0]
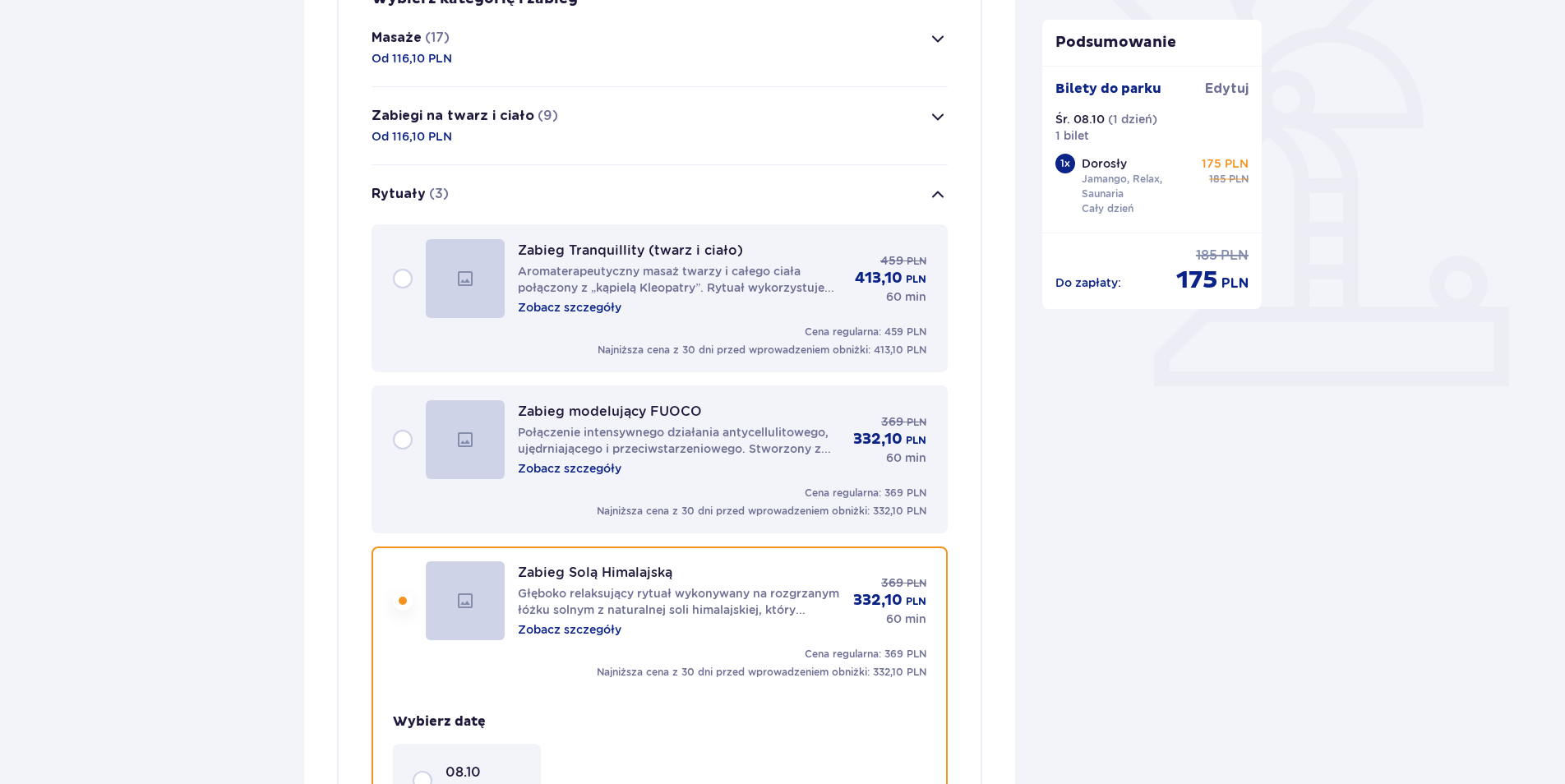
click at [572, 308] on p "Zobacz szczegóły" at bounding box center [569, 307] width 104 height 16
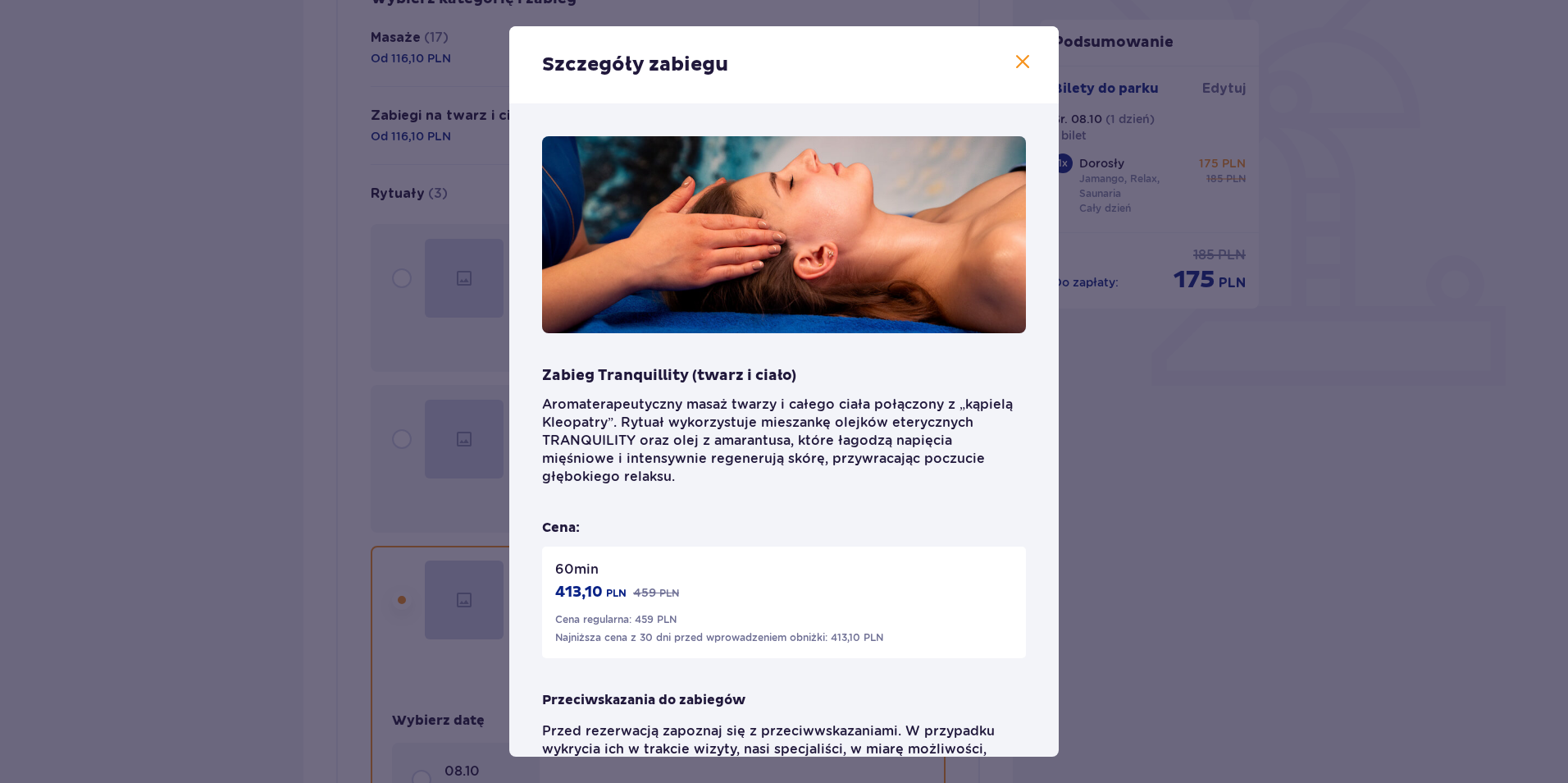
click at [1129, 431] on div "Szczegóły zabiegu Zabieg Tranquillity (twarz i ciało) Aromaterapeutyczny masaż …" at bounding box center [784, 392] width 1568 height 783
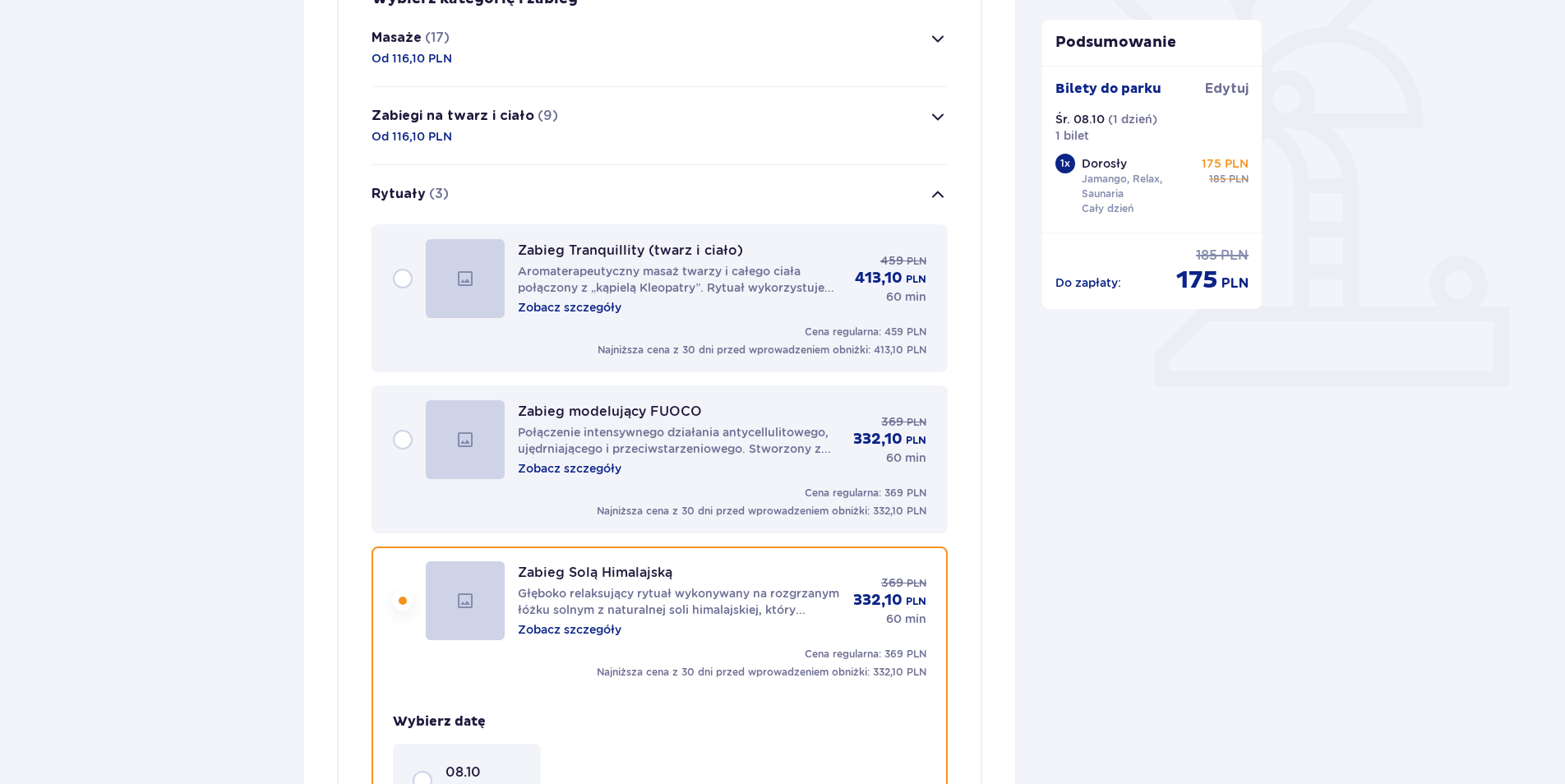
click at [580, 465] on p "Zobacz szczegóły" at bounding box center [569, 468] width 104 height 16
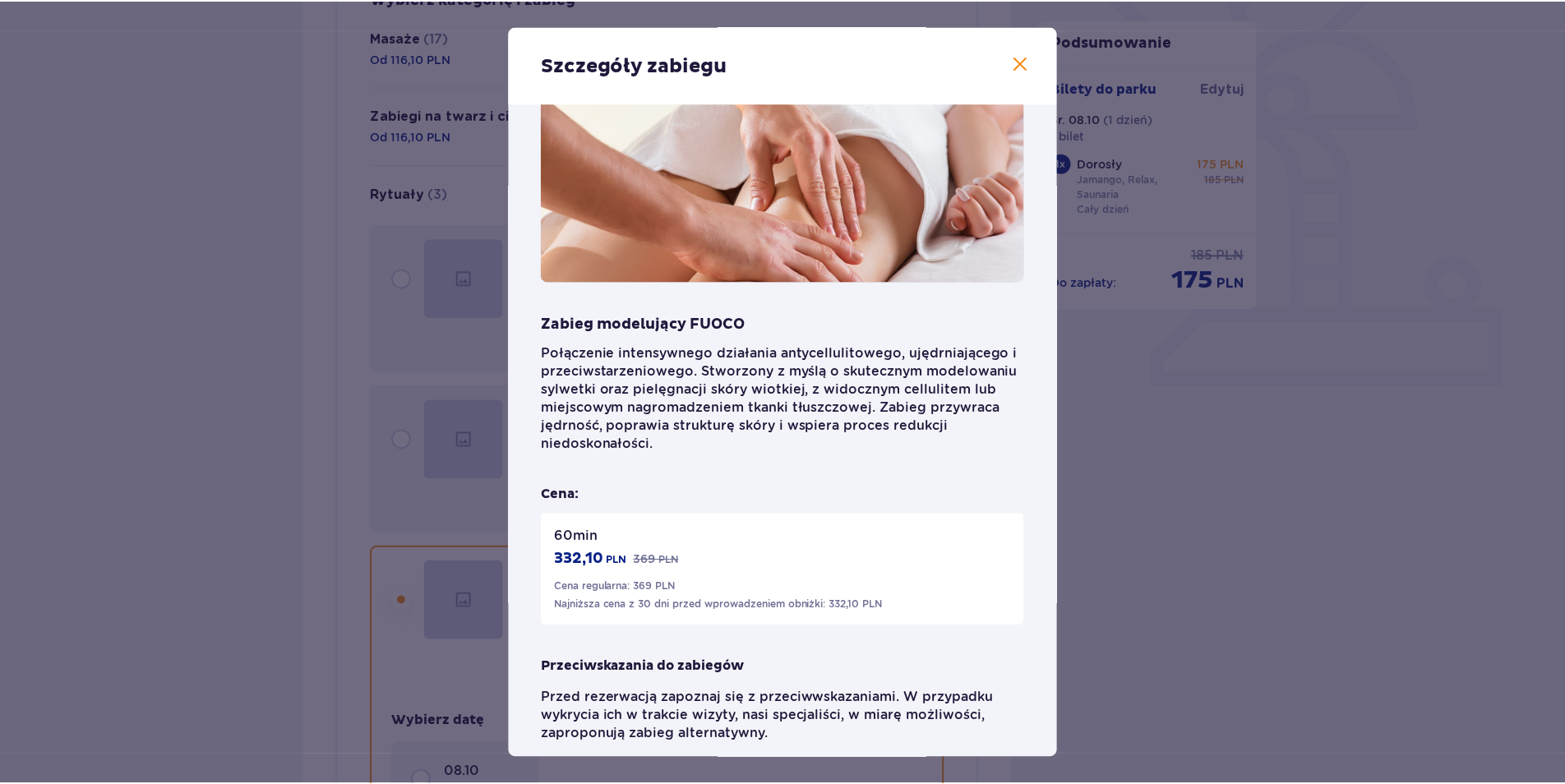
scroll to position [104, 0]
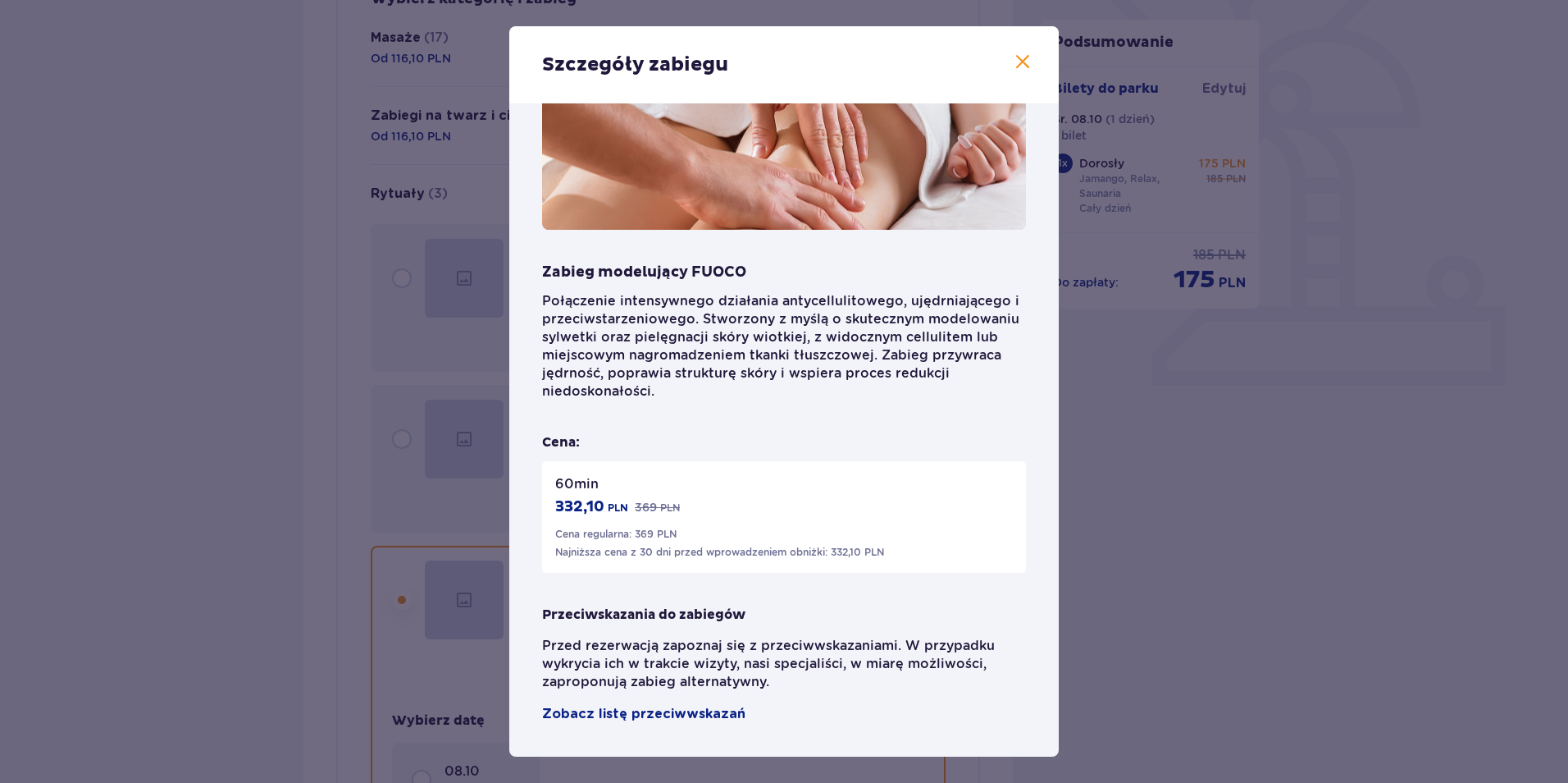
click at [1023, 59] on span at bounding box center [1022, 62] width 20 height 20
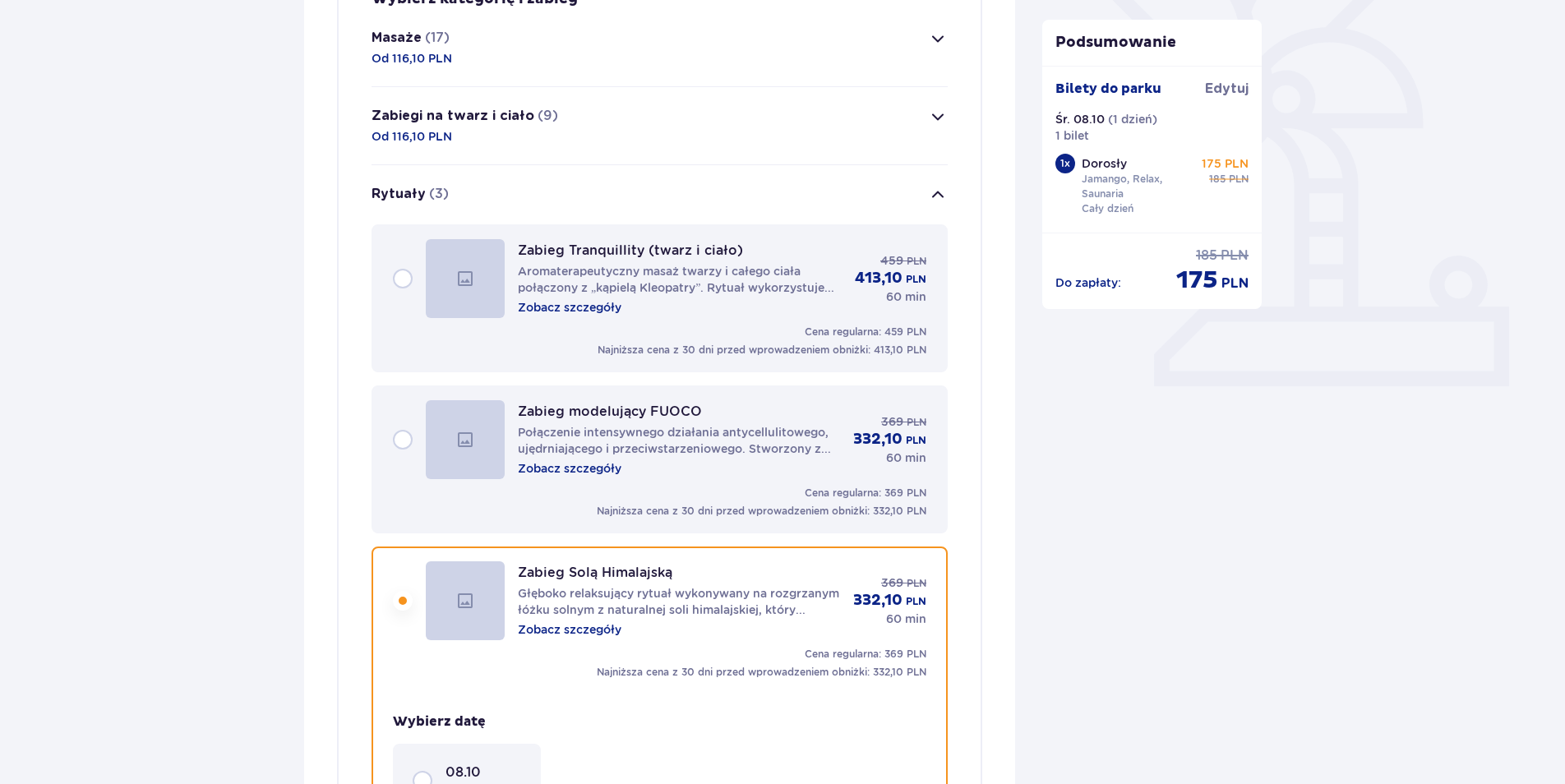
click at [1270, 658] on div "Podsumowanie Dodano bilety do zamówienia Bilety do parku [GEOGRAPHIC_DATA]. 08.…" at bounding box center [1152, 693] width 247 height 1963
click at [565, 629] on p "Zobacz szczegóły" at bounding box center [569, 630] width 104 height 16
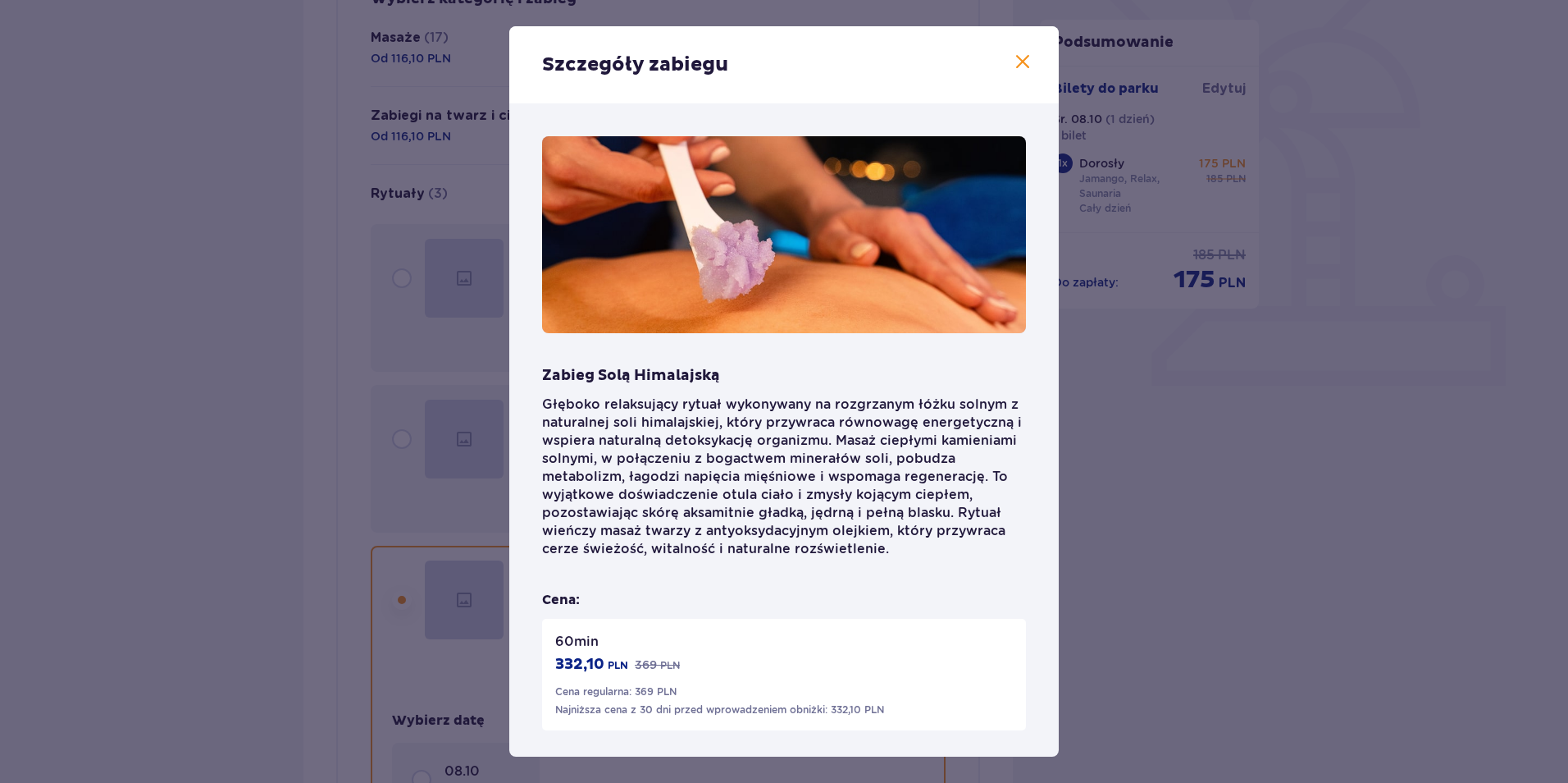
click at [1249, 447] on div "Szczegóły zabiegu Zabieg Solą Himalajską Głęboko relaksujący rytuał wykonywany …" at bounding box center [784, 392] width 1568 height 783
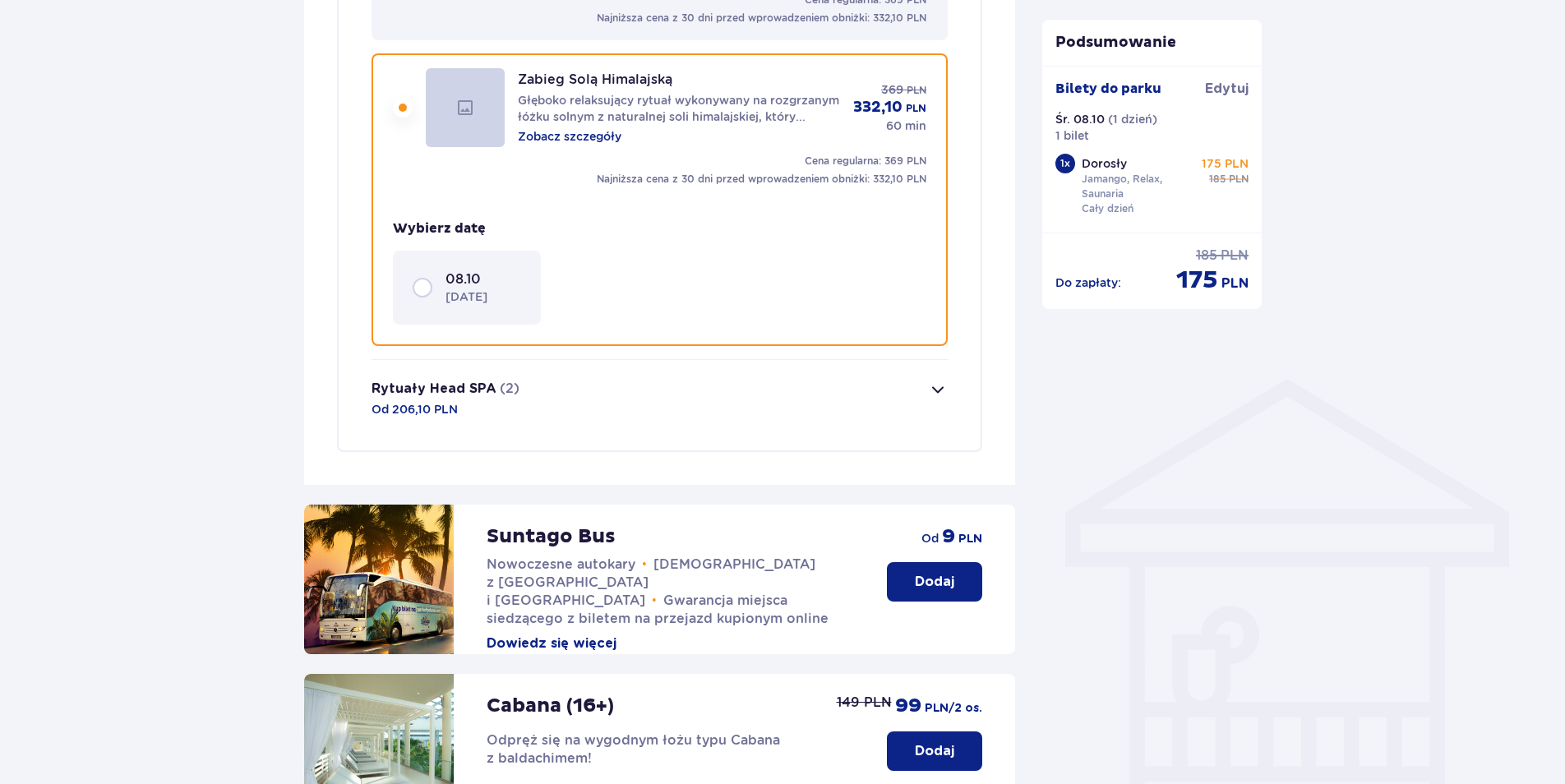
click at [693, 421] on button "Rytuały Head SPA (2) Od 206,10 PLN" at bounding box center [660, 398] width 576 height 78
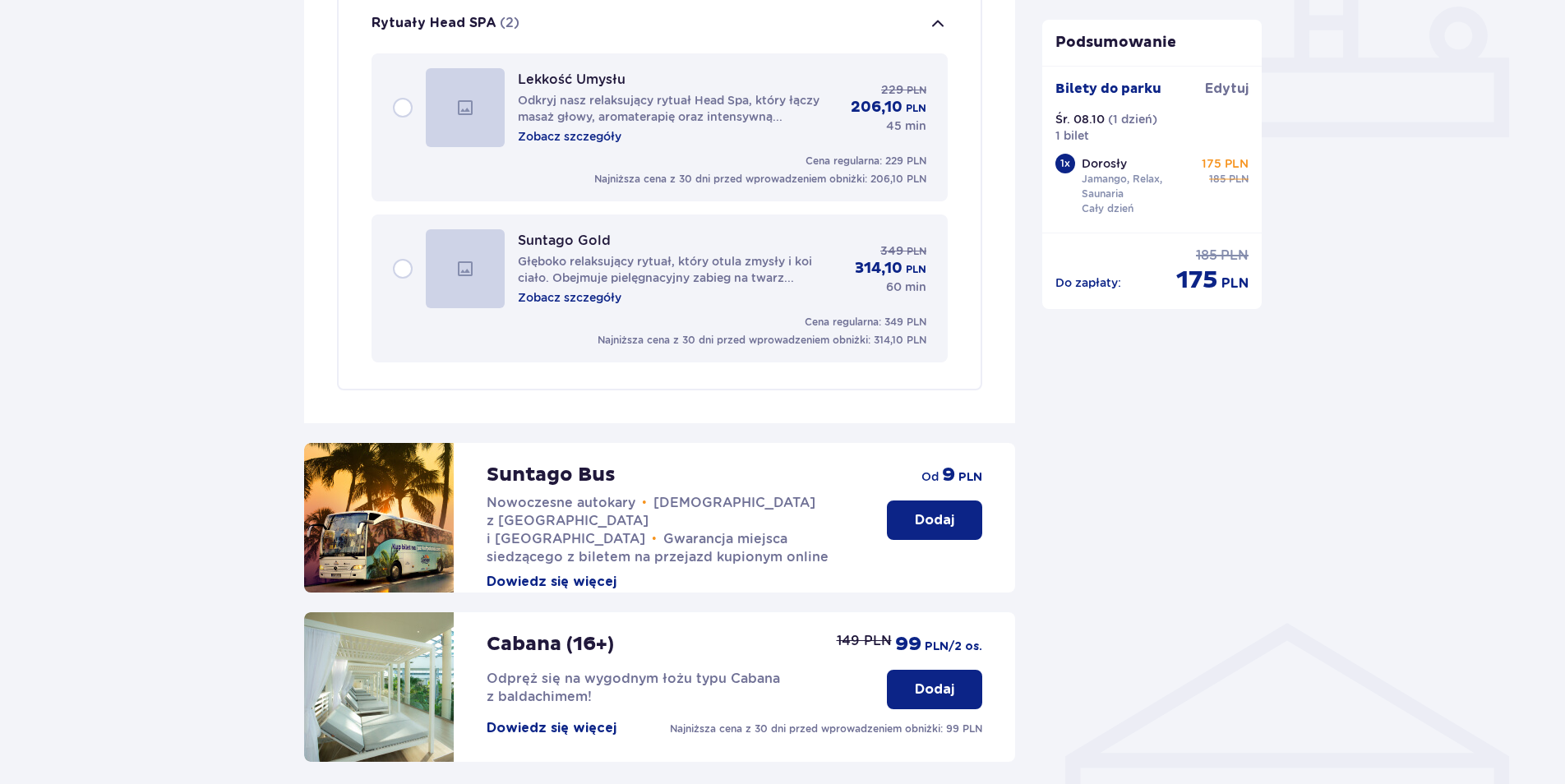
scroll to position [705, 0]
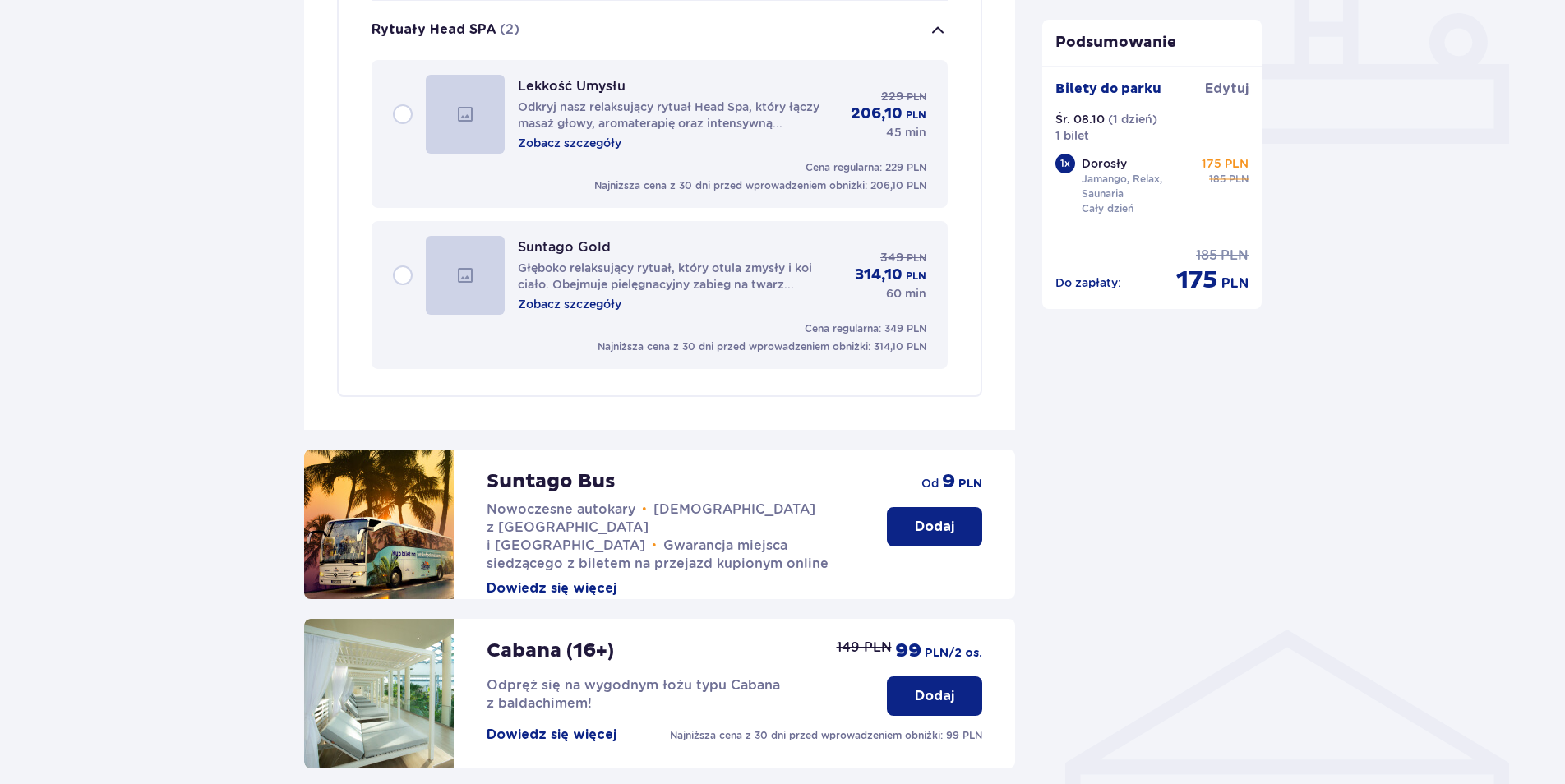
click at [576, 307] on p "Zobacz szczegóły" at bounding box center [569, 303] width 104 height 16
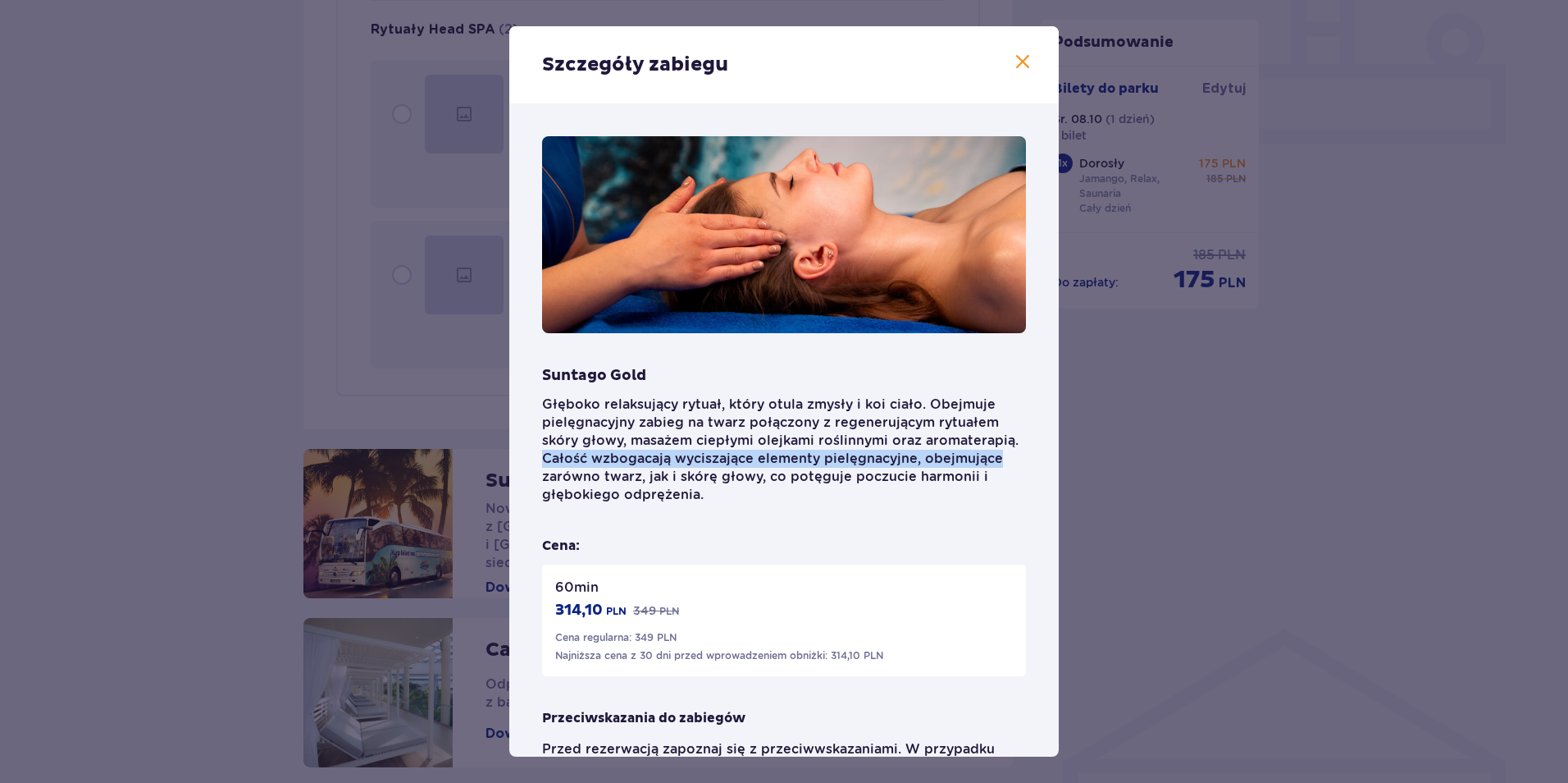
click at [1302, 450] on div "Szczegóły zabiegu [PERSON_NAME] Głęboko relaksujący rytuał, który otula zmysły …" at bounding box center [784, 392] width 1568 height 783
